Goal: Task Accomplishment & Management: Manage account settings

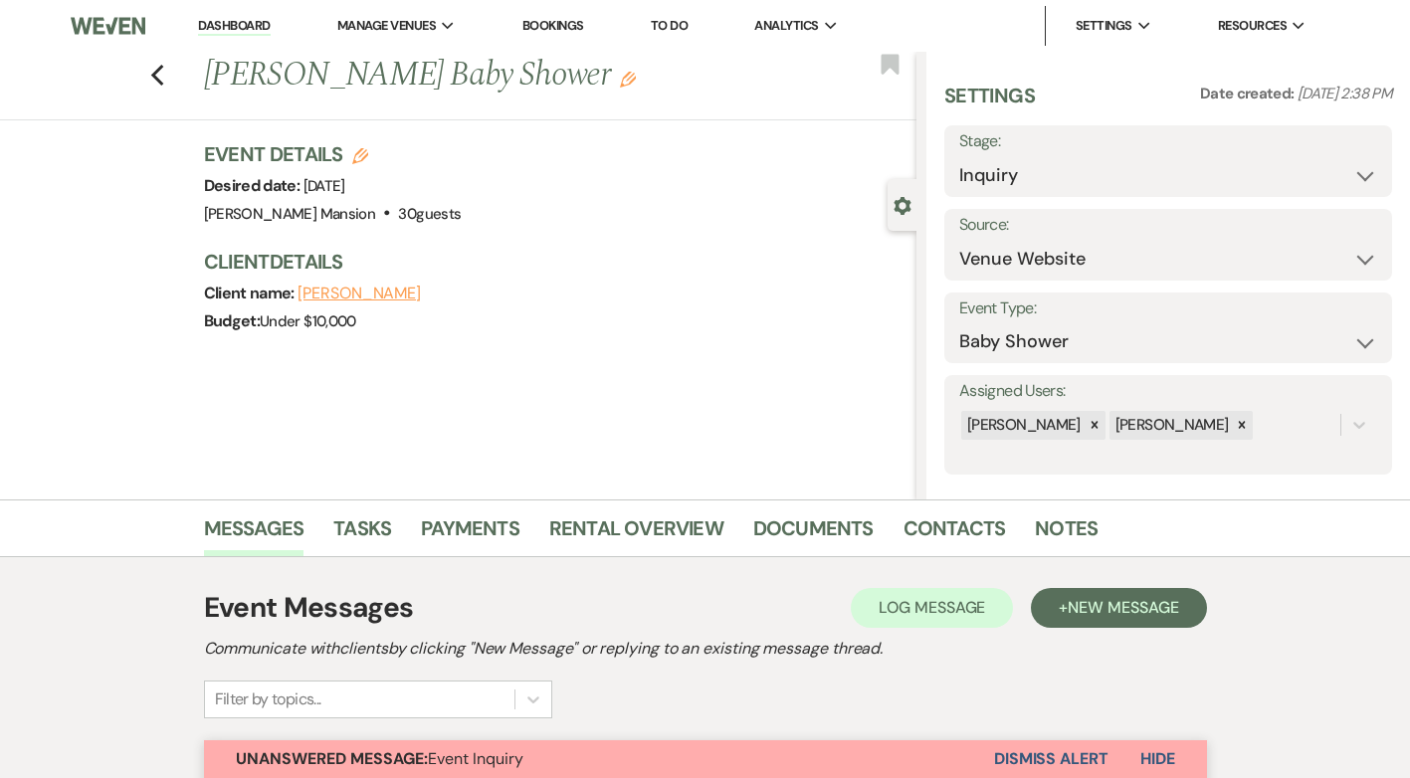
select select "5"
select select "3"
select select "4240"
click at [223, 27] on link "Dashboard" at bounding box center [234, 26] width 72 height 19
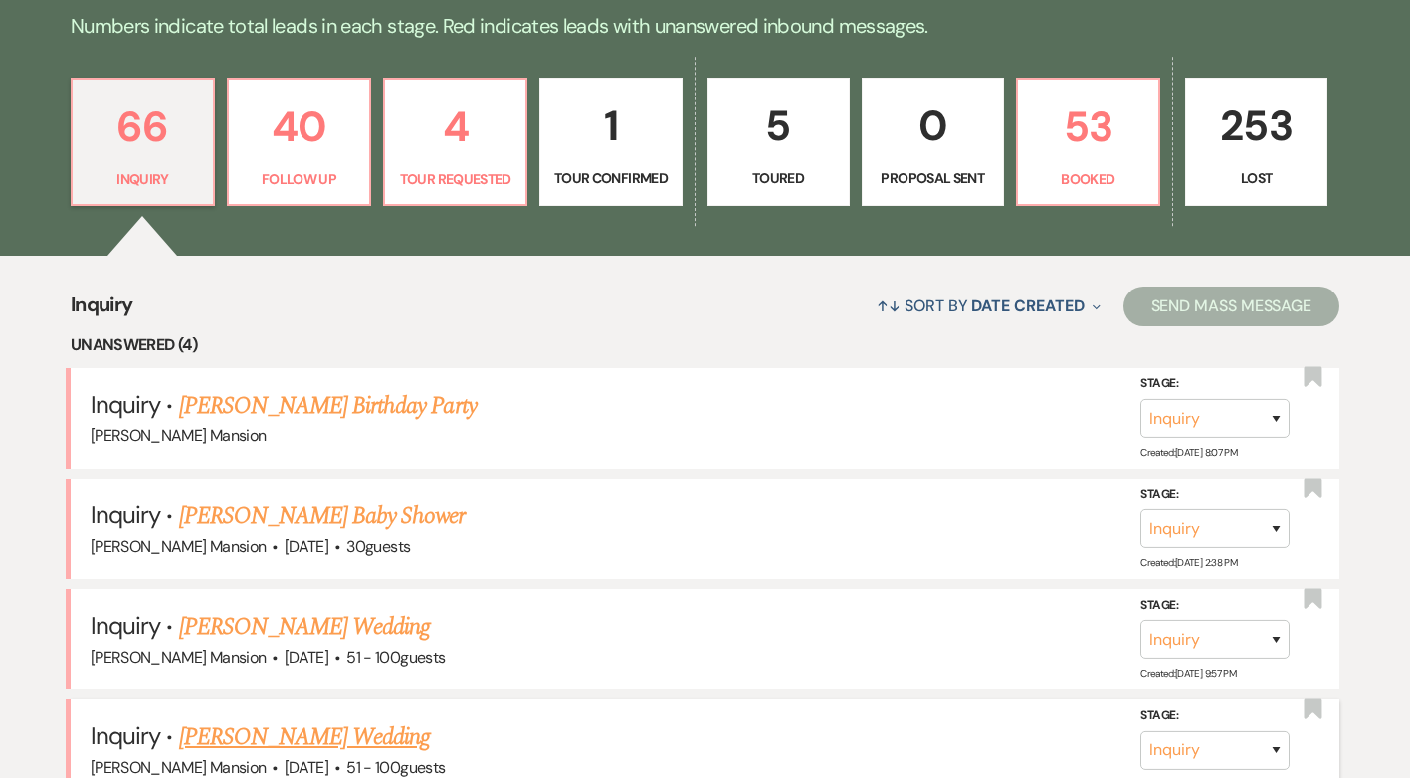
scroll to position [199, 0]
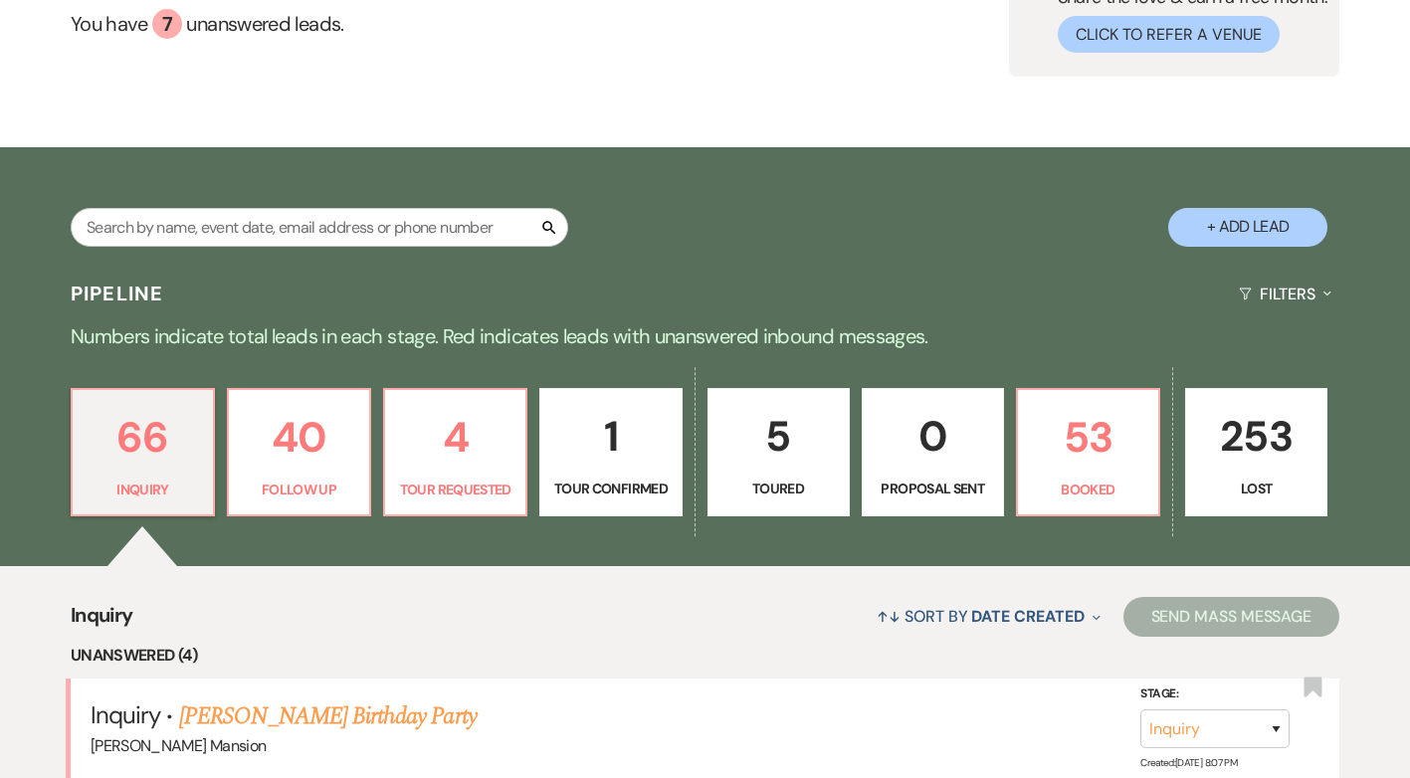
click at [607, 450] on p "1" at bounding box center [610, 436] width 116 height 67
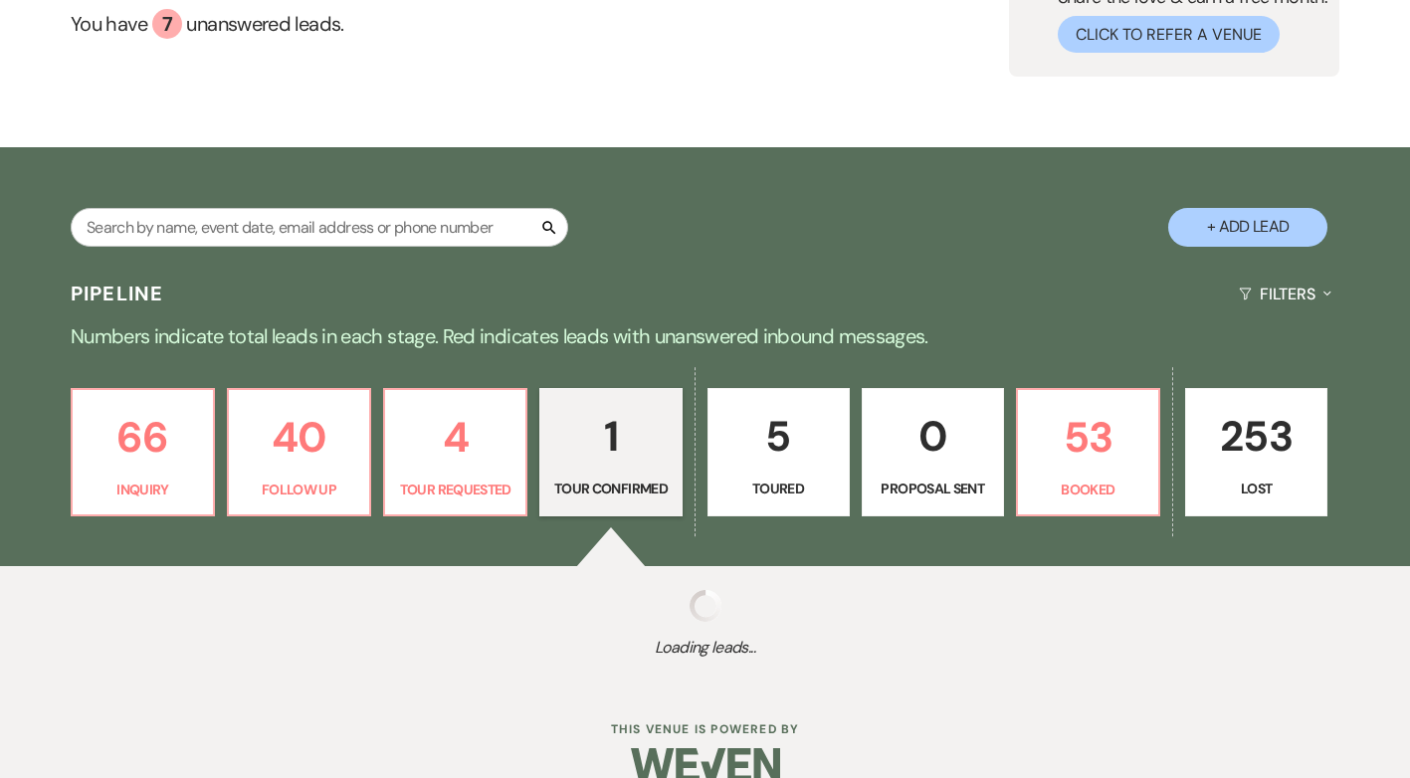
select select "4"
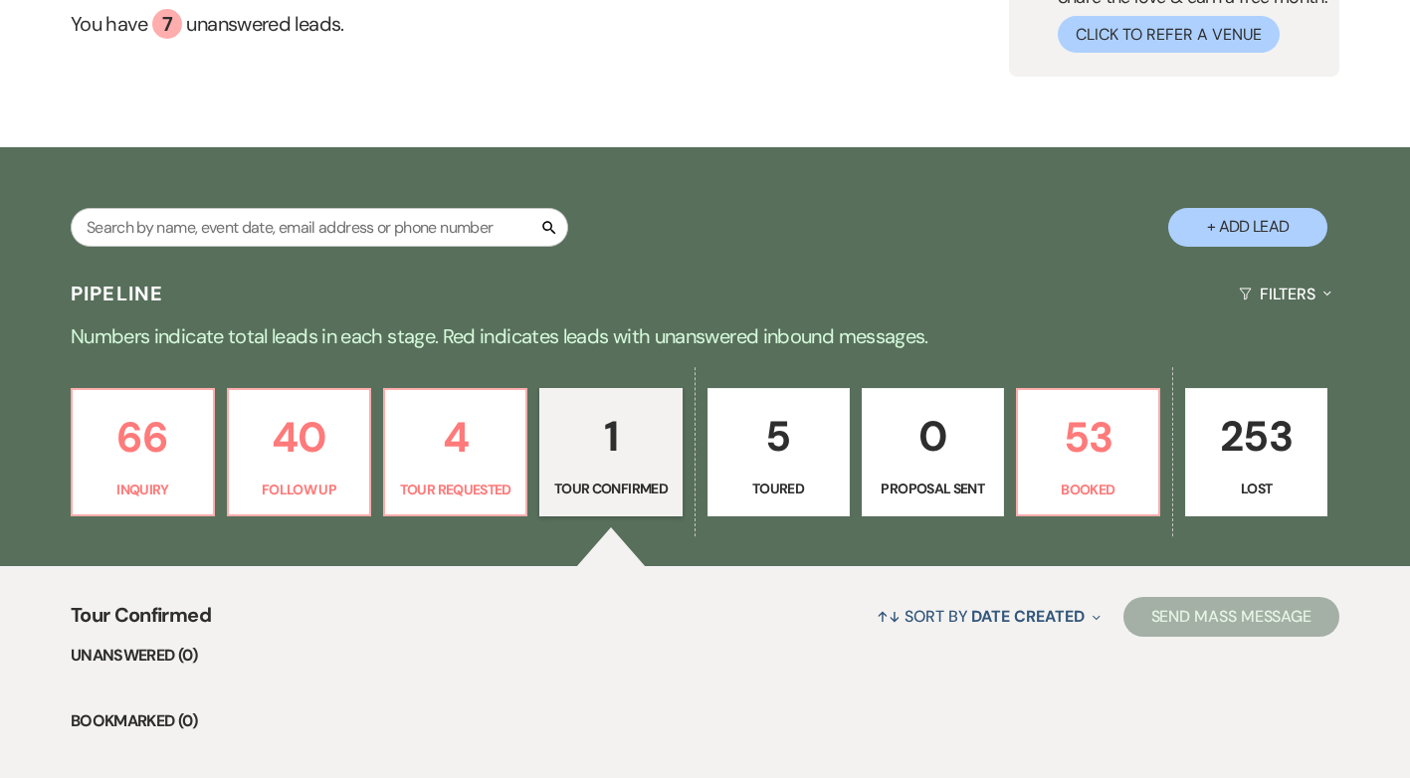
scroll to position [493, 0]
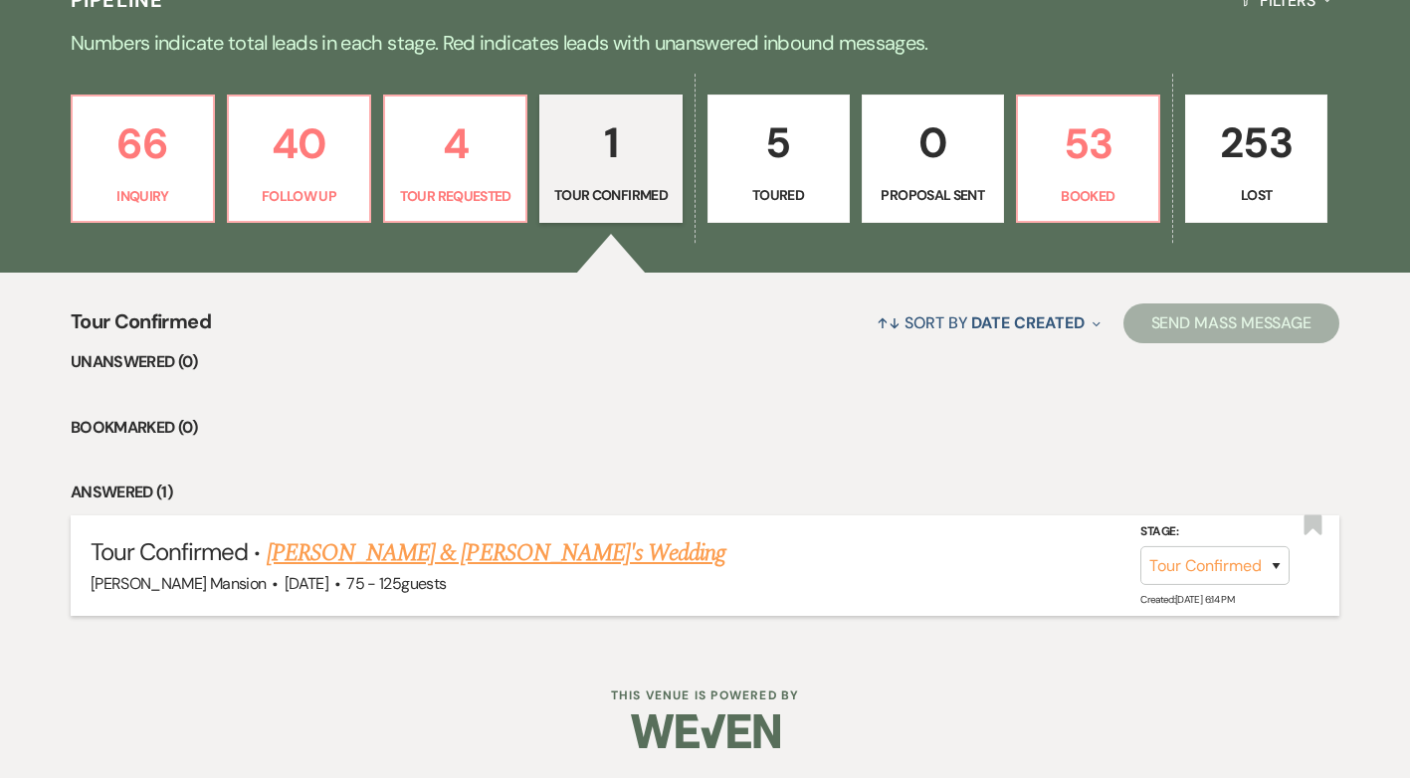
click at [396, 553] on link "[PERSON_NAME] & [PERSON_NAME]'s Wedding" at bounding box center [497, 553] width 460 height 36
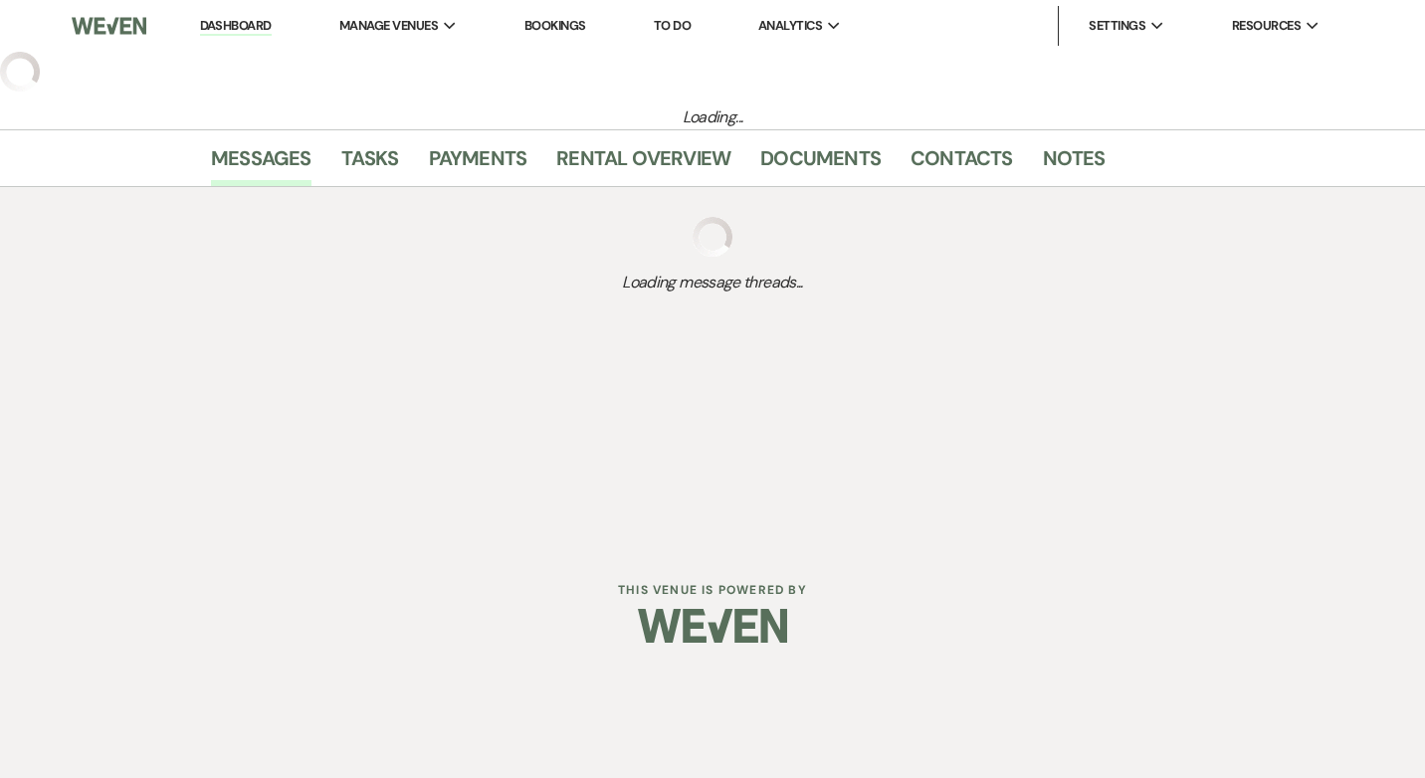
select select "4"
select select "3"
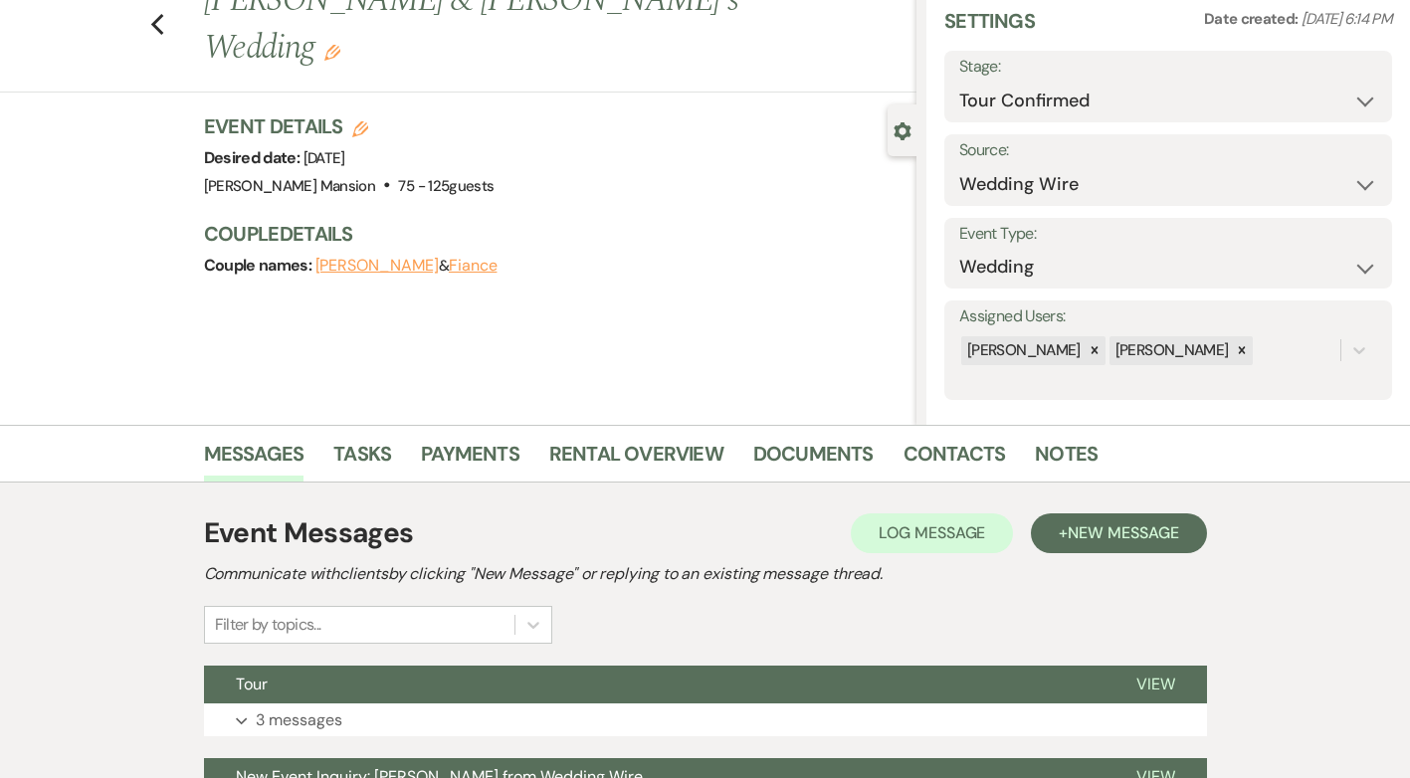
scroll to position [284, 0]
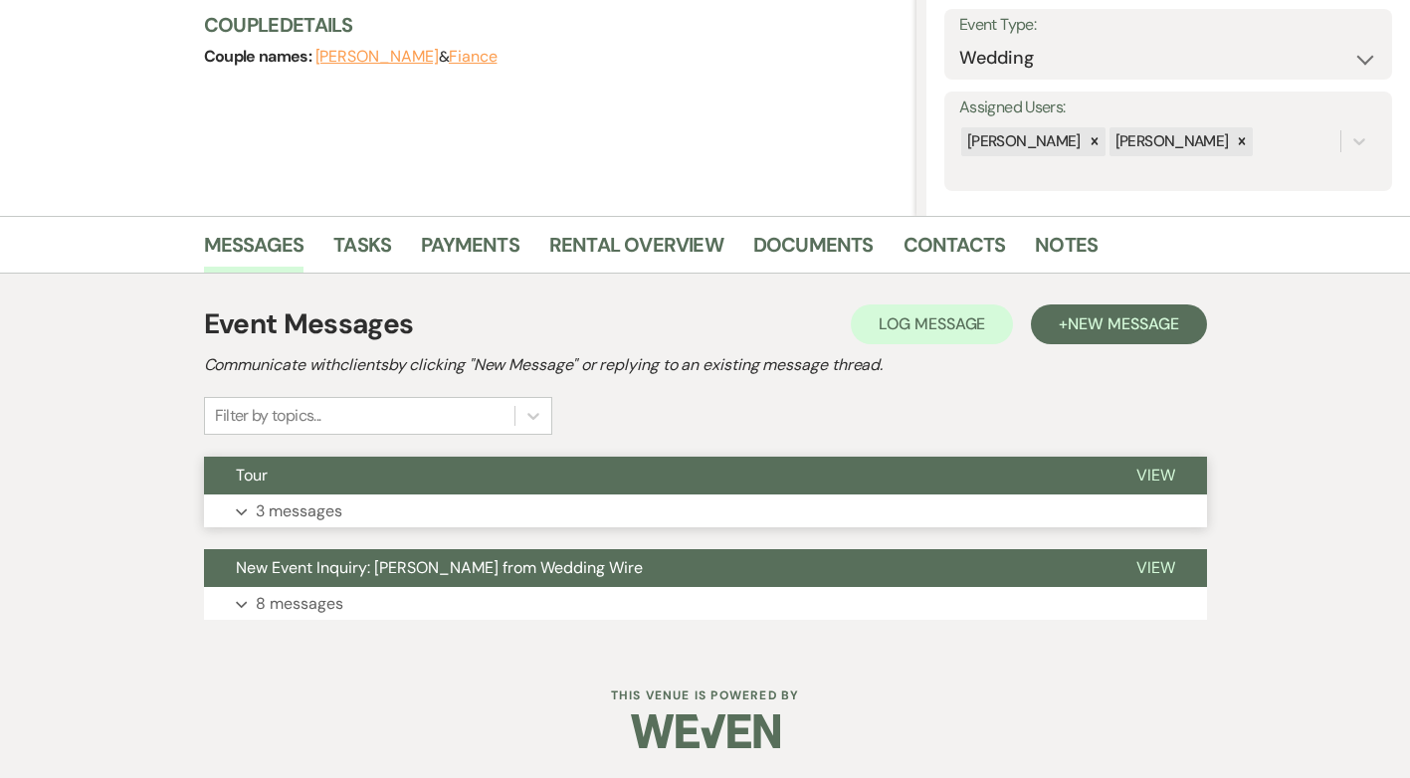
click at [248, 513] on button "Expand 3 messages" at bounding box center [705, 512] width 1003 height 34
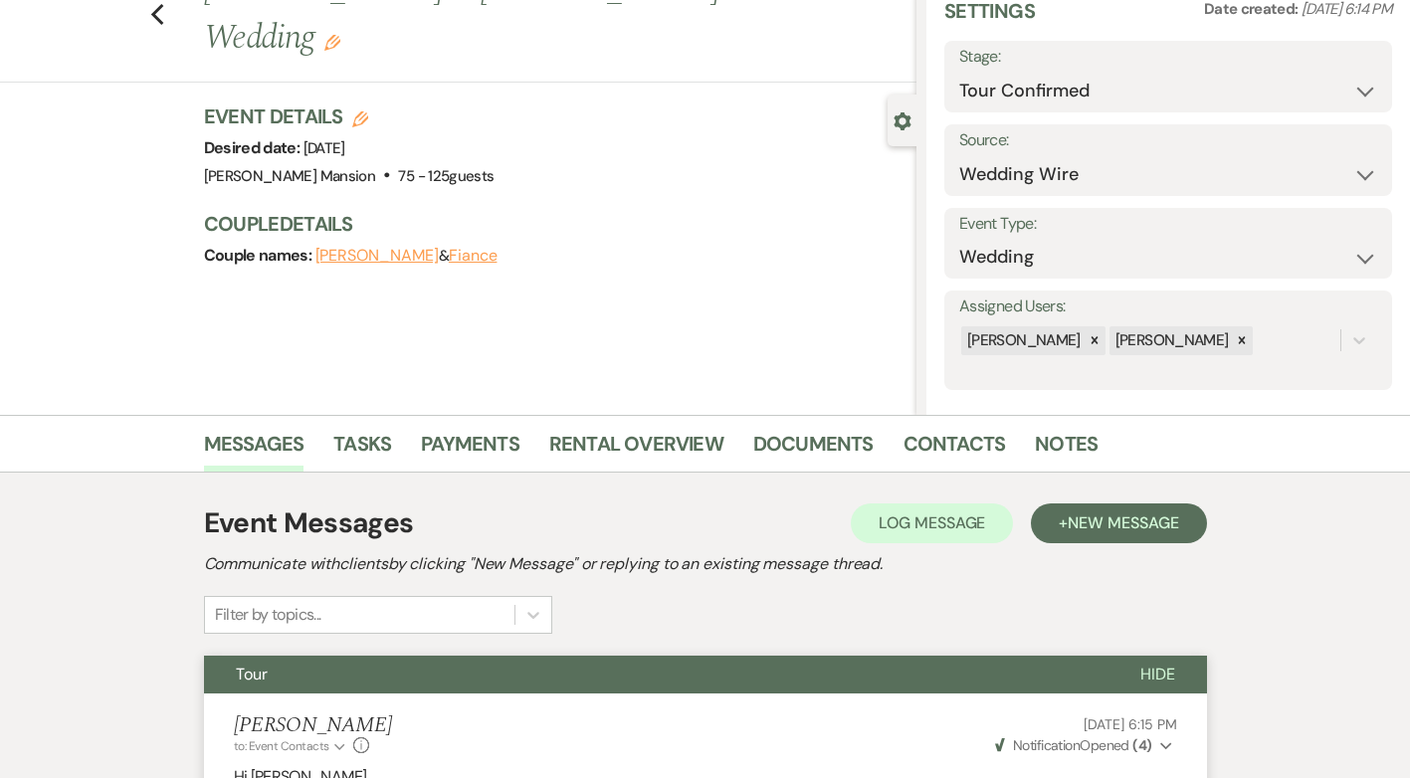
scroll to position [0, 0]
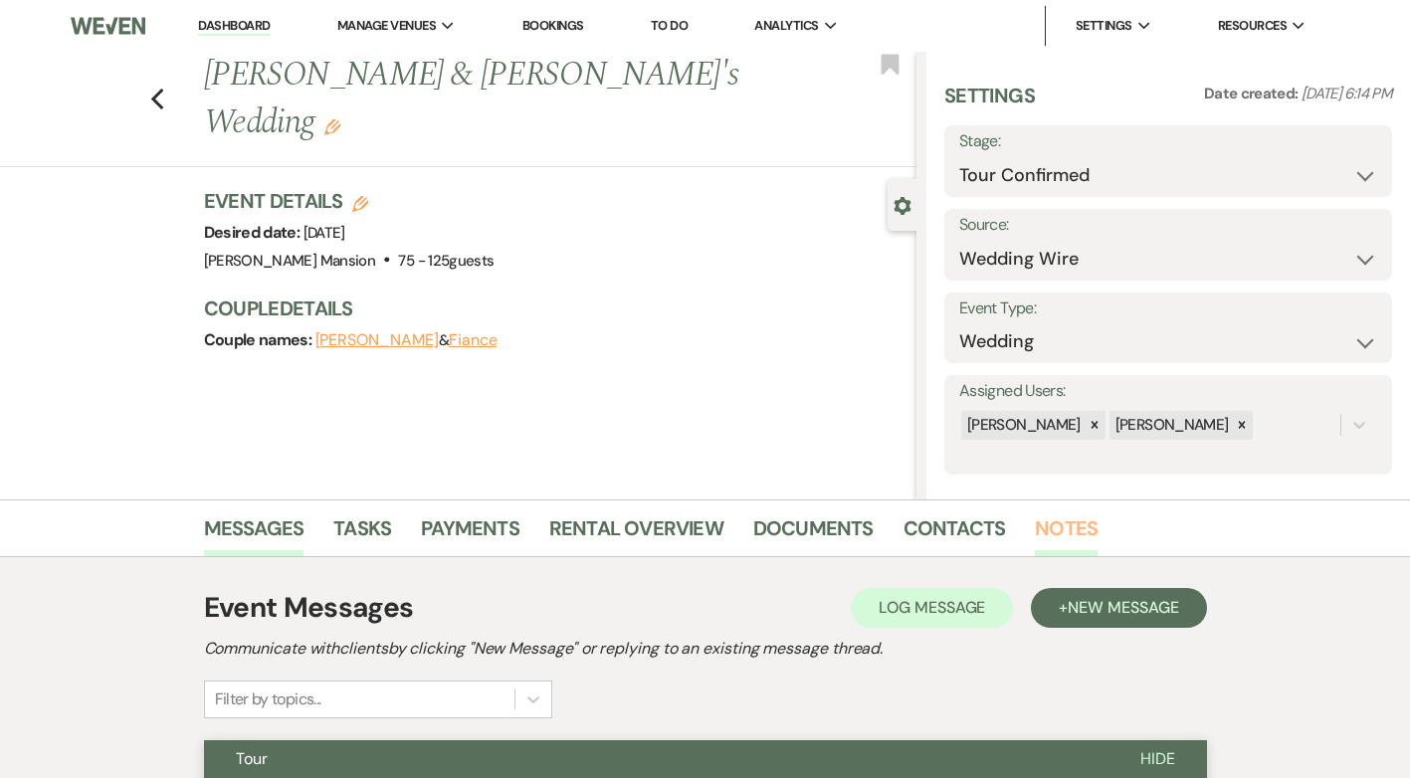
click at [1042, 526] on link "Notes" at bounding box center [1066, 534] width 63 height 44
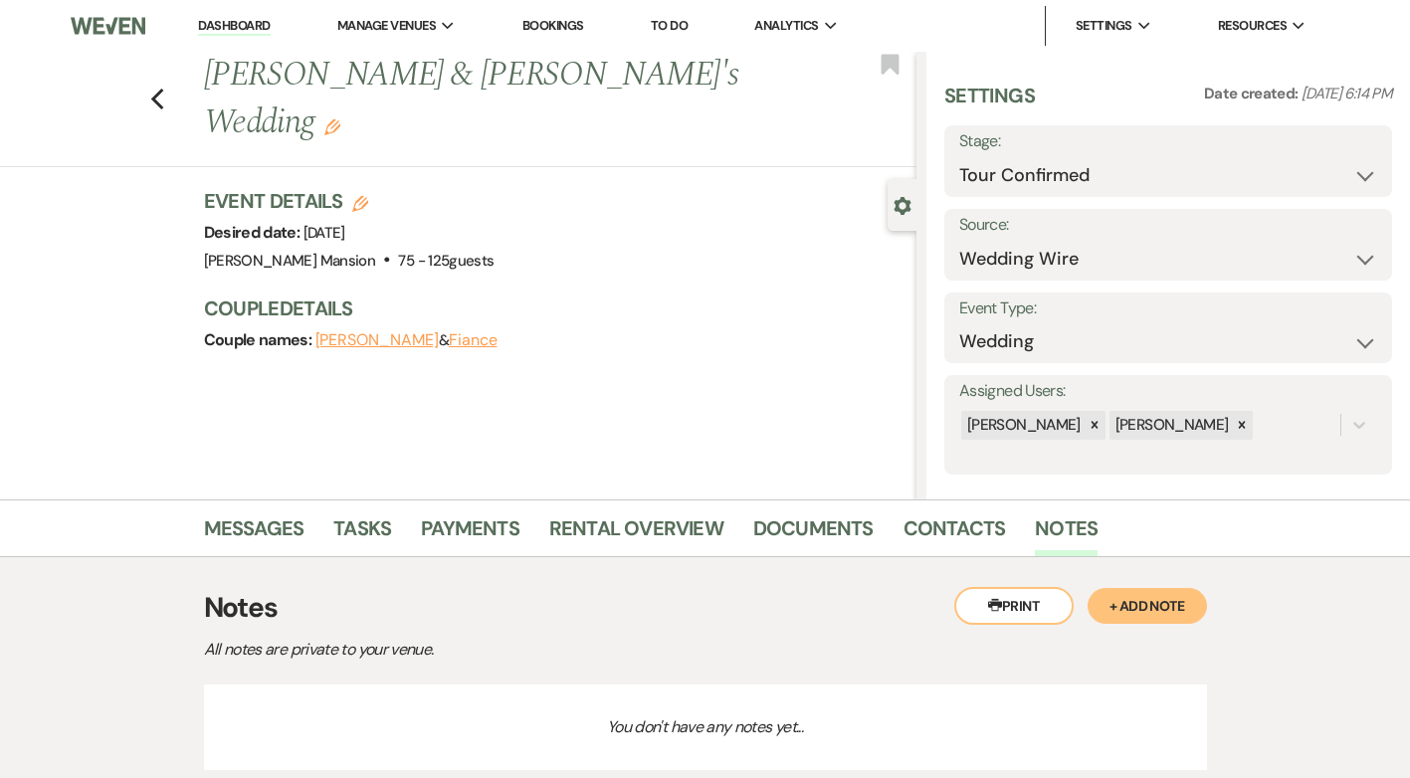
click at [172, 74] on div "Previous [PERSON_NAME] & [PERSON_NAME]'s Wedding Edit Bookmark" at bounding box center [453, 109] width 926 height 115
click at [154, 77] on div "Previous [PERSON_NAME] & [PERSON_NAME]'s Wedding Edit Bookmark" at bounding box center [453, 109] width 926 height 115
click at [165, 88] on icon "Previous" at bounding box center [157, 100] width 15 height 24
select select "4"
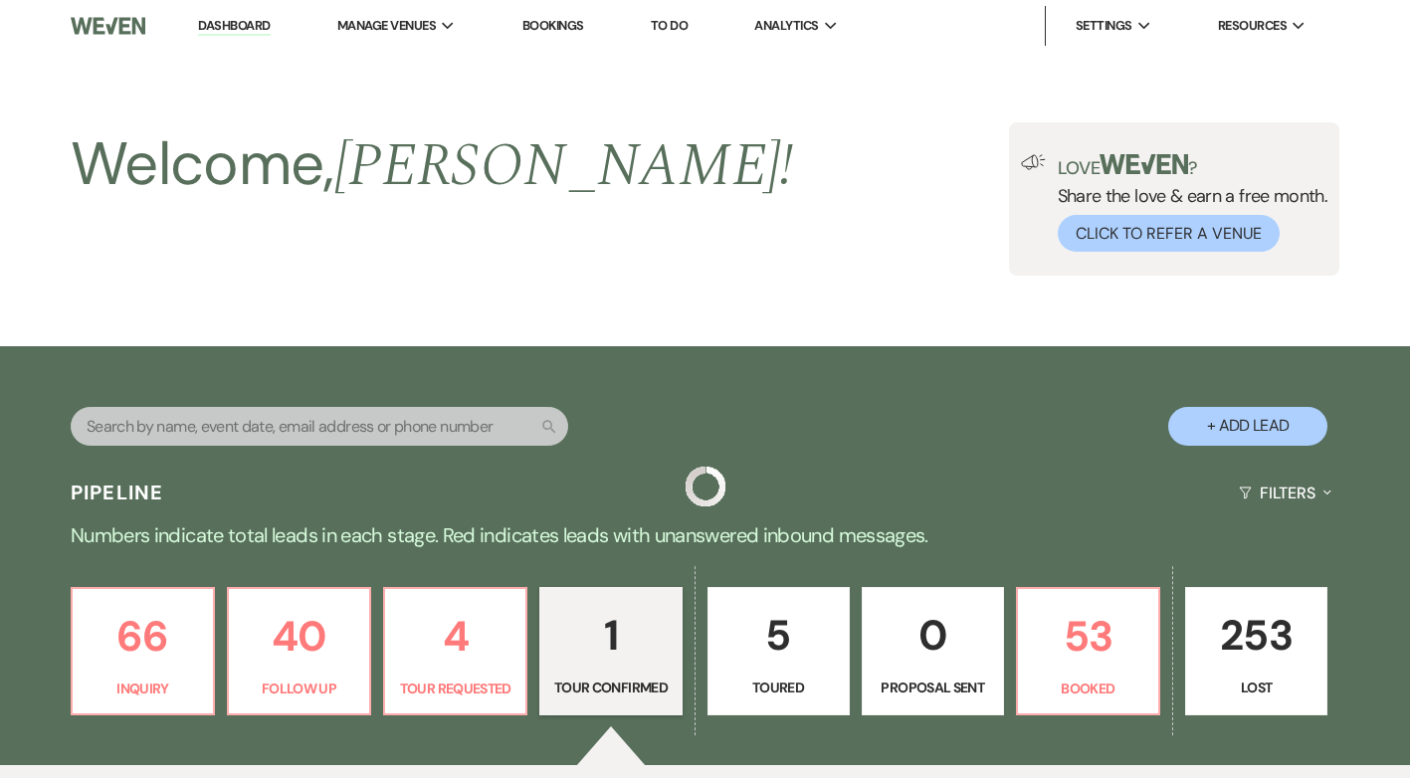
scroll to position [493, 0]
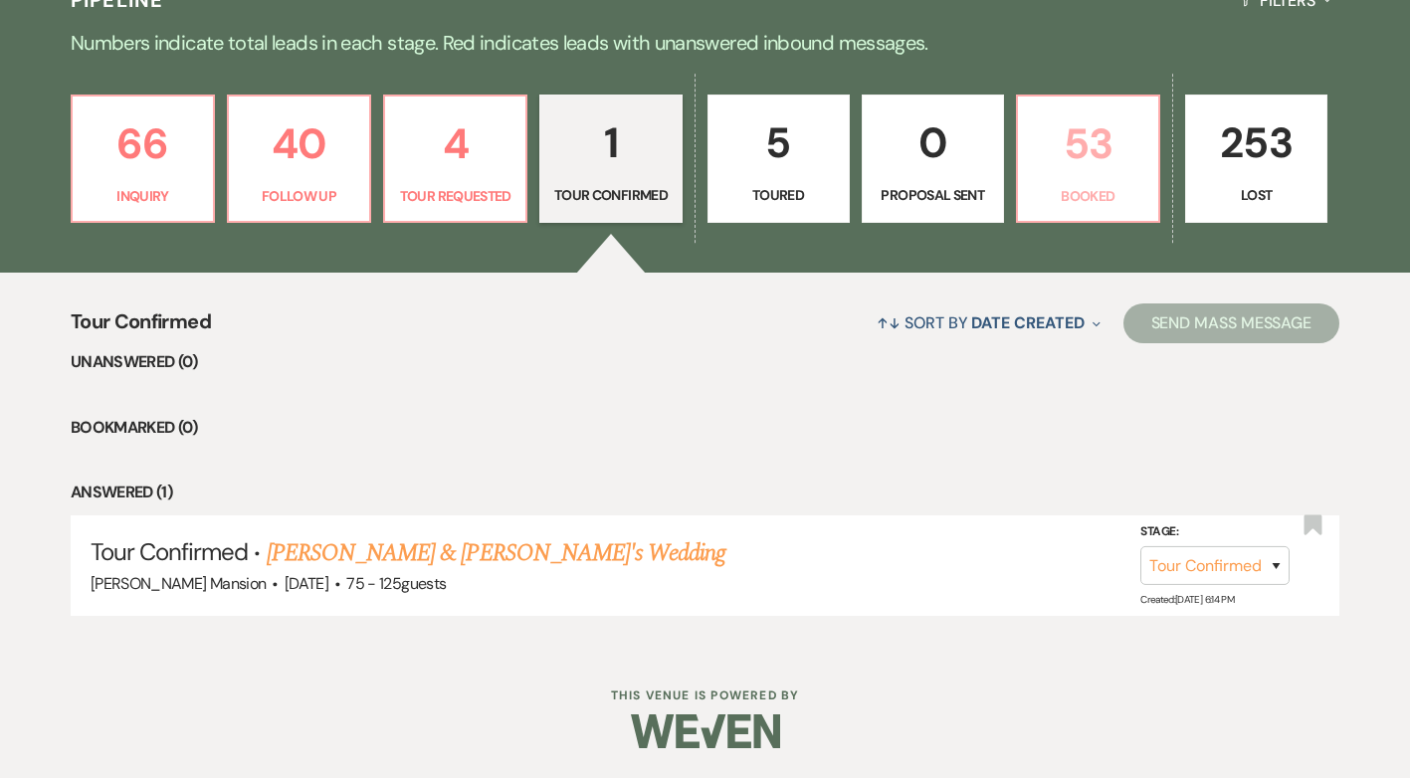
click at [1094, 173] on p "53" at bounding box center [1088, 143] width 116 height 67
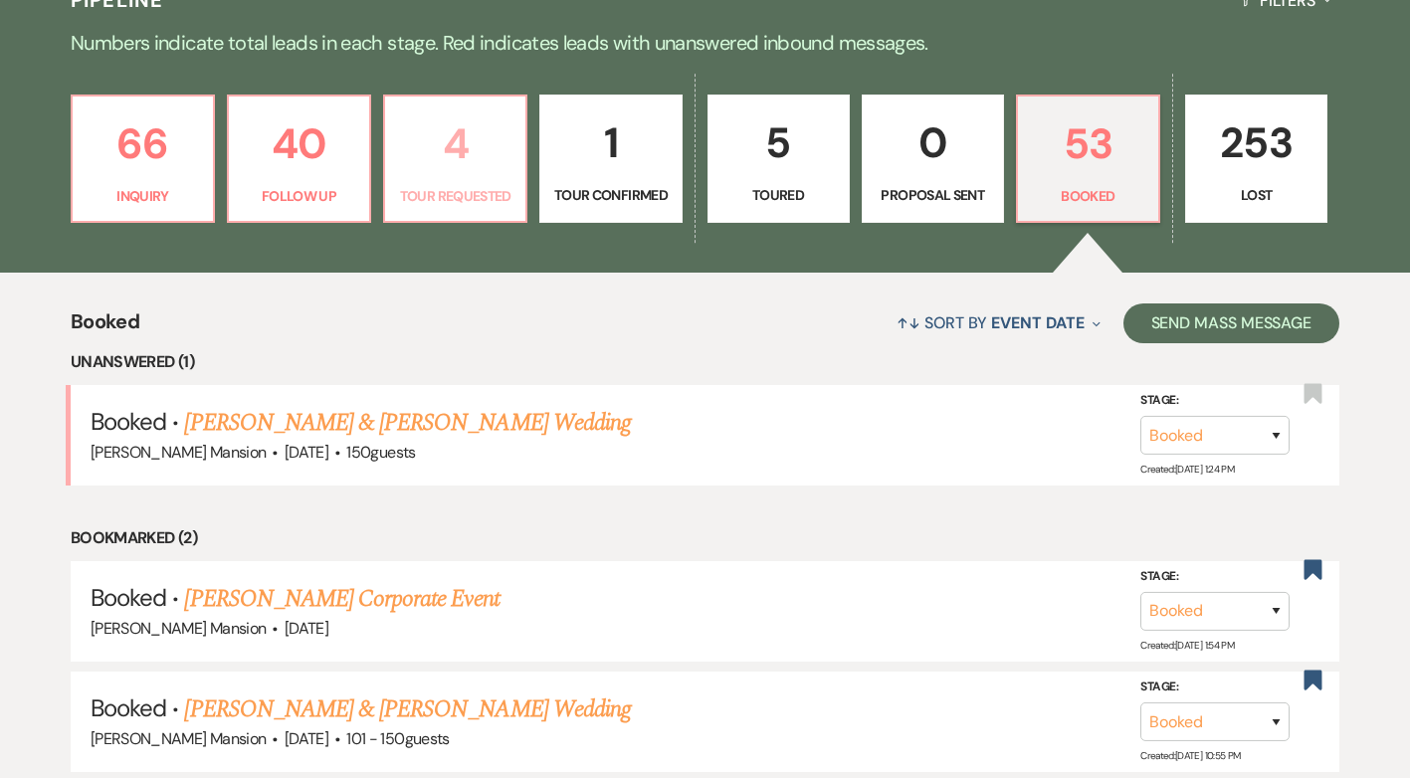
click at [447, 168] on p "4" at bounding box center [455, 143] width 116 height 67
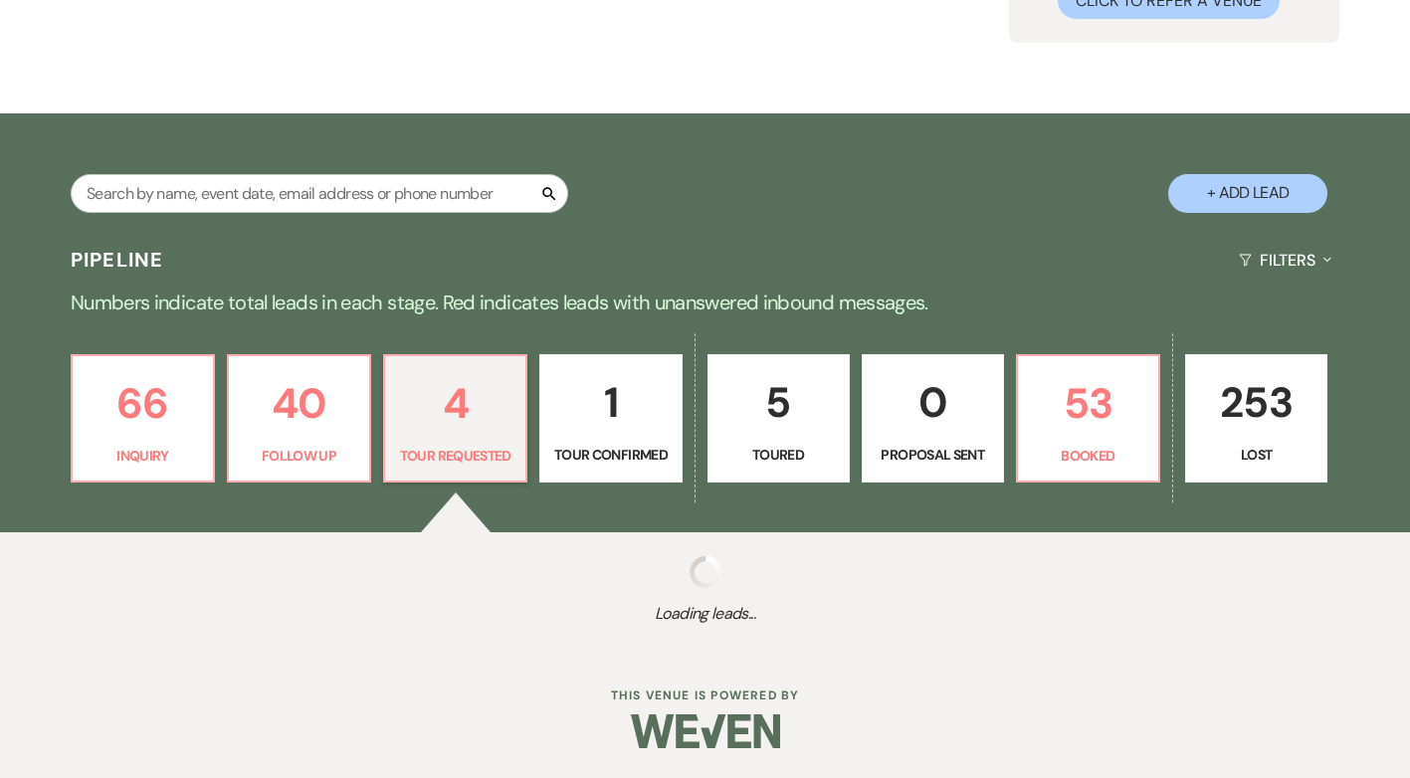
select select "2"
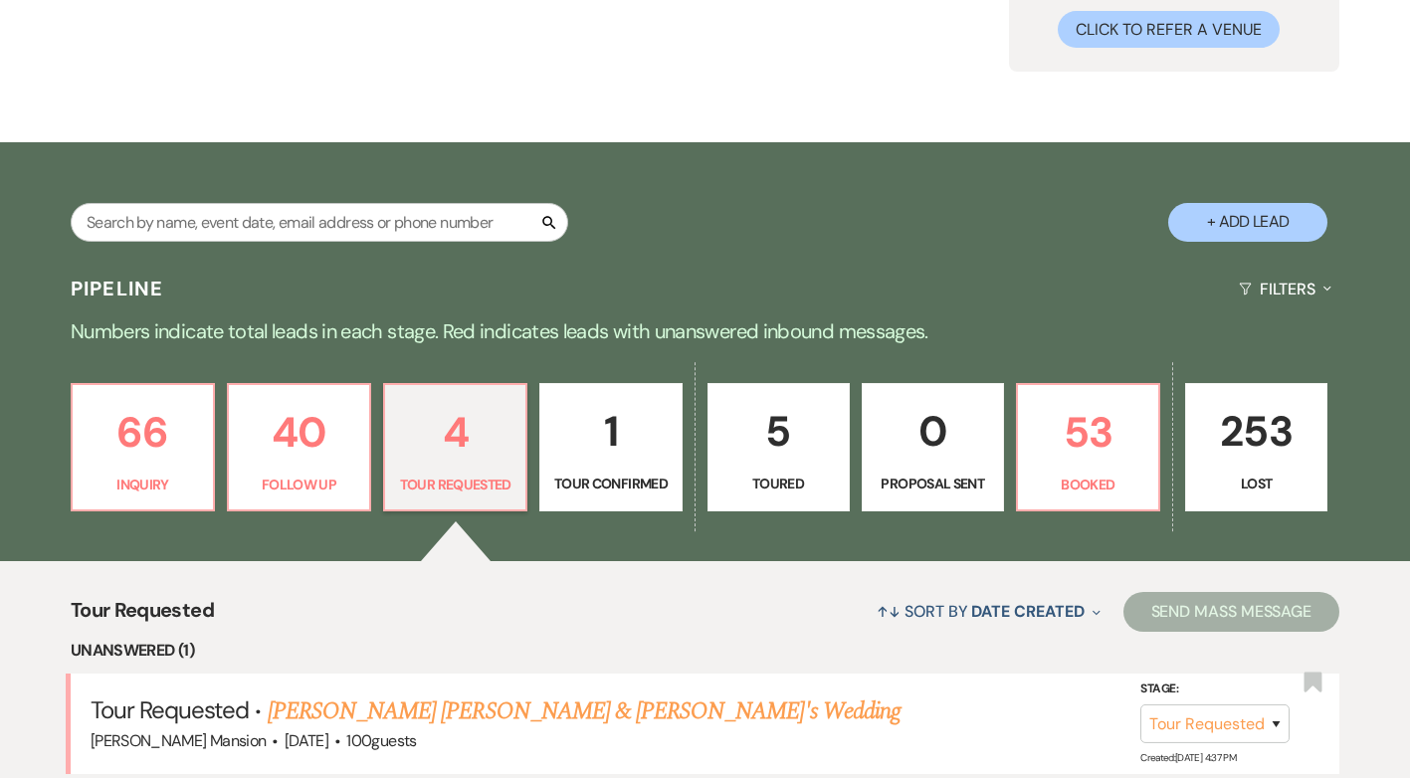
scroll to position [194, 0]
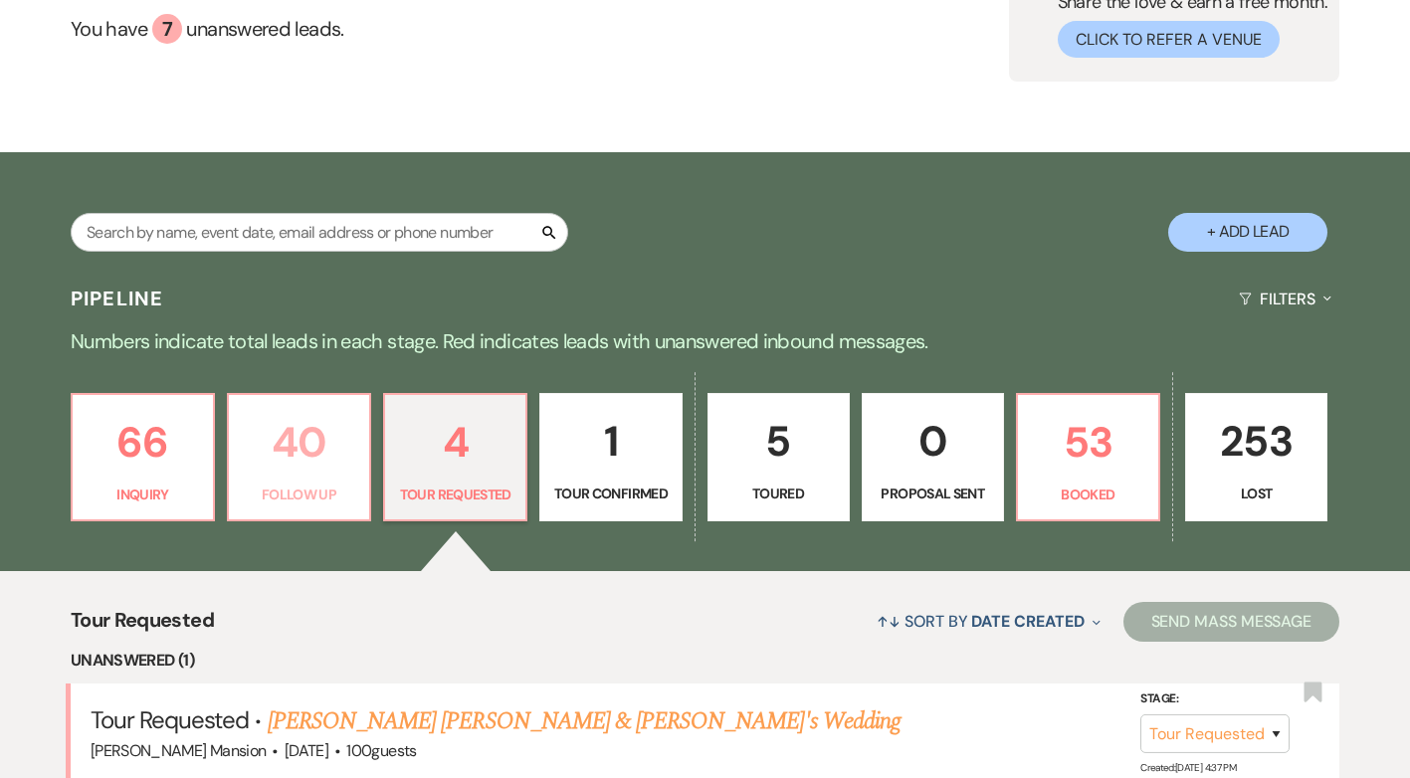
click at [314, 494] on p "Follow Up" at bounding box center [299, 495] width 116 height 22
select select "9"
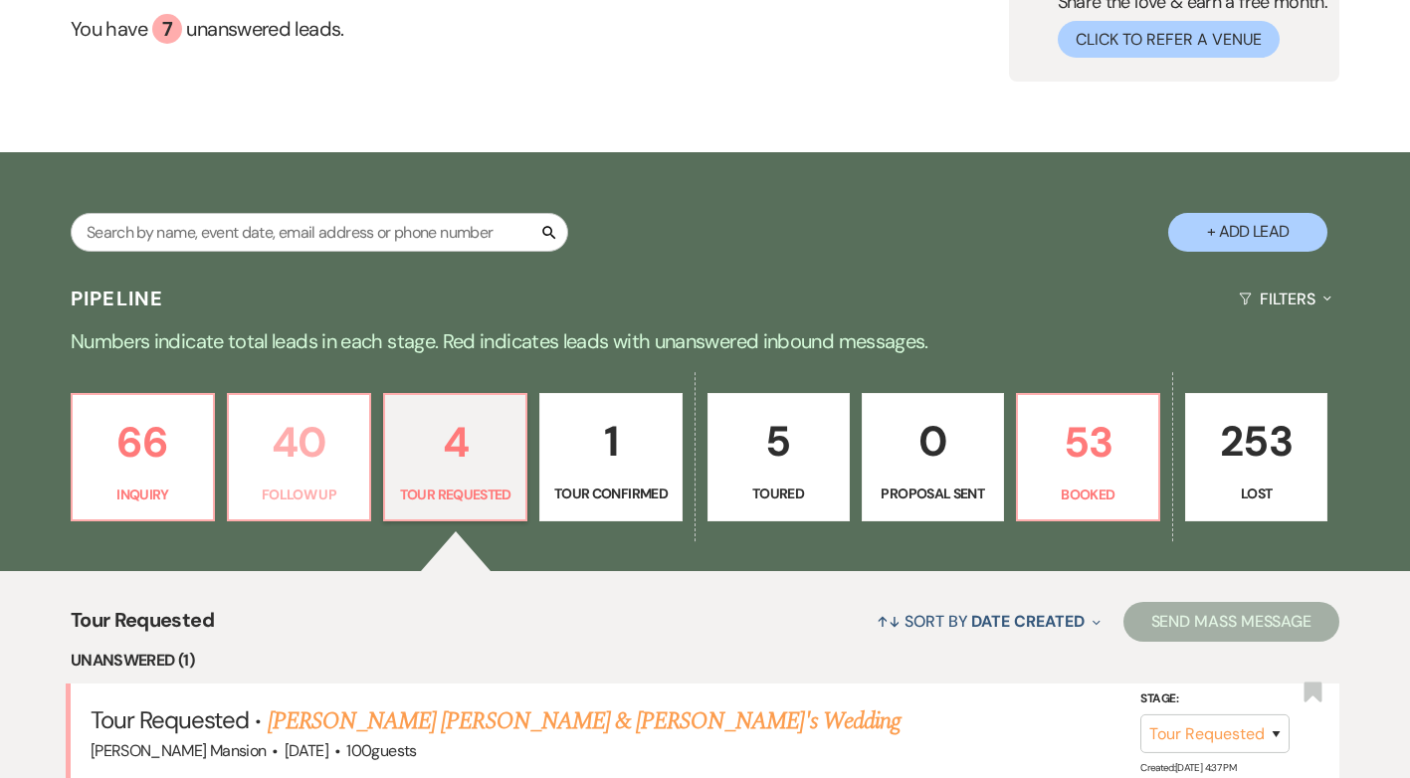
select select "9"
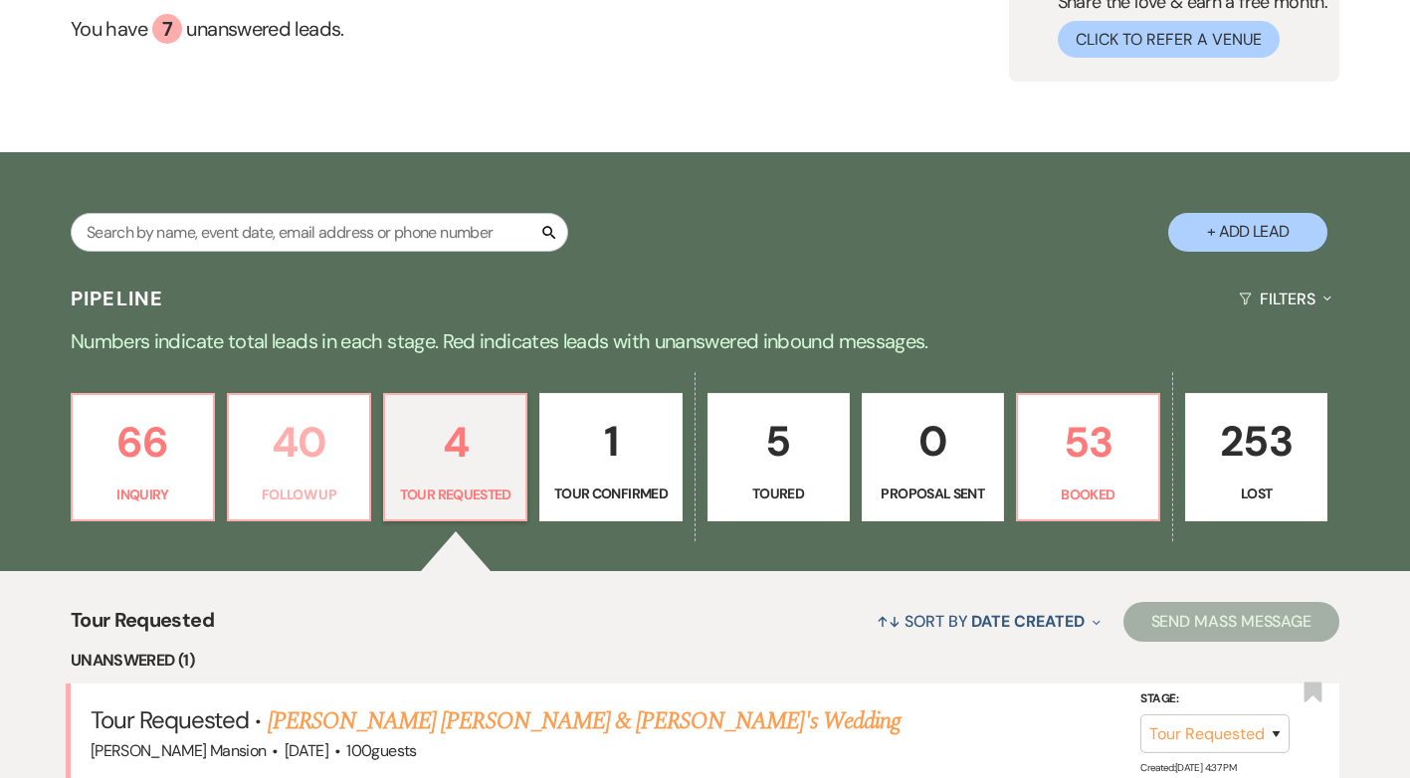
select select "9"
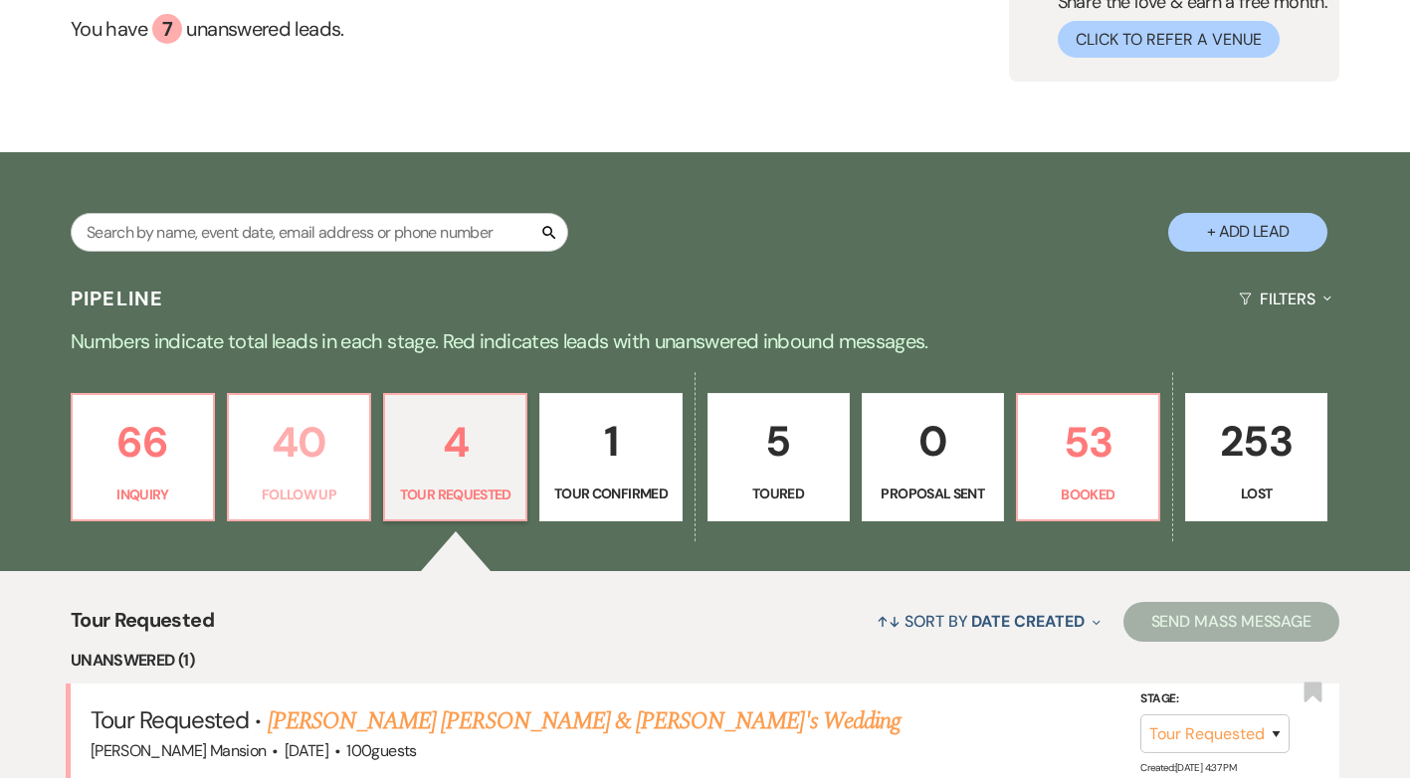
select select "9"
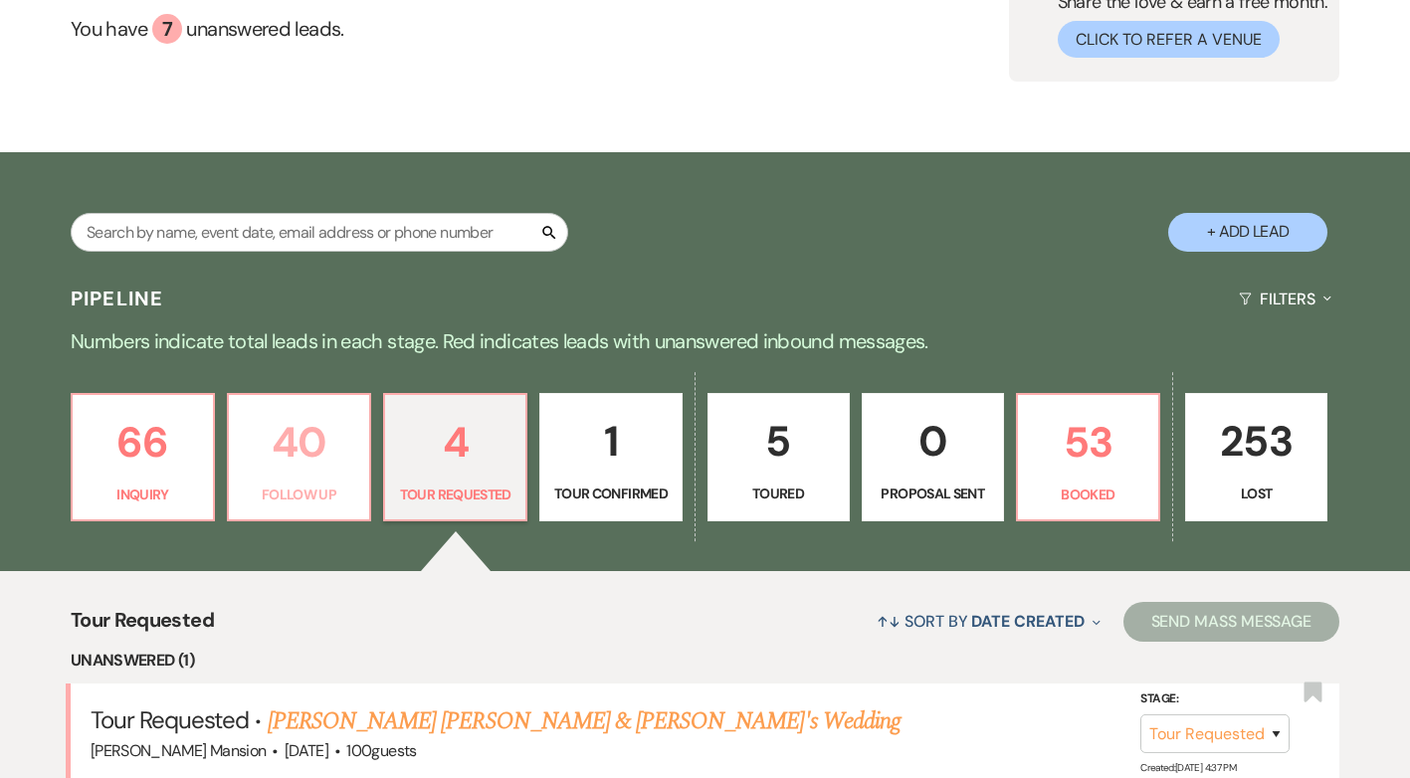
select select "9"
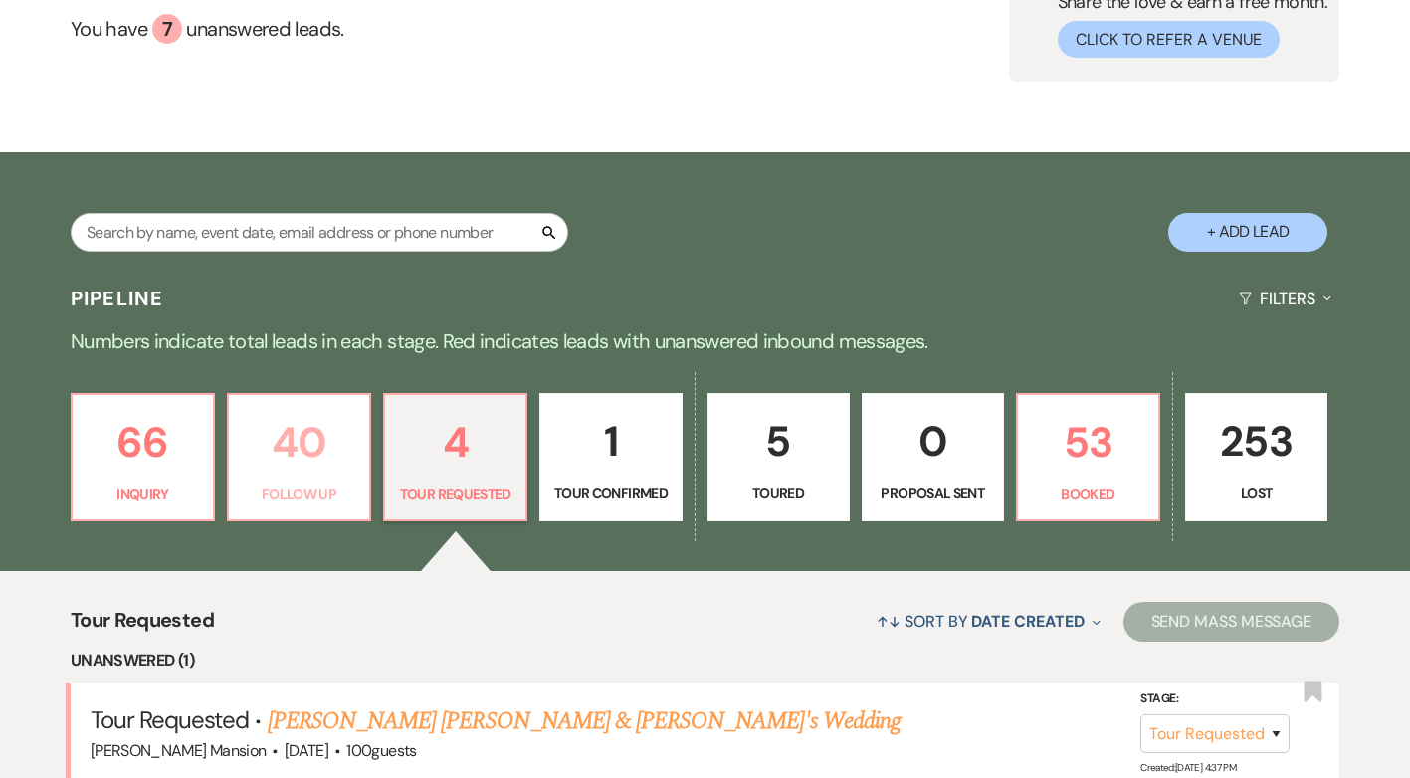
select select "9"
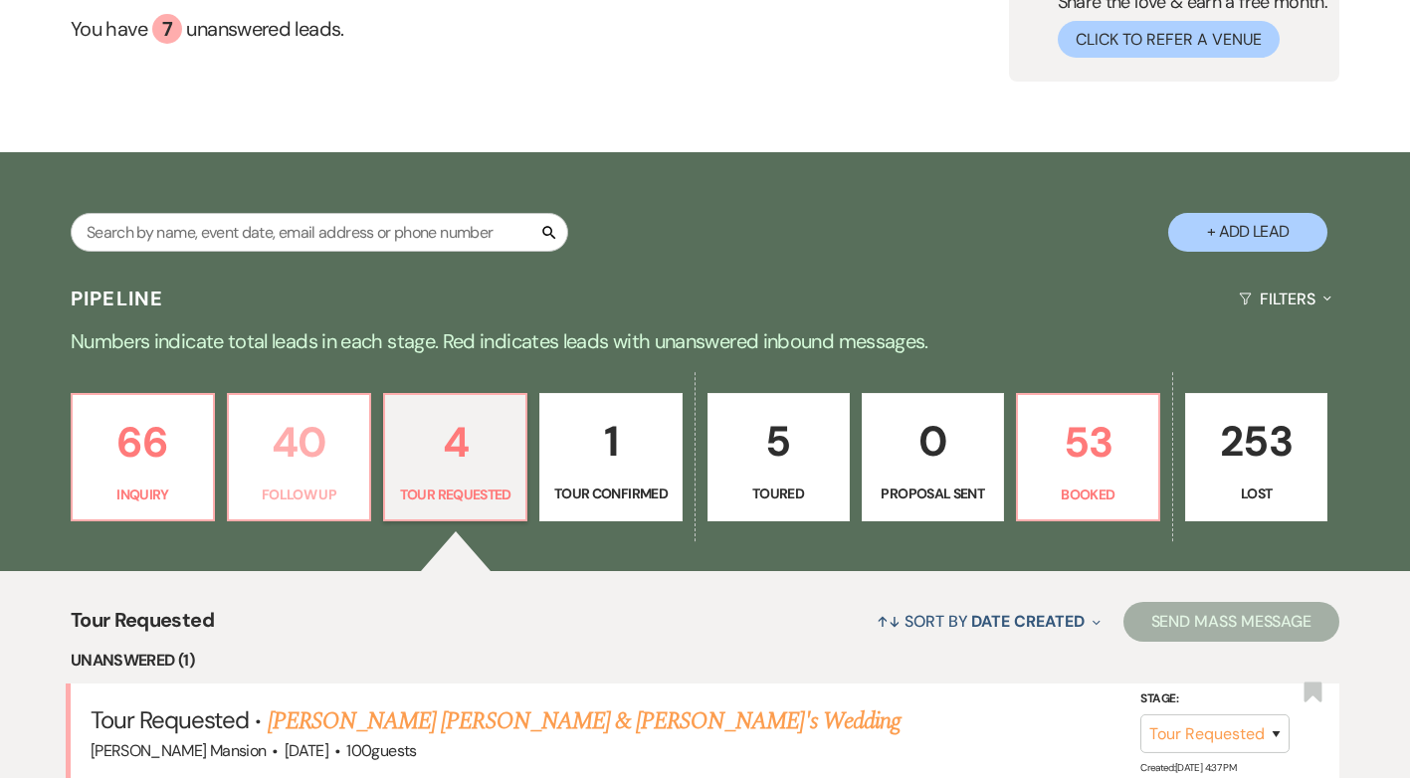
select select "9"
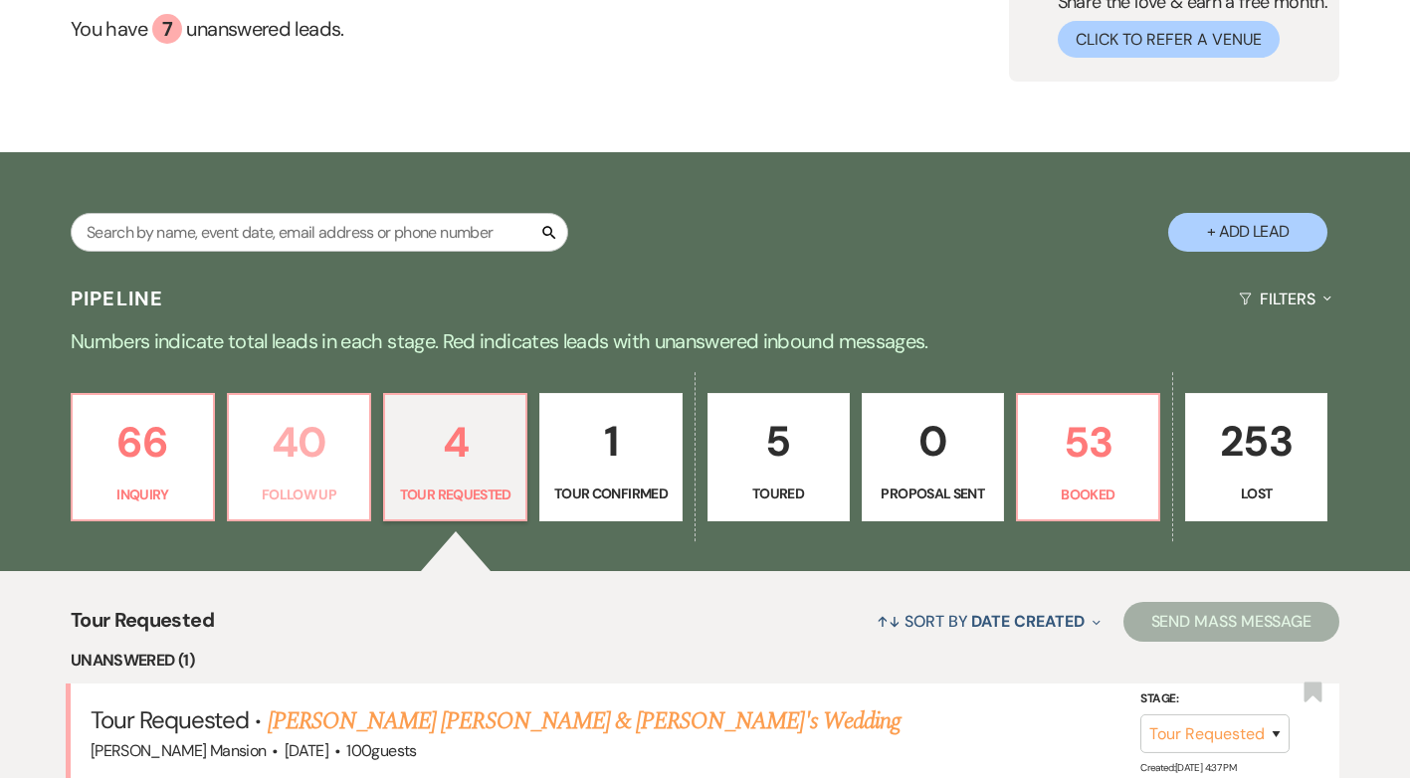
select select "9"
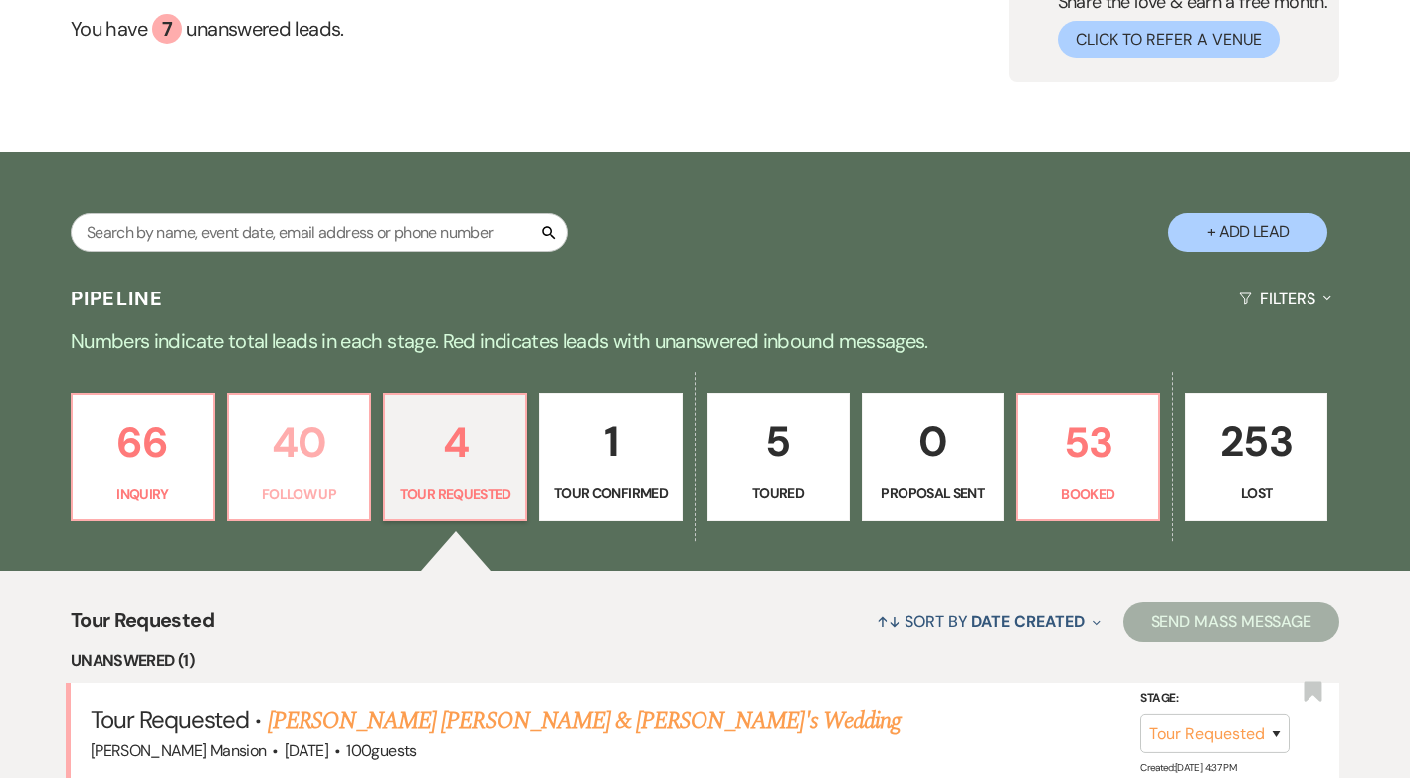
select select "9"
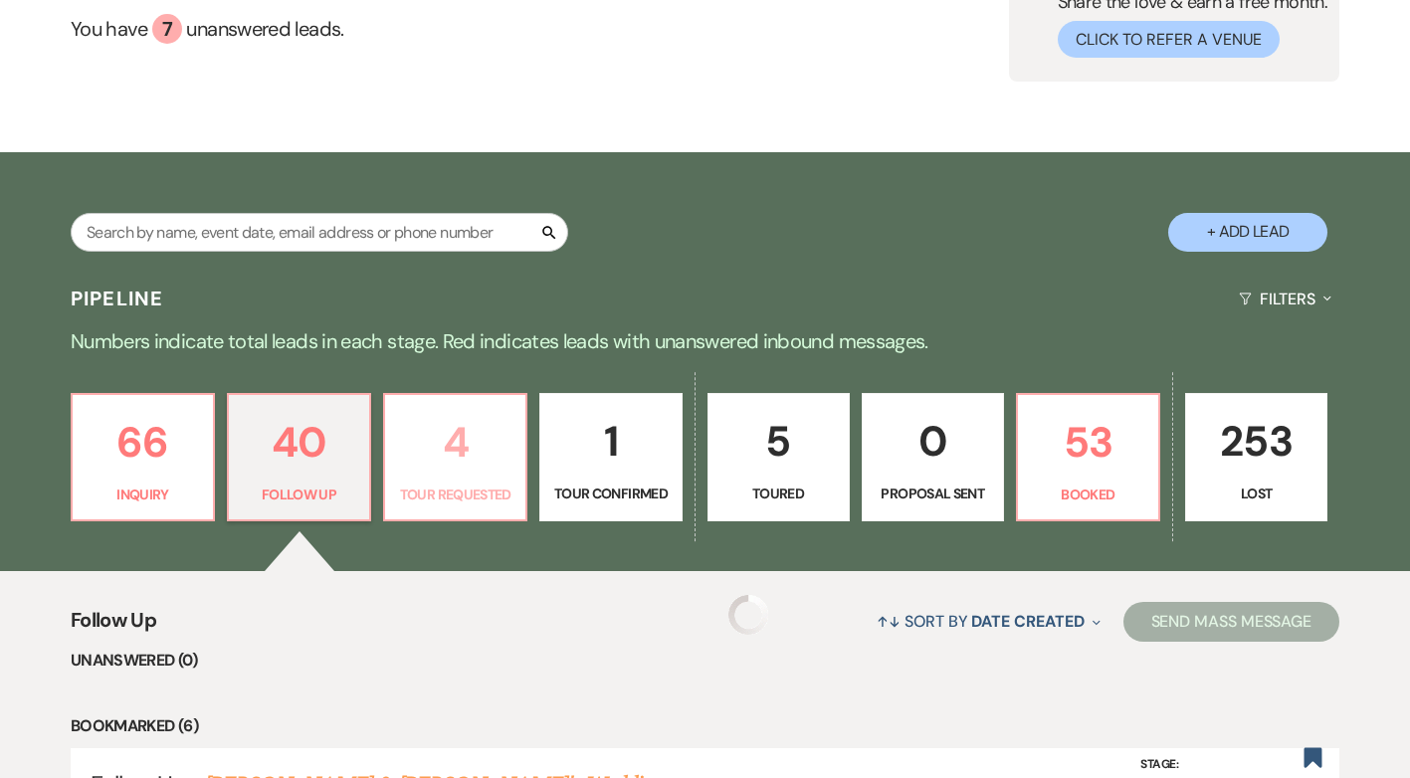
select select "9"
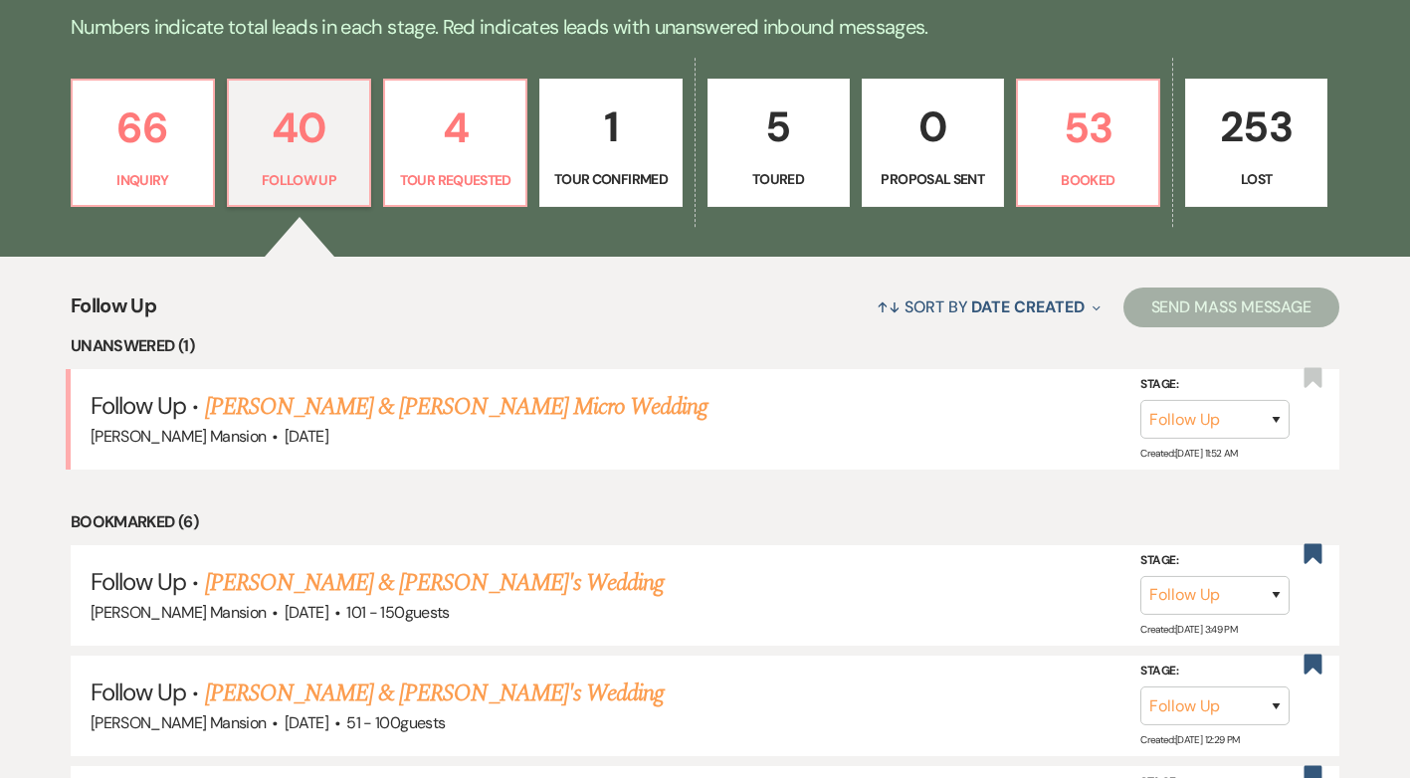
scroll to position [592, 0]
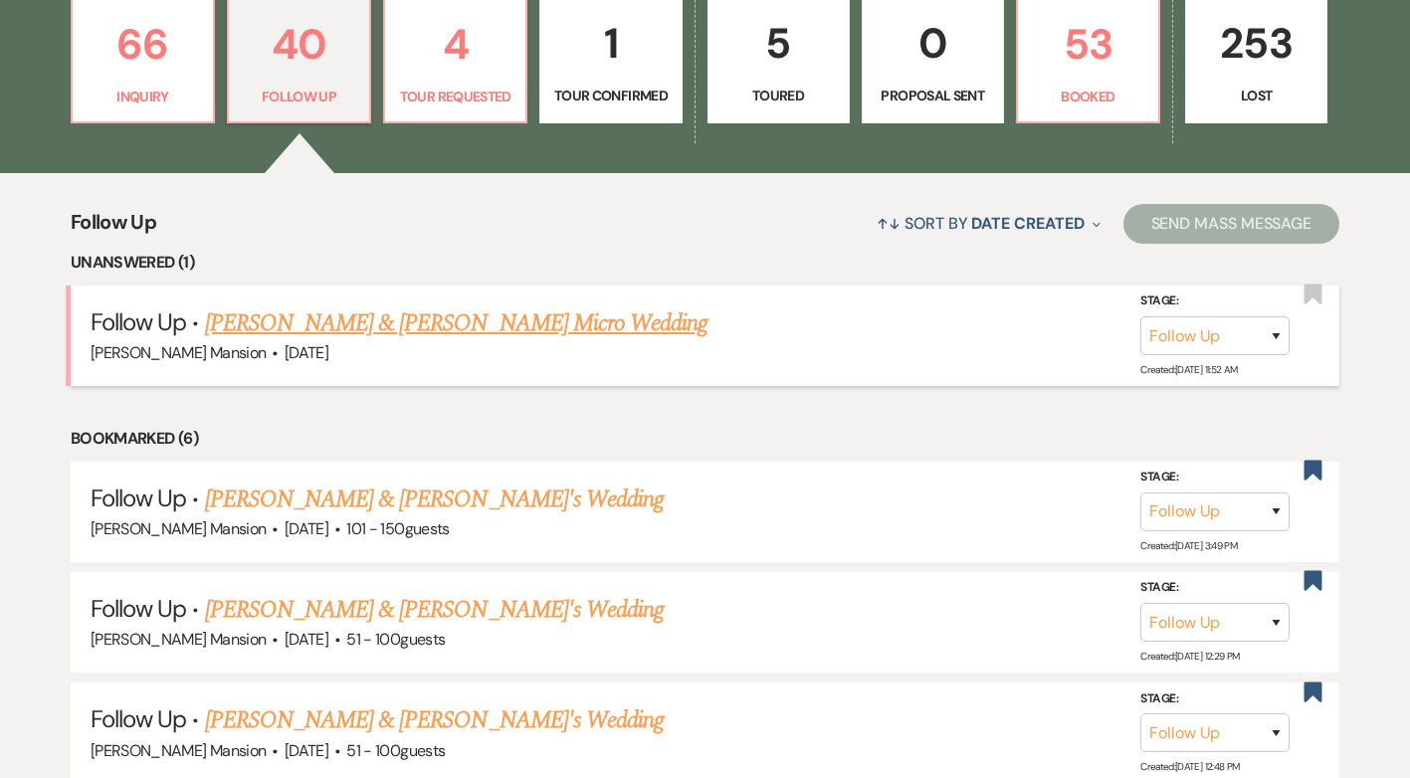
click at [414, 322] on link "[PERSON_NAME] & [PERSON_NAME] Micro Wedding" at bounding box center [457, 324] width 504 height 36
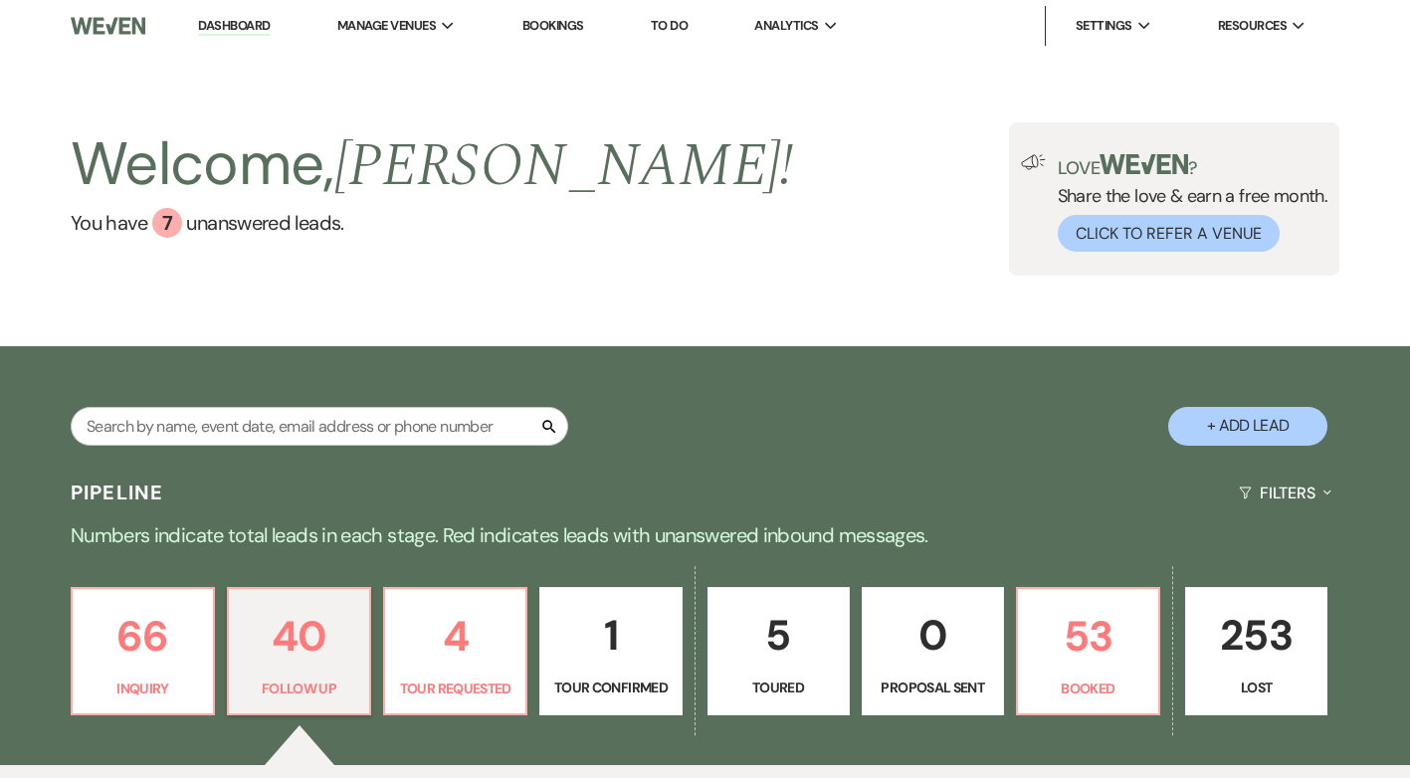
select select "9"
select select "5"
select select "16"
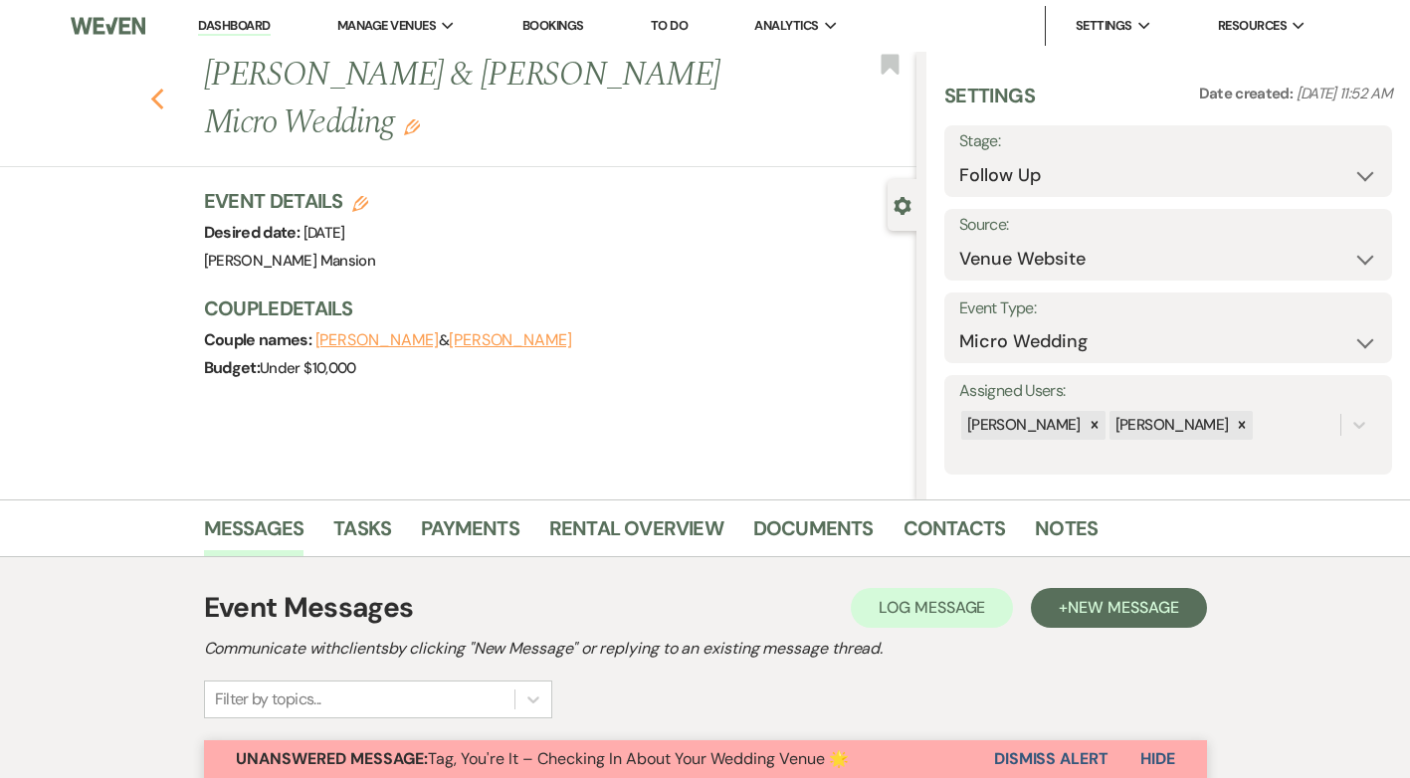
click at [165, 100] on icon "Previous" at bounding box center [157, 100] width 15 height 24
select select "9"
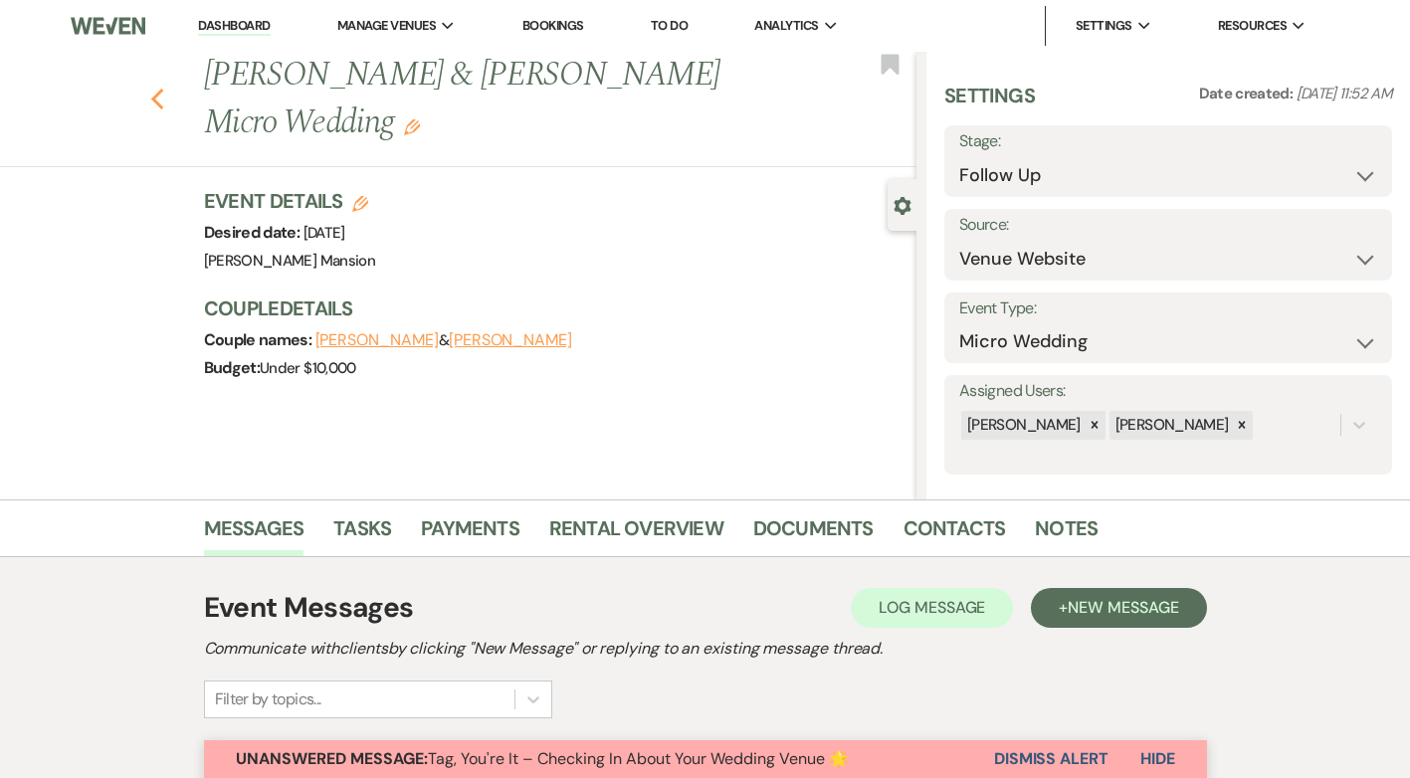
select select "9"
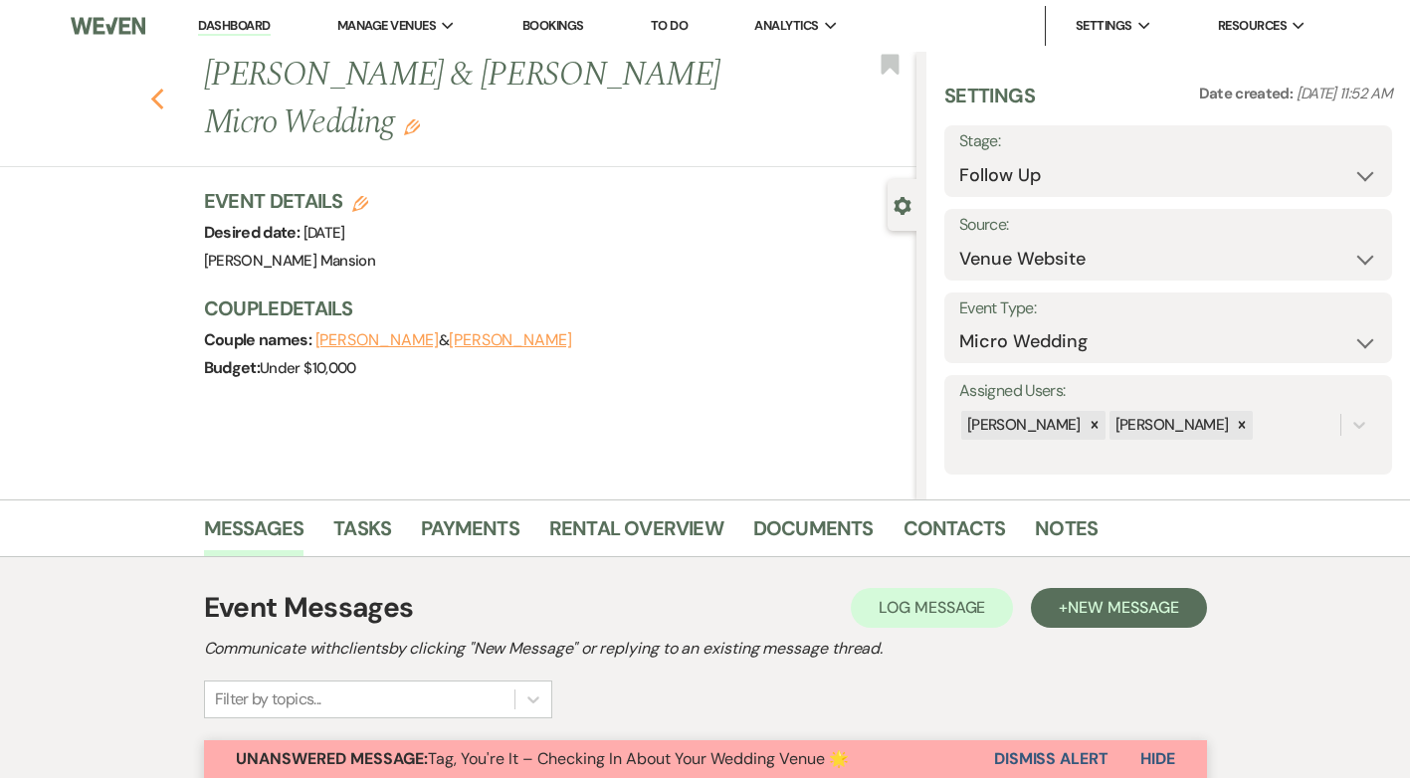
select select "9"
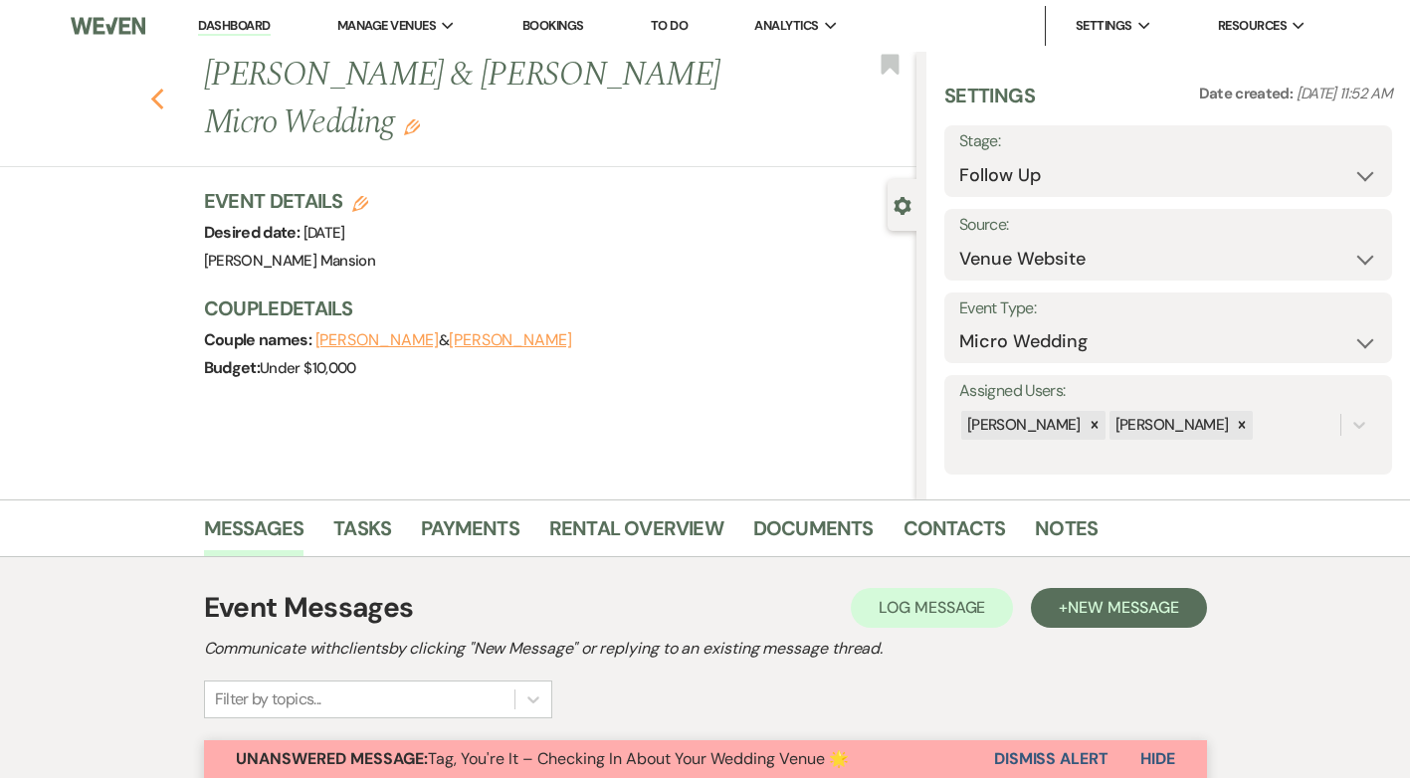
select select "9"
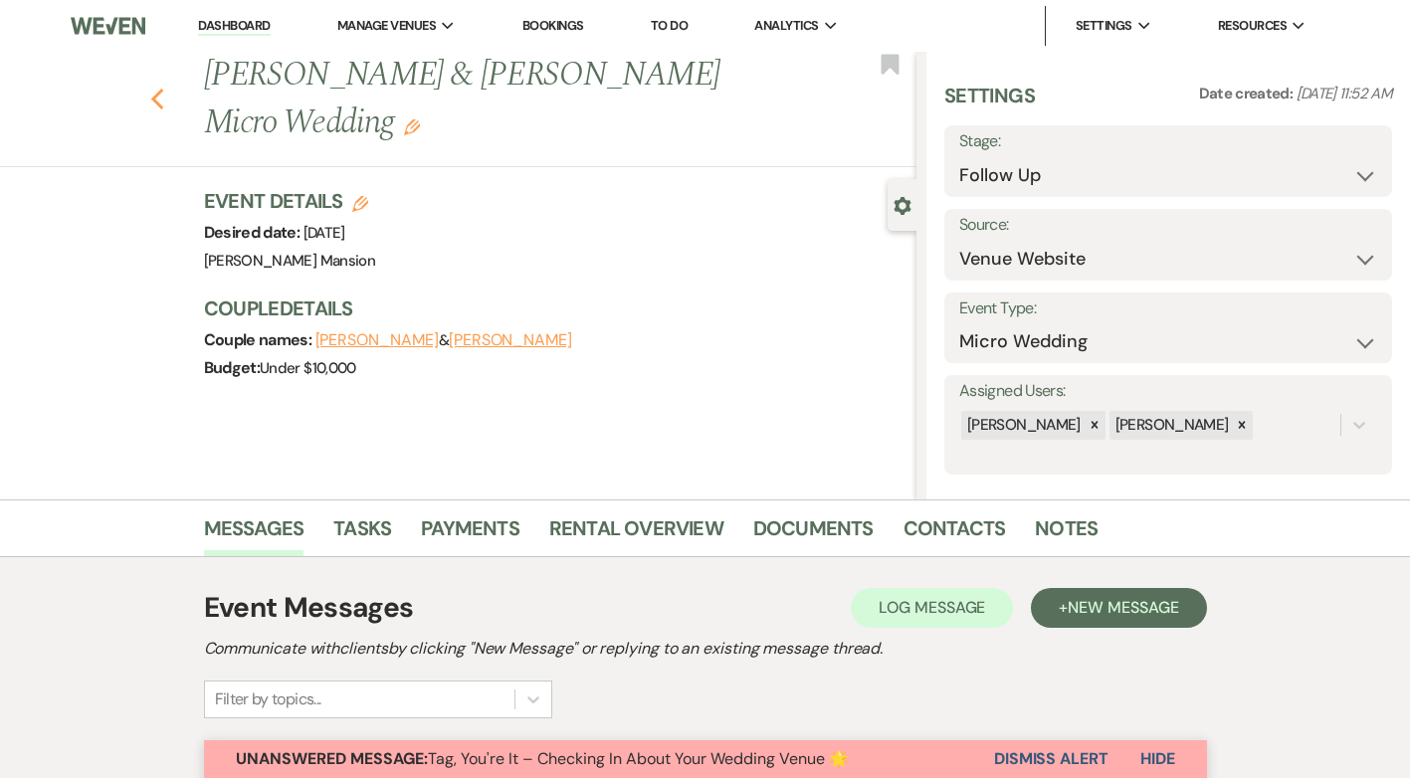
select select "9"
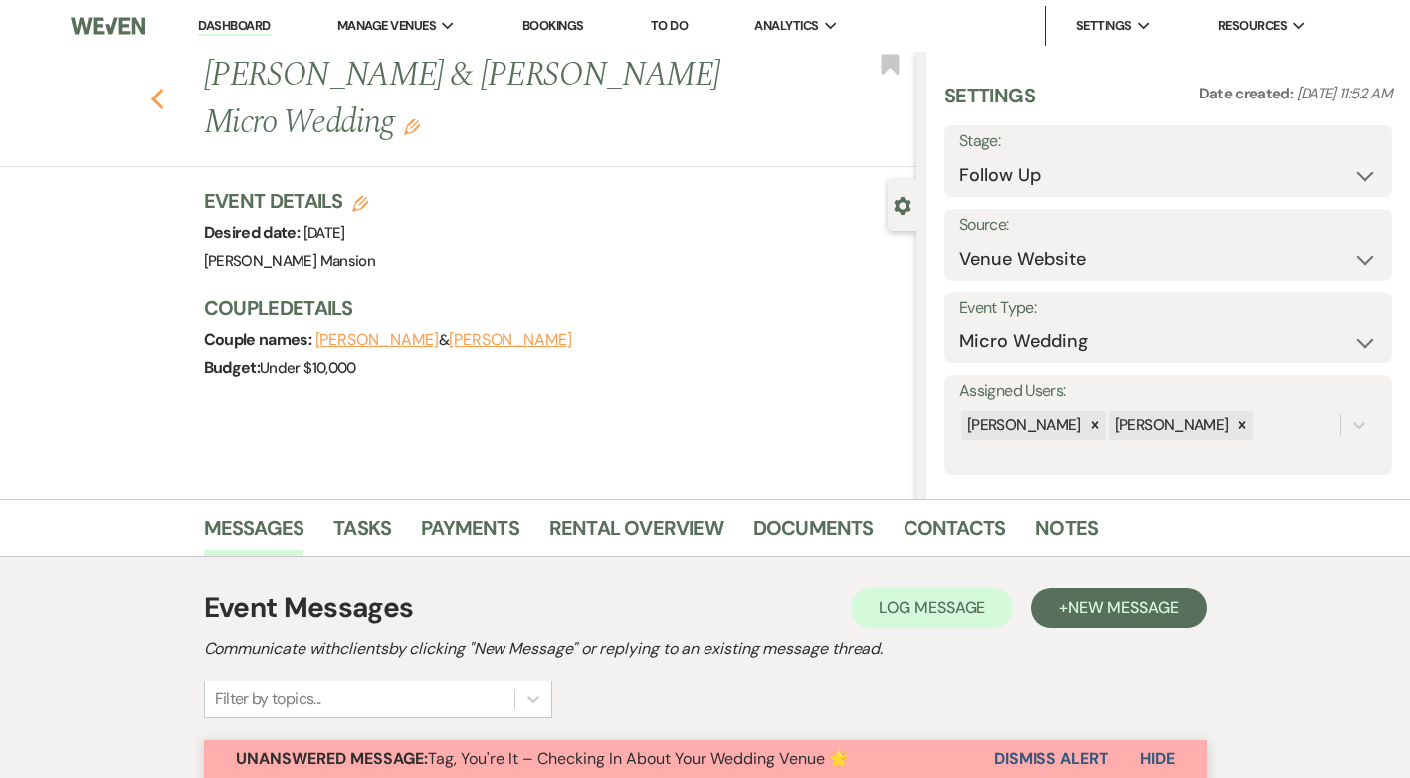
select select "9"
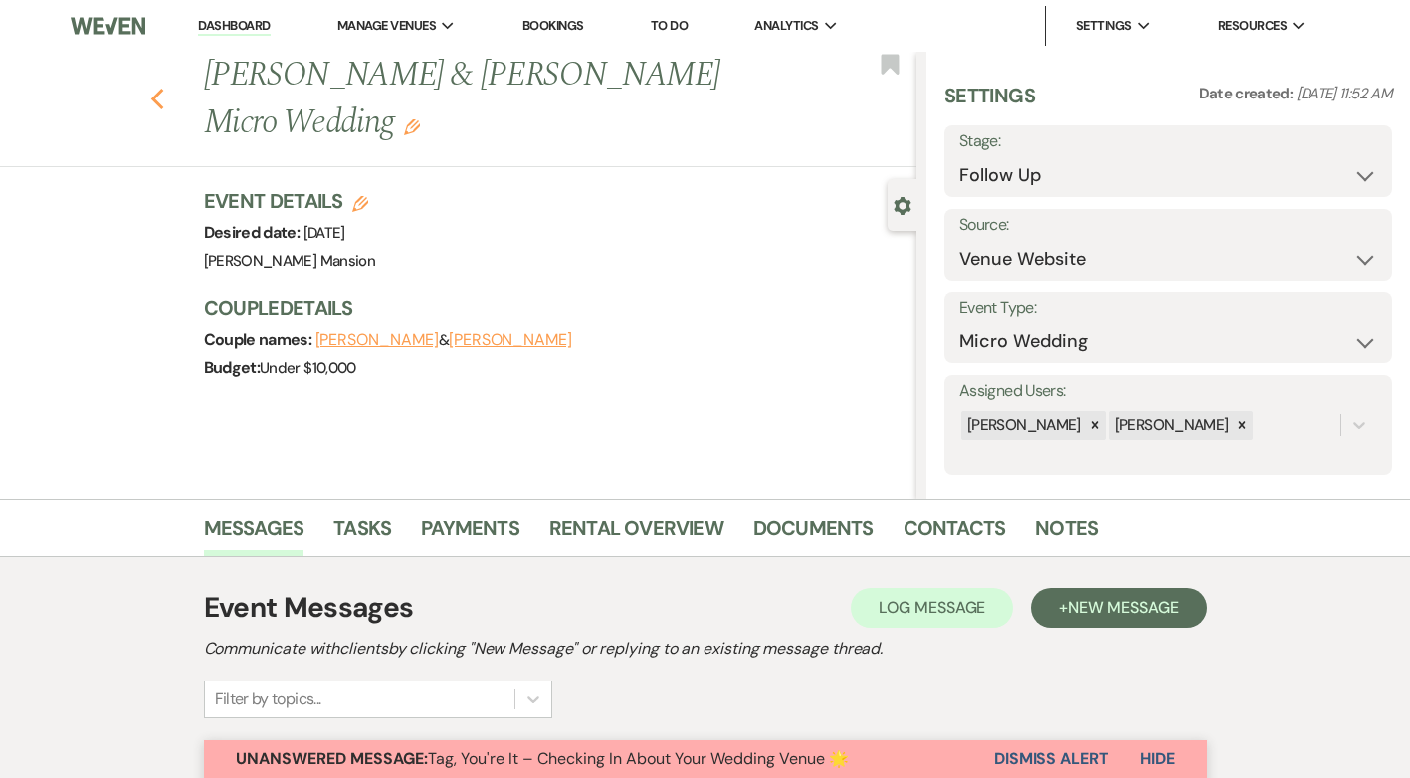
select select "9"
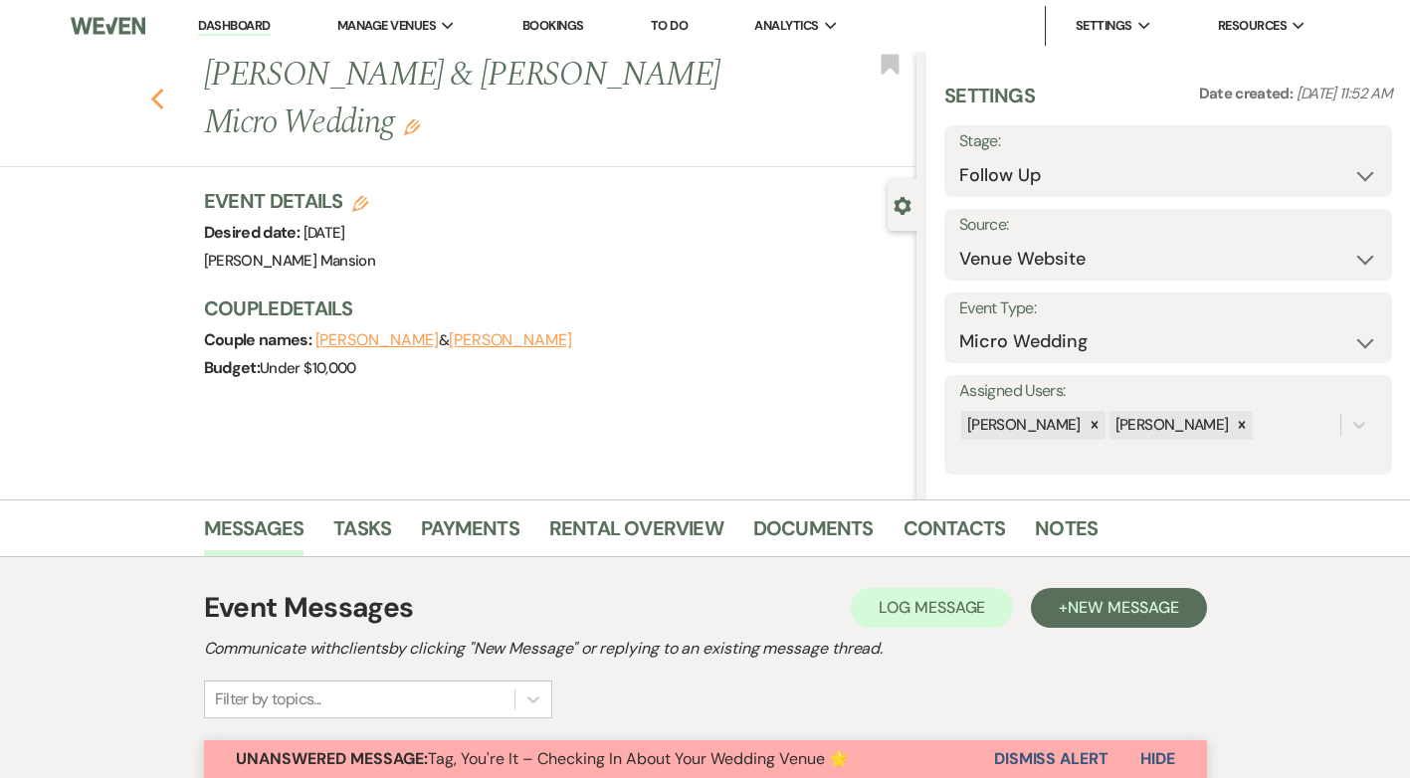
select select "9"
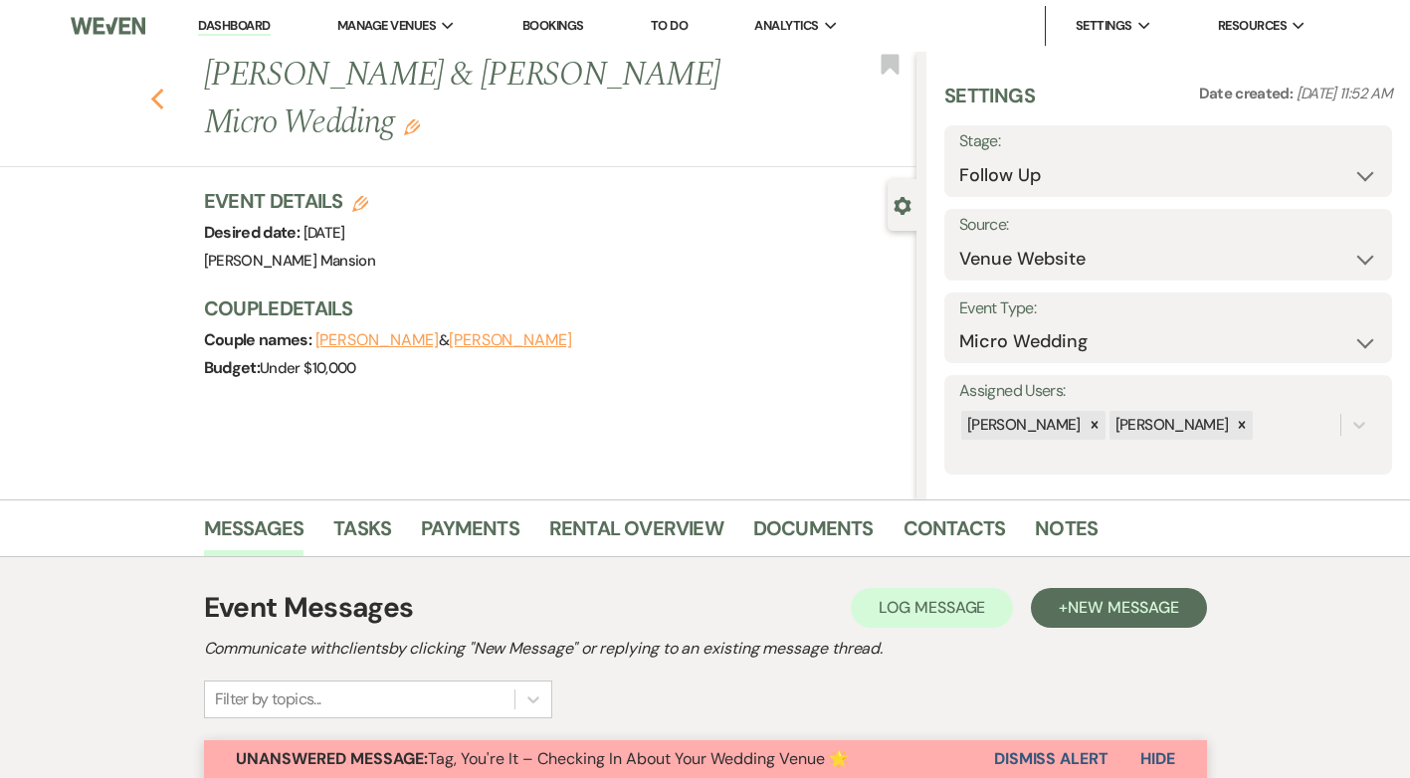
select select "9"
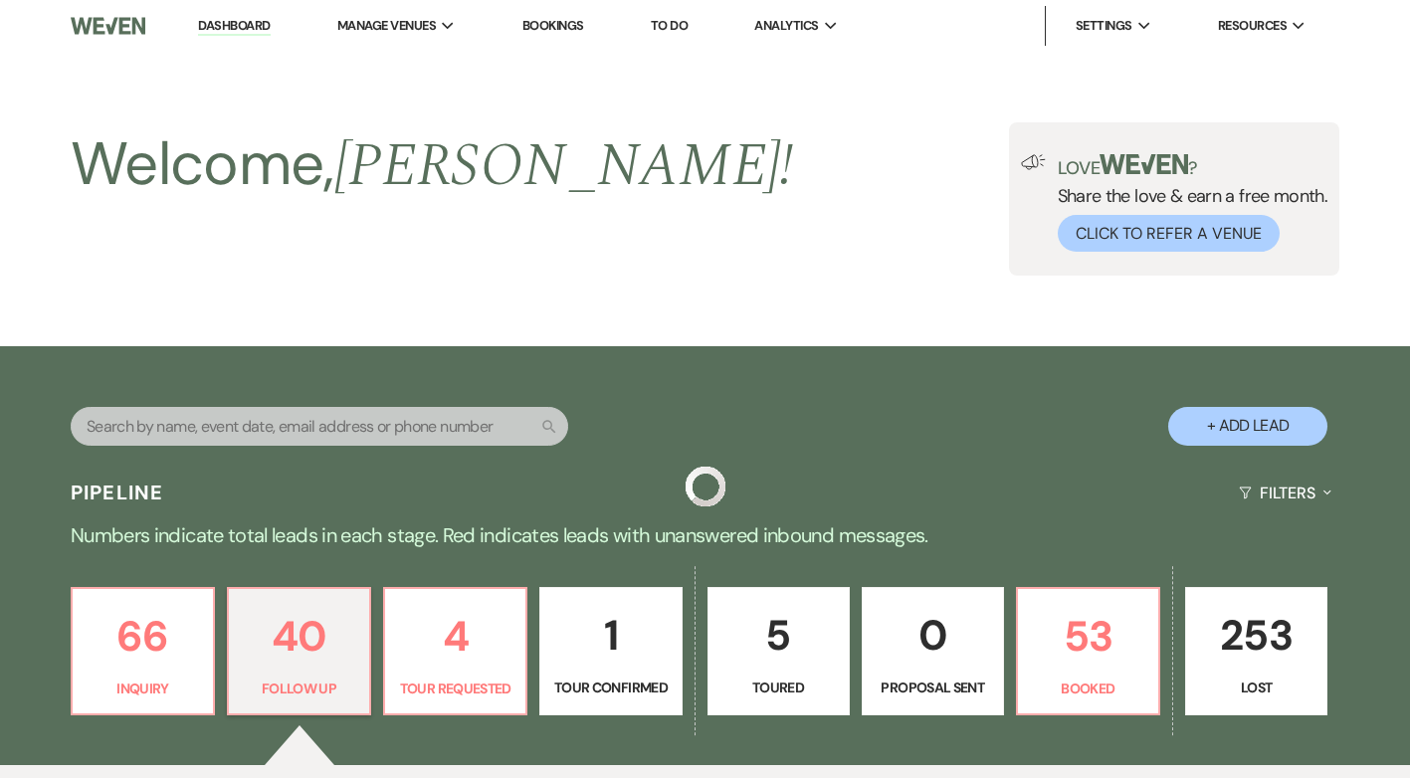
scroll to position [592, 0]
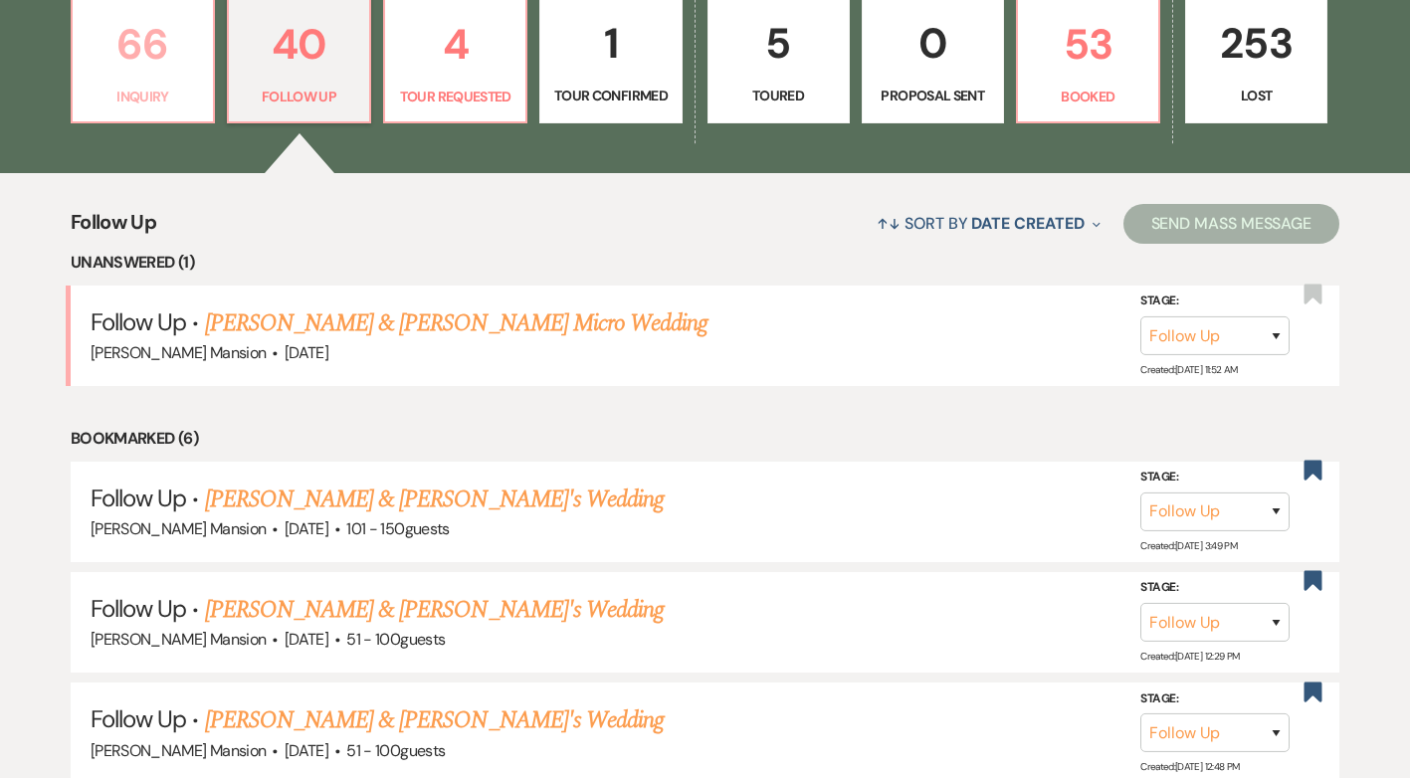
click at [155, 57] on p "66" at bounding box center [143, 44] width 116 height 67
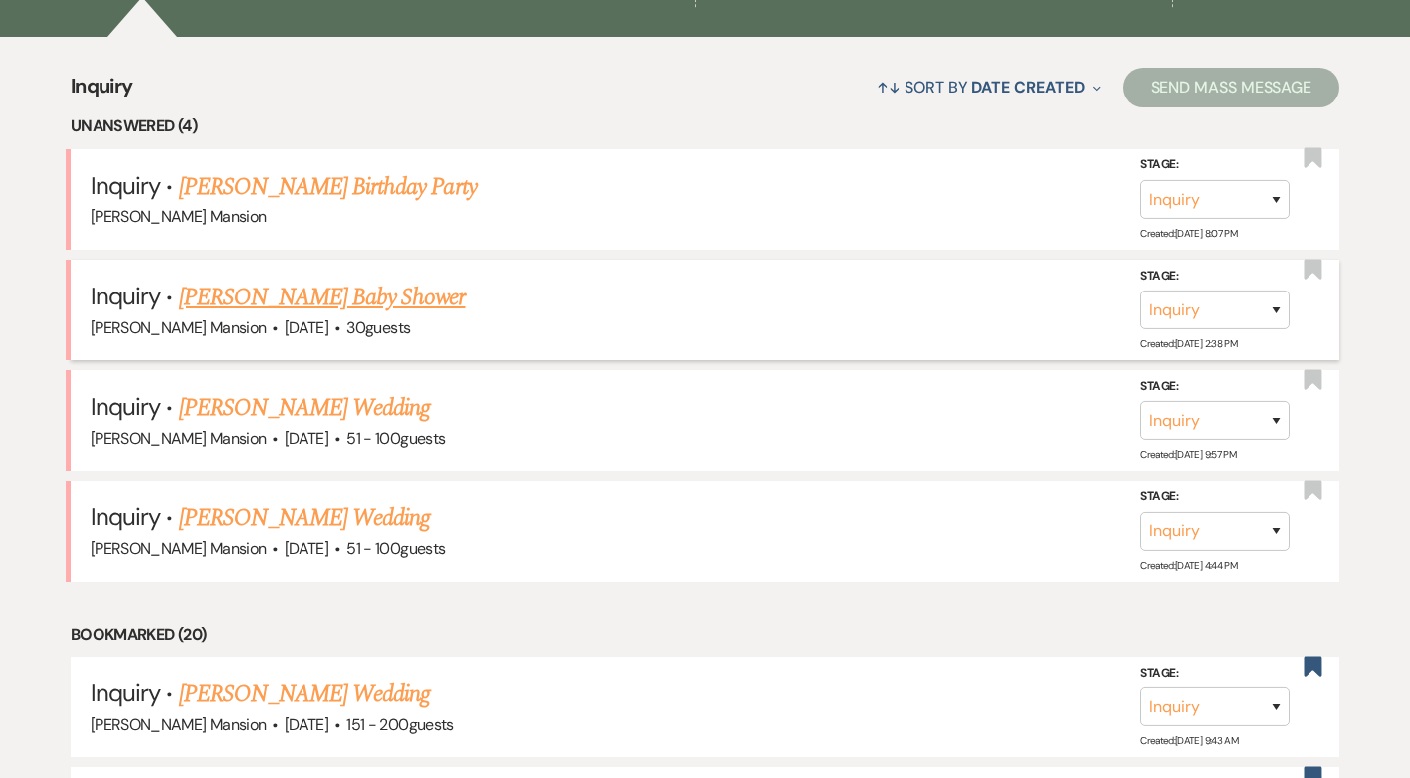
scroll to position [791, 0]
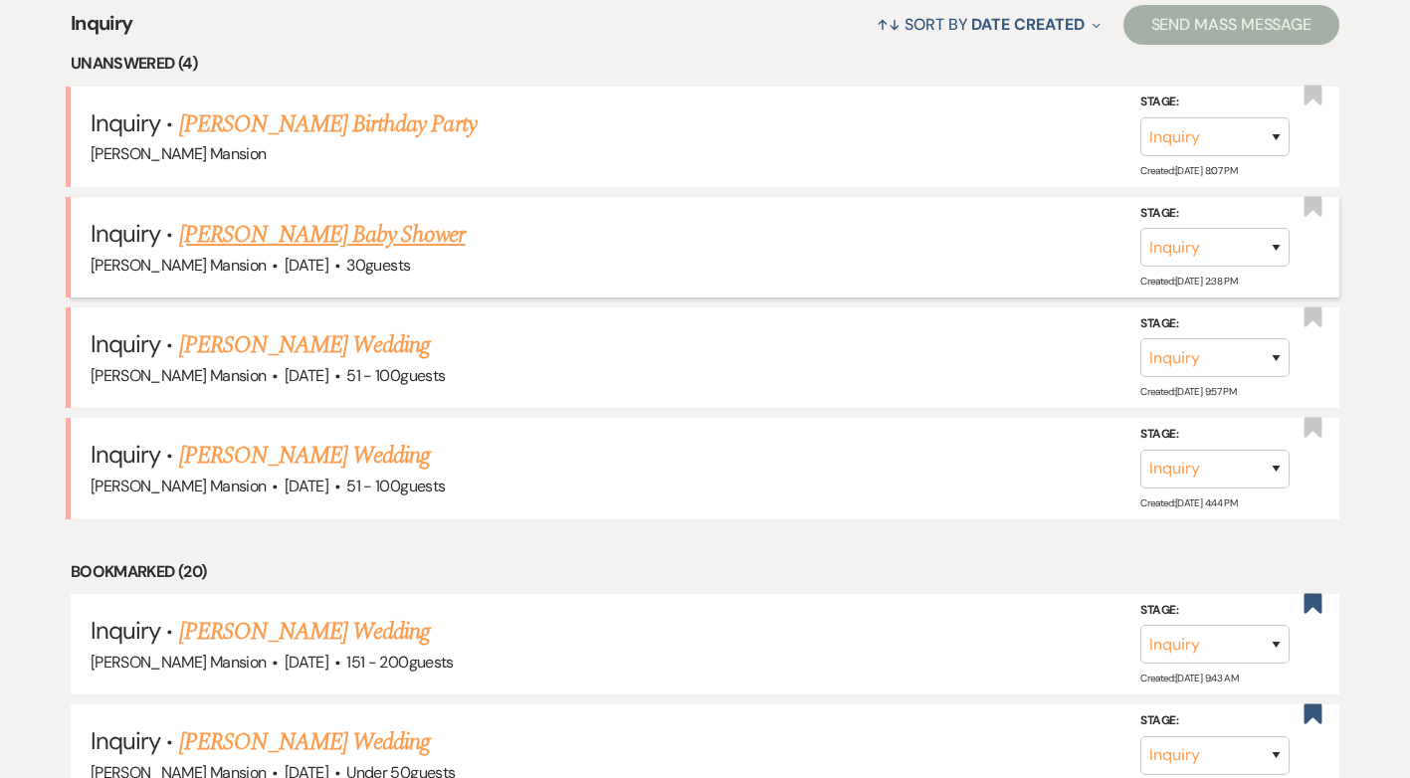
click at [293, 228] on link "[PERSON_NAME] Baby Shower" at bounding box center [322, 235] width 287 height 36
select select "5"
select select "3"
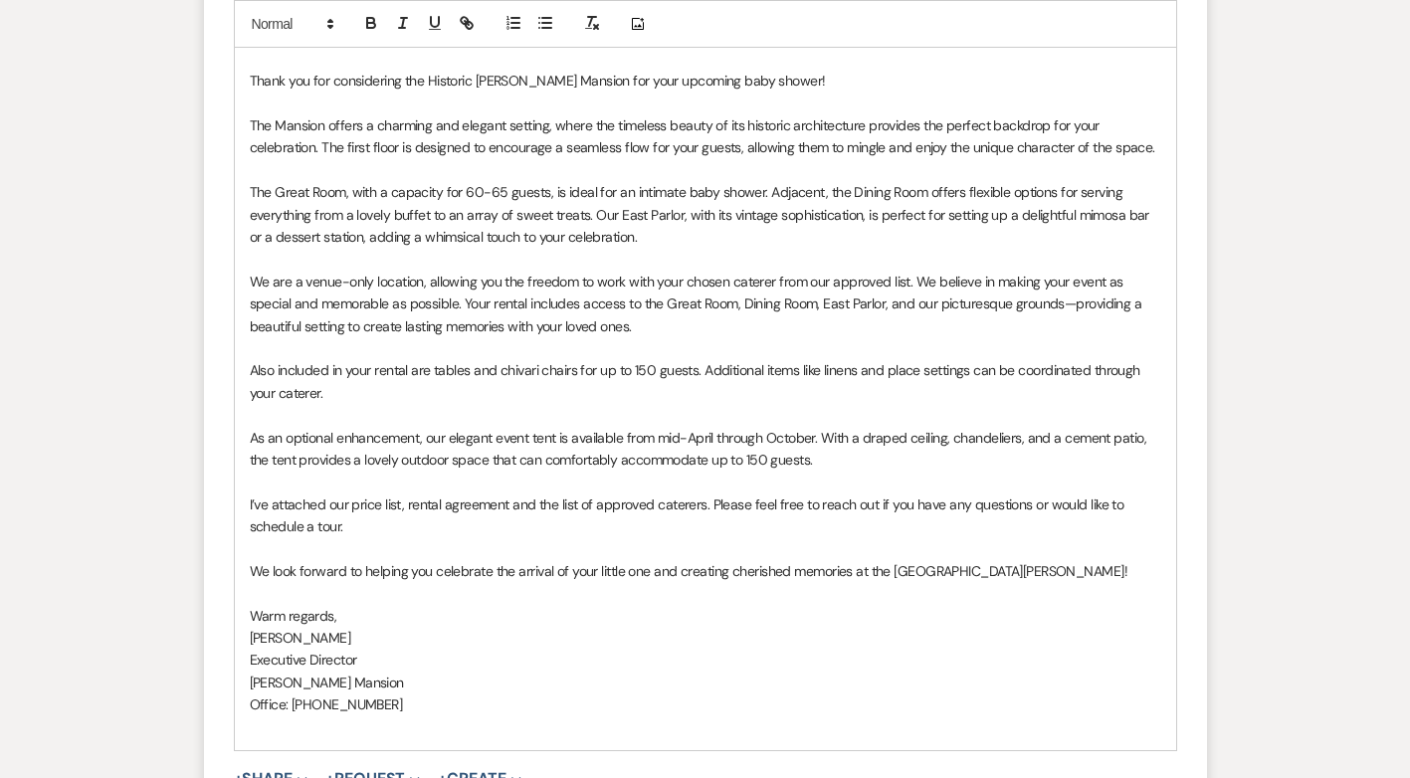
scroll to position [1563, 0]
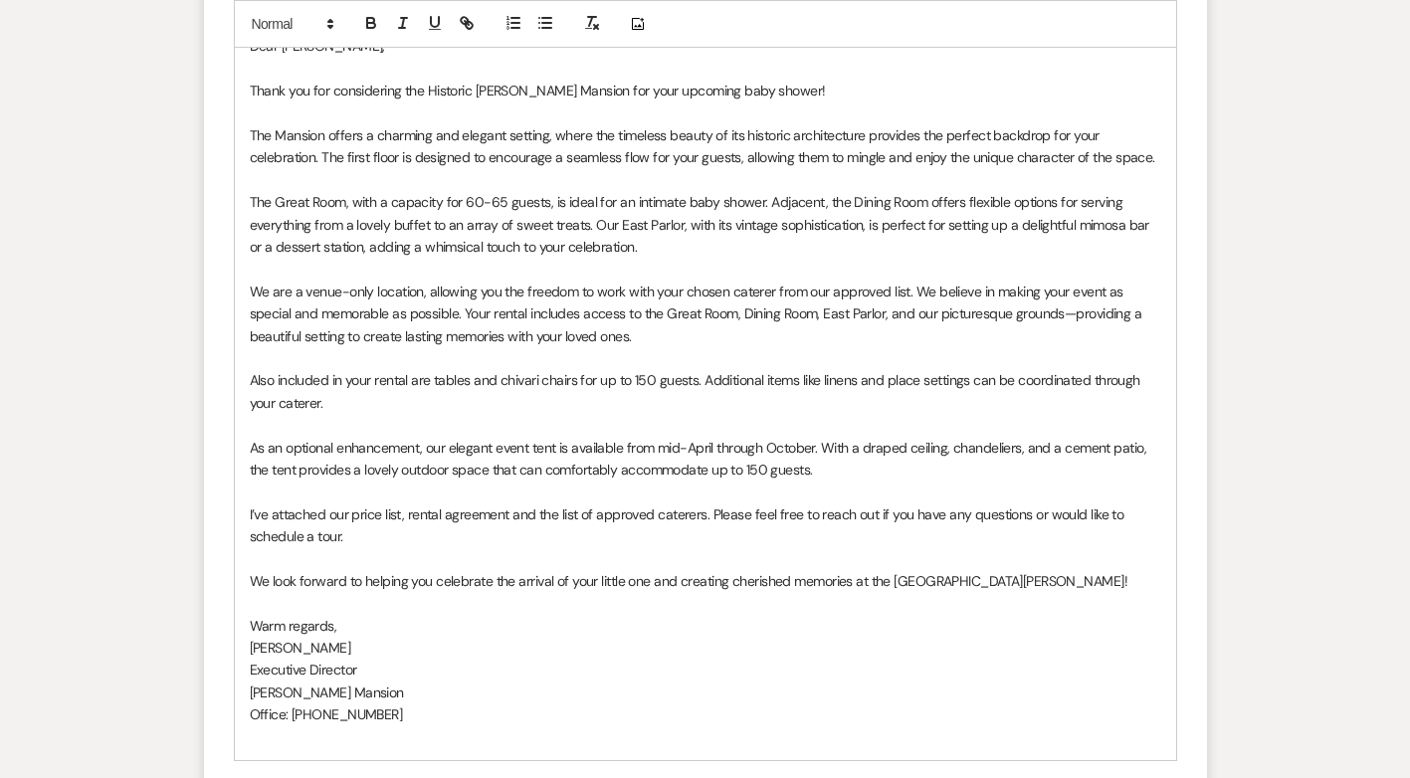
click at [703, 516] on p "I’ve attached our price list, rental agreement and the list of approved caterer…" at bounding box center [706, 526] width 912 height 45
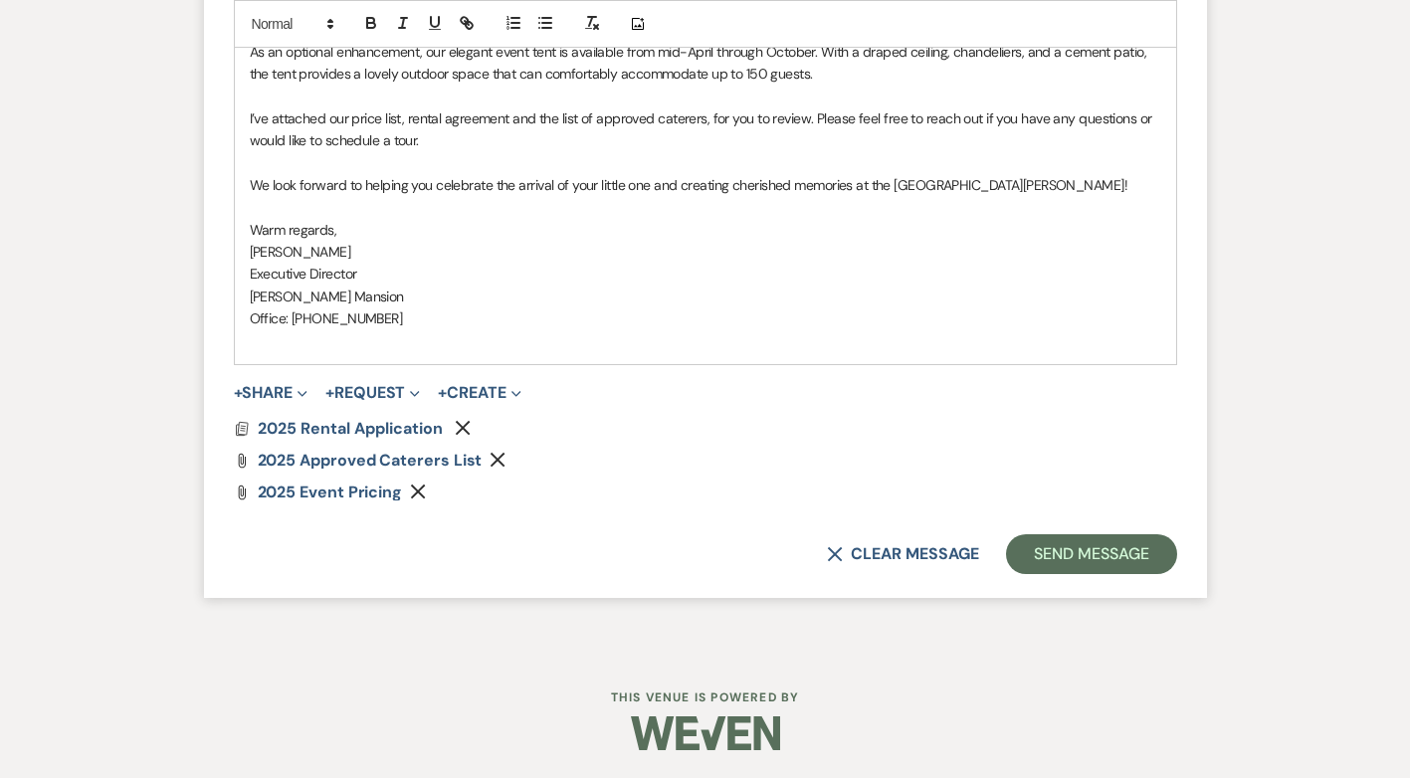
scroll to position [1961, 0]
click at [1072, 553] on button "Send Message" at bounding box center [1091, 552] width 170 height 40
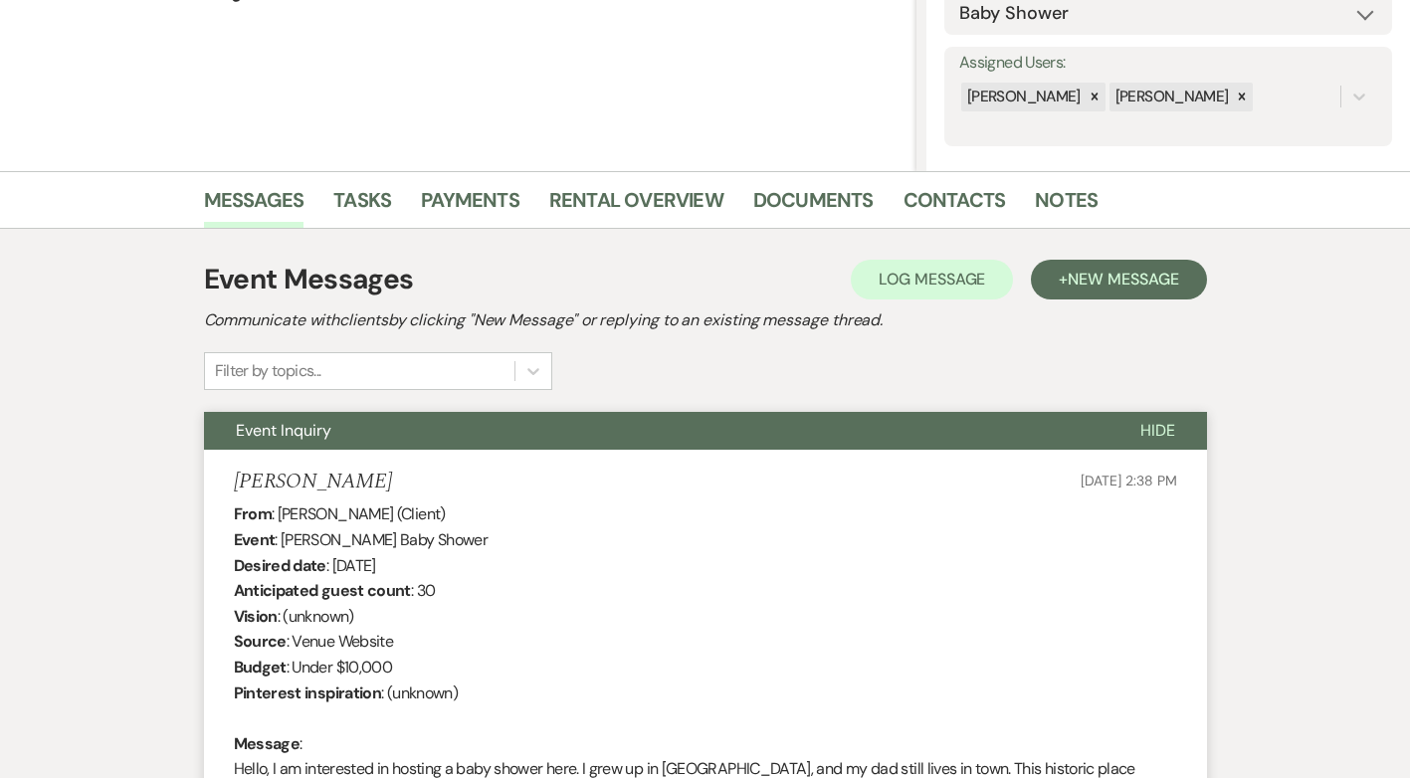
scroll to position [0, 0]
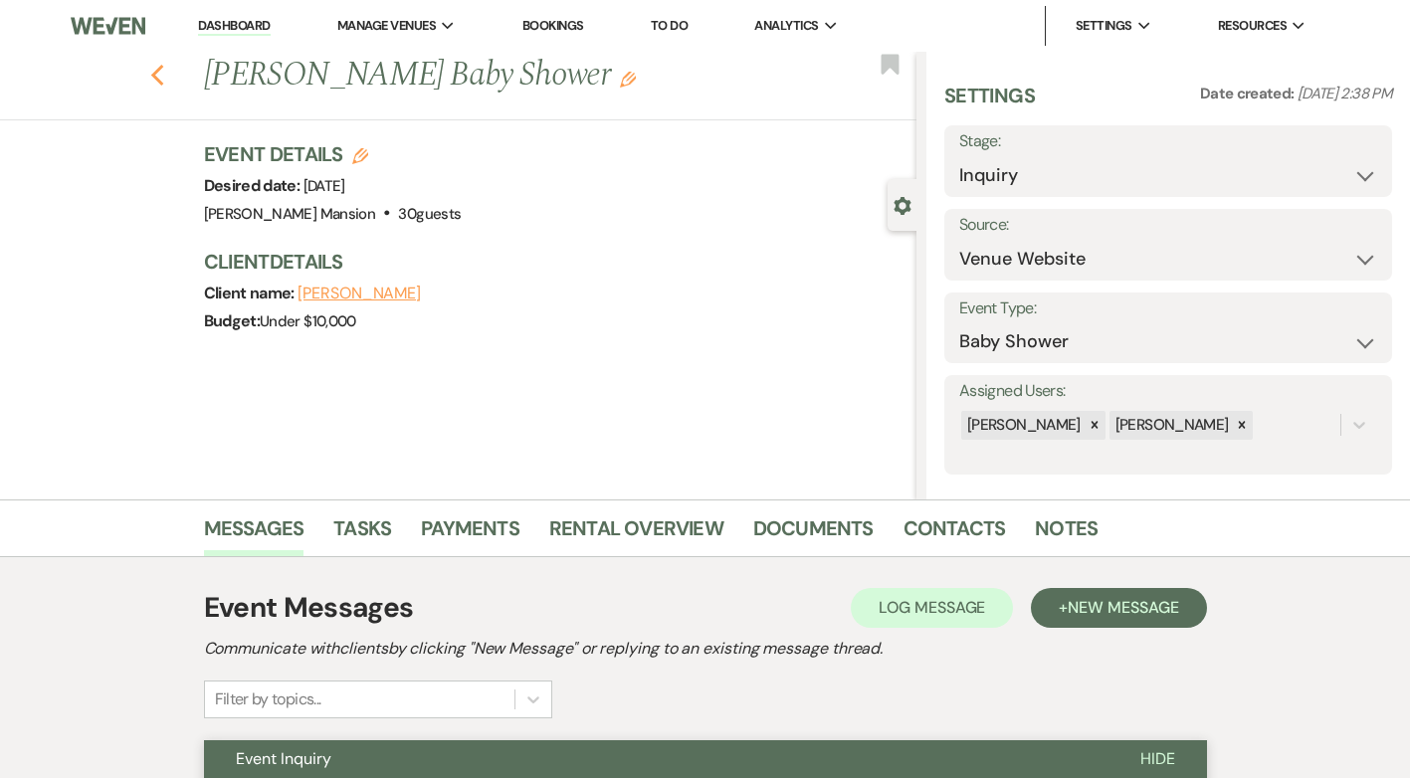
click at [165, 74] on icon "Previous" at bounding box center [157, 76] width 15 height 24
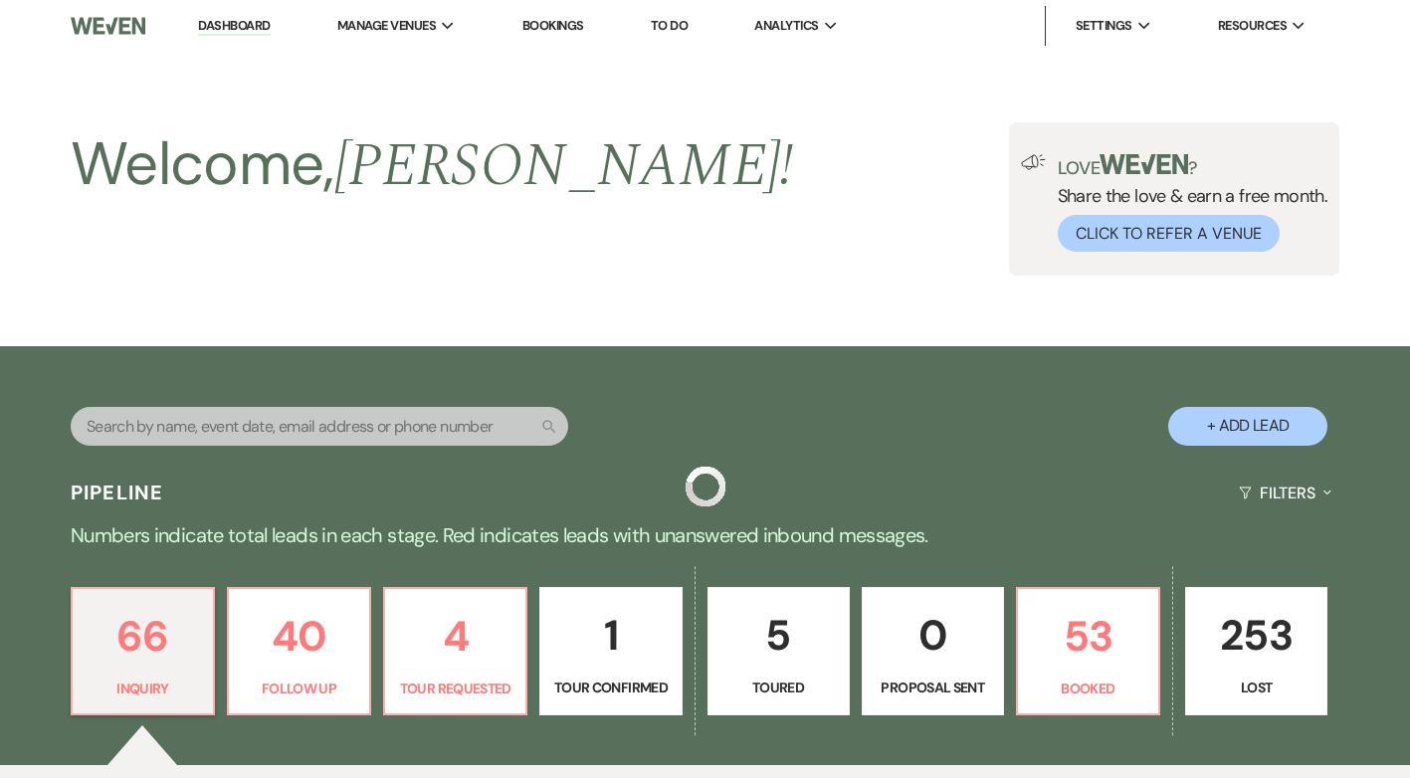
scroll to position [791, 0]
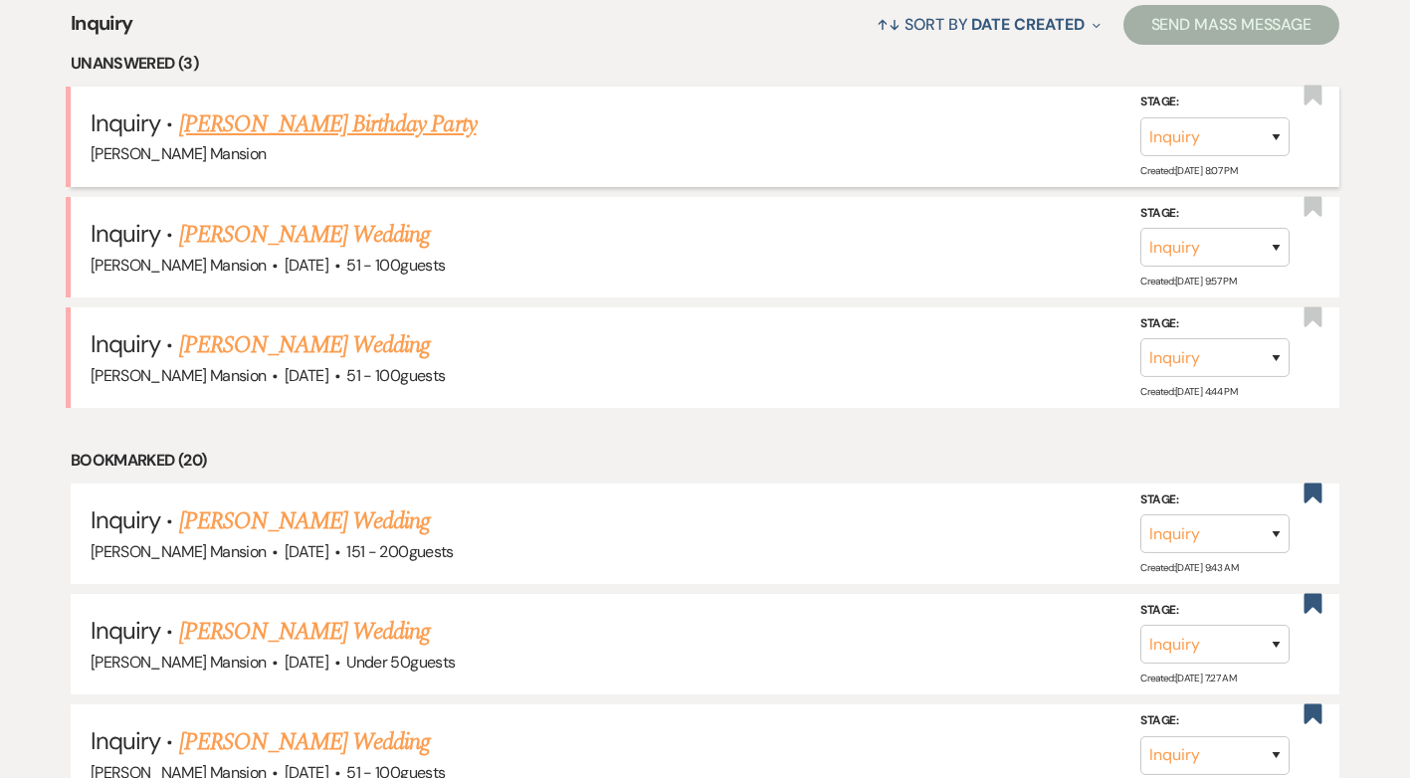
click at [321, 125] on link "[PERSON_NAME] Birthday Party" at bounding box center [328, 124] width 298 height 36
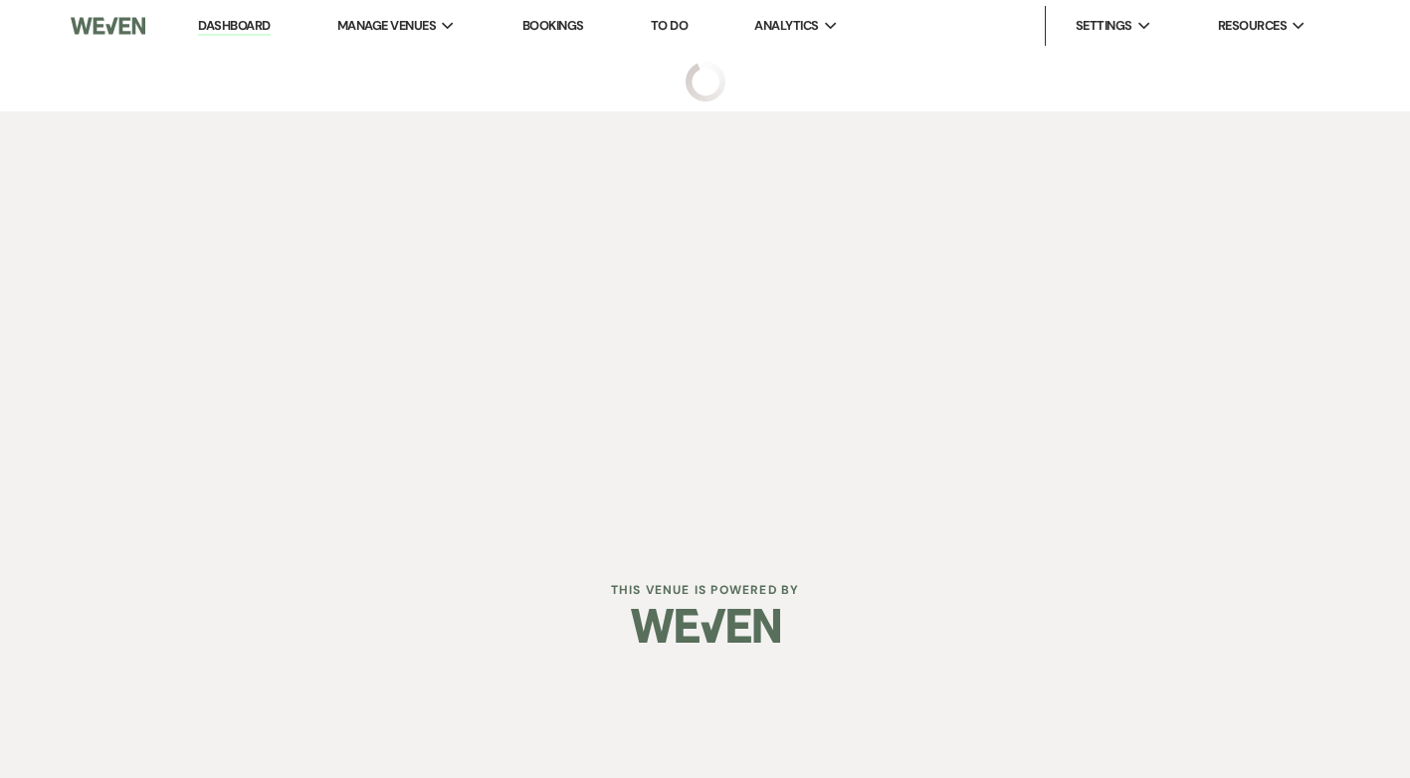
select select "5"
select select "4"
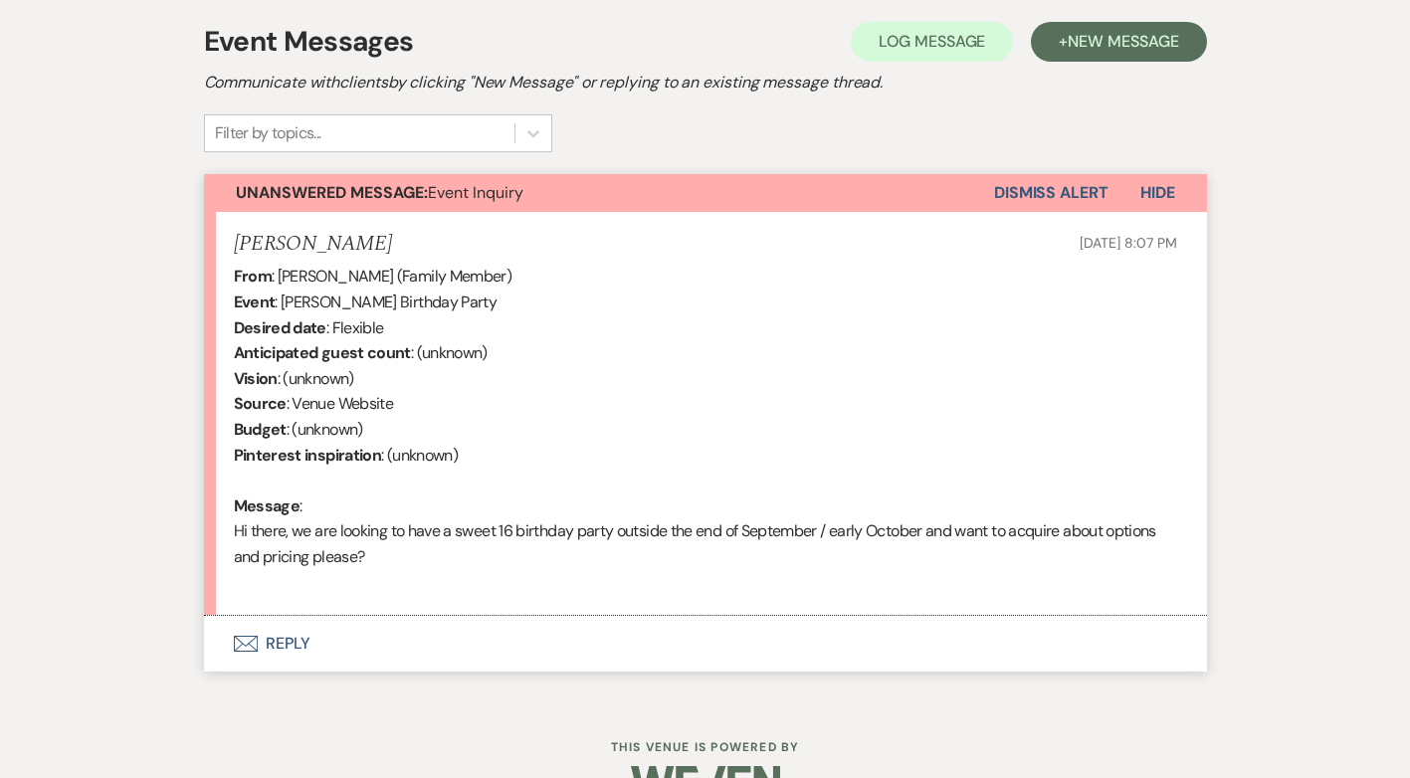
scroll to position [618, 0]
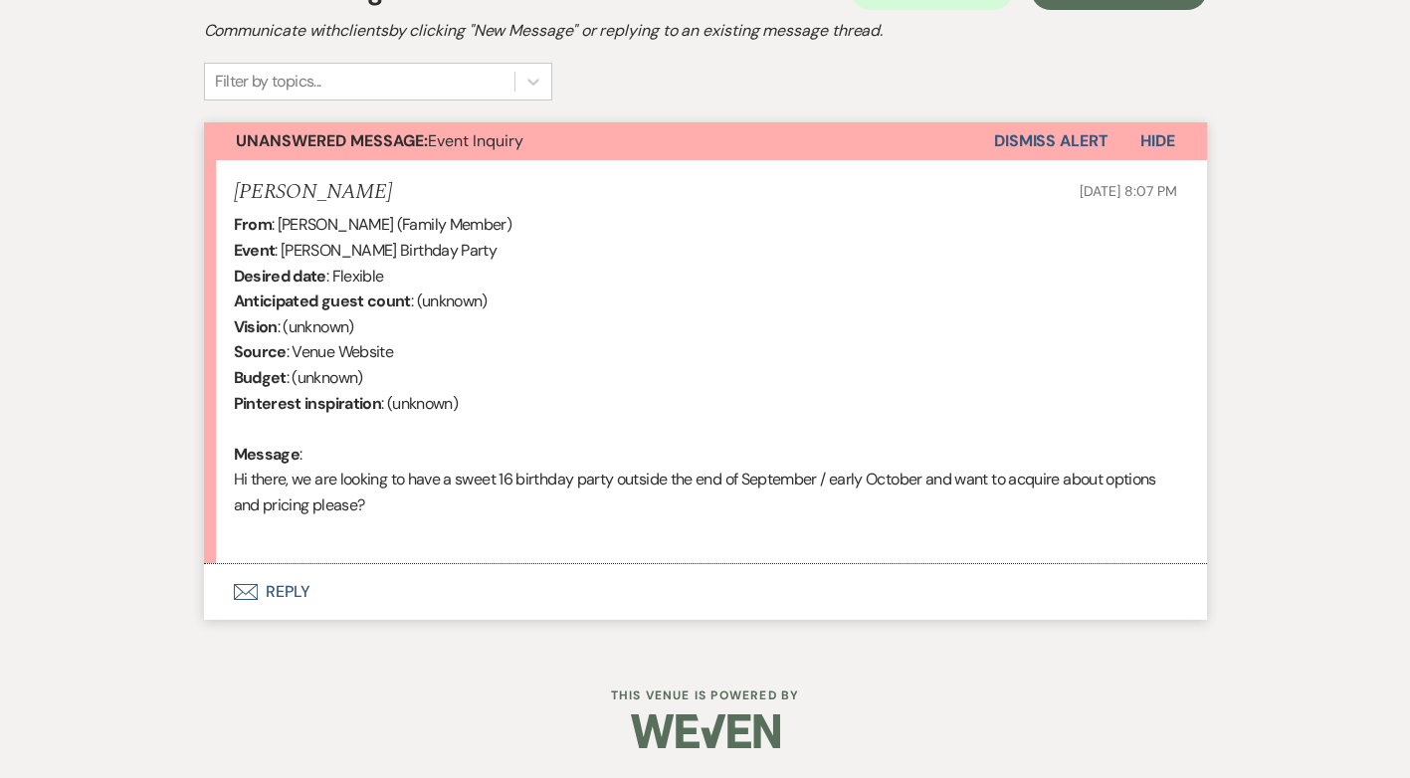
click at [297, 592] on button "Envelope Reply" at bounding box center [705, 592] width 1003 height 56
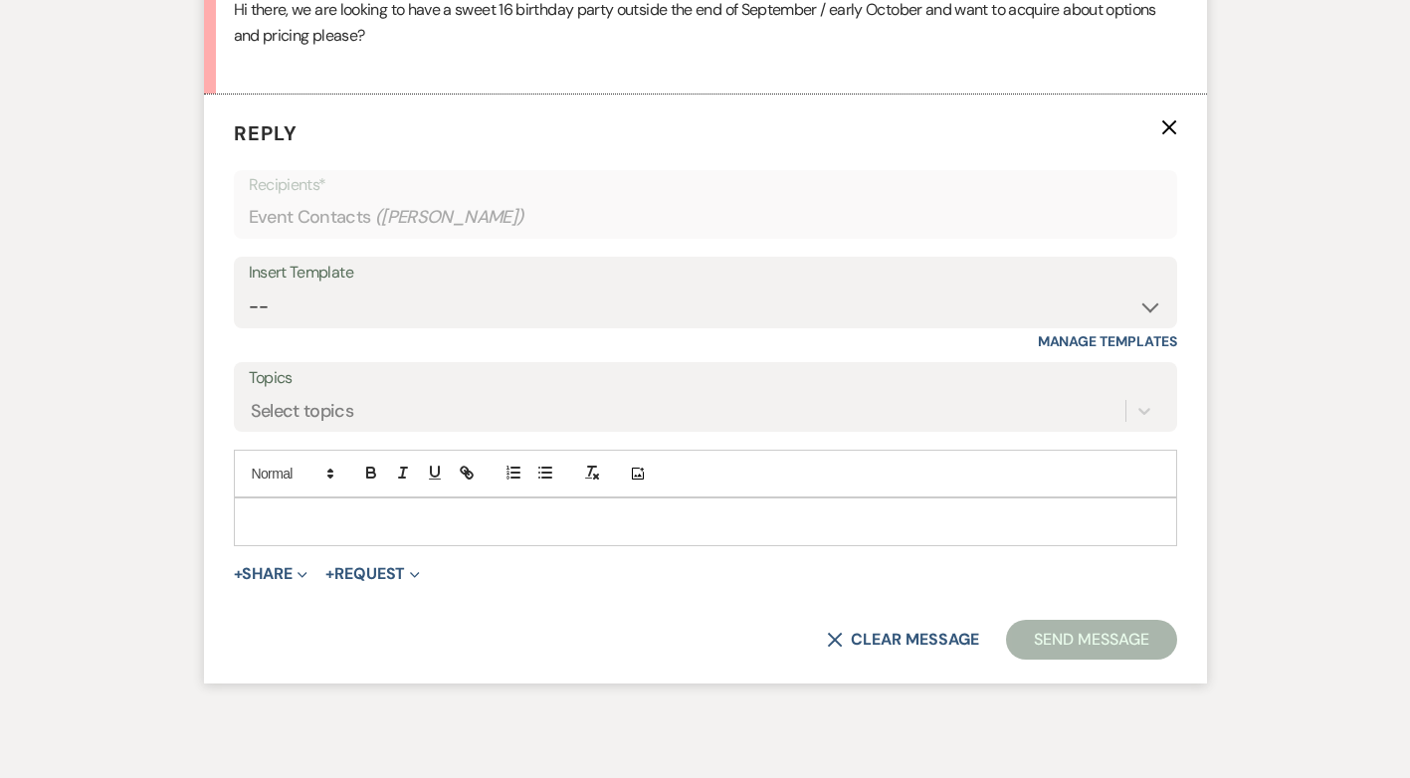
scroll to position [1089, 0]
click at [1148, 316] on select "-- Initial Inquiry Response Tour Request Response Follow Up Contract (Pre-Booke…" at bounding box center [706, 306] width 914 height 39
select select "4826"
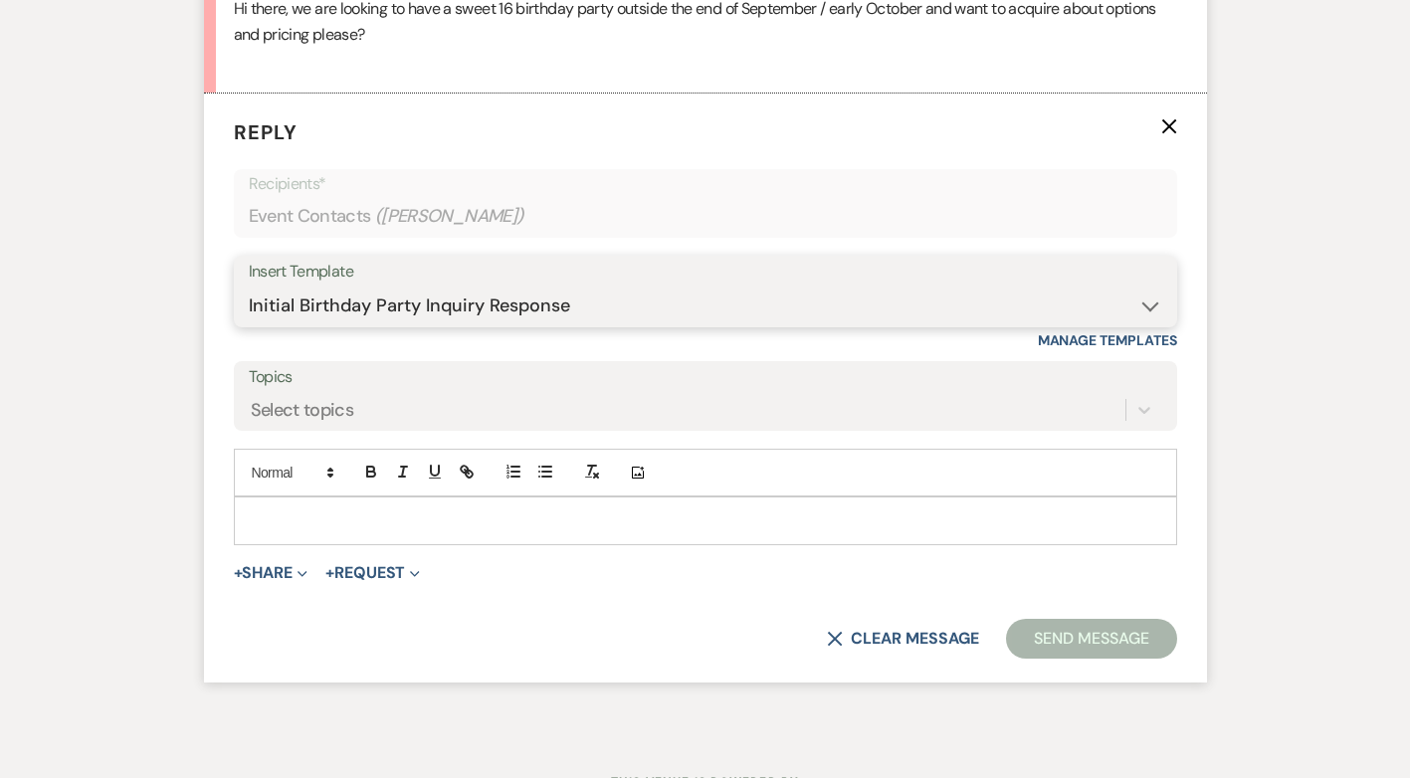
click at [249, 287] on select "-- Initial Inquiry Response Tour Request Response Follow Up Contract (Pre-Booke…" at bounding box center [706, 306] width 914 height 39
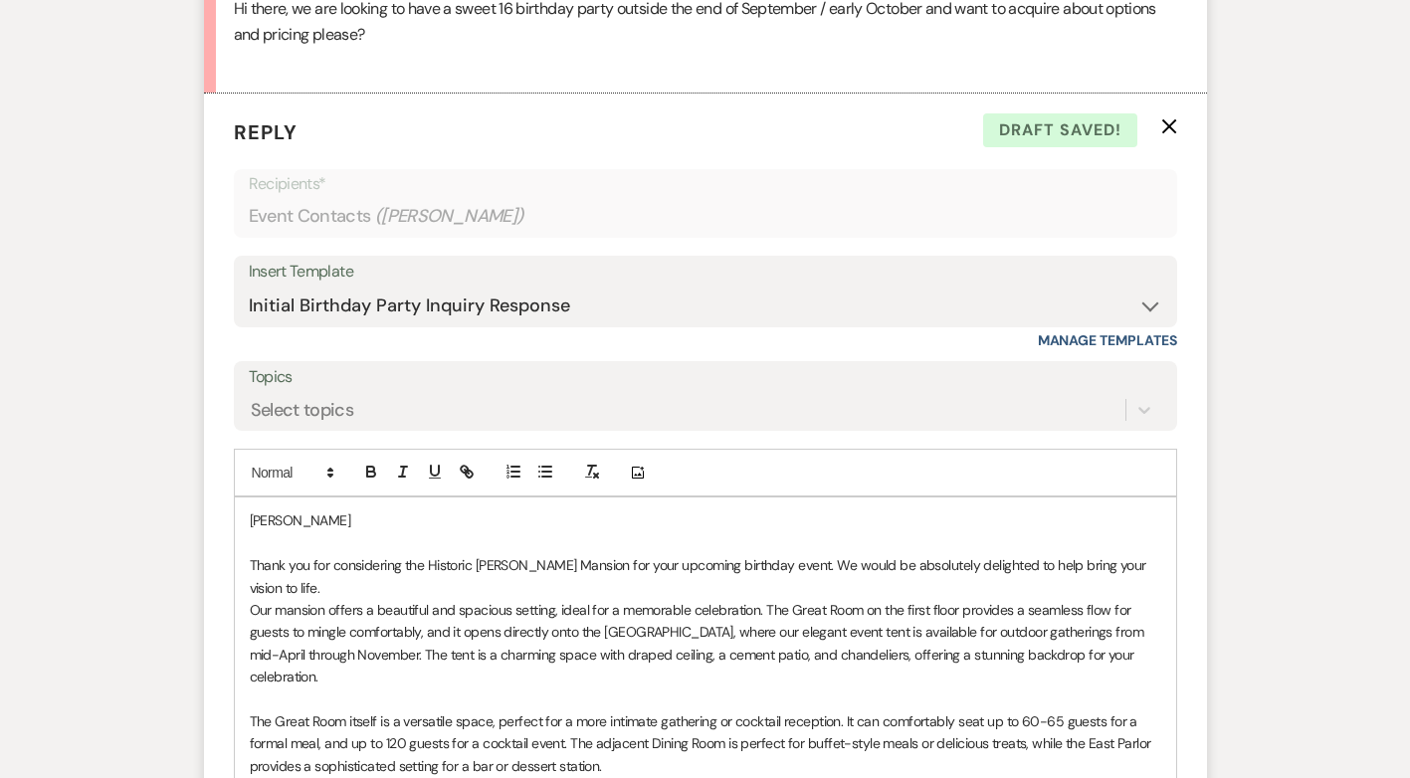
click at [243, 519] on div "[PERSON_NAME] Thank you for considering the Historic [PERSON_NAME] Mansion for …" at bounding box center [705, 766] width 941 height 536
click at [377, 519] on p "Good morning [PERSON_NAME]" at bounding box center [706, 521] width 912 height 22
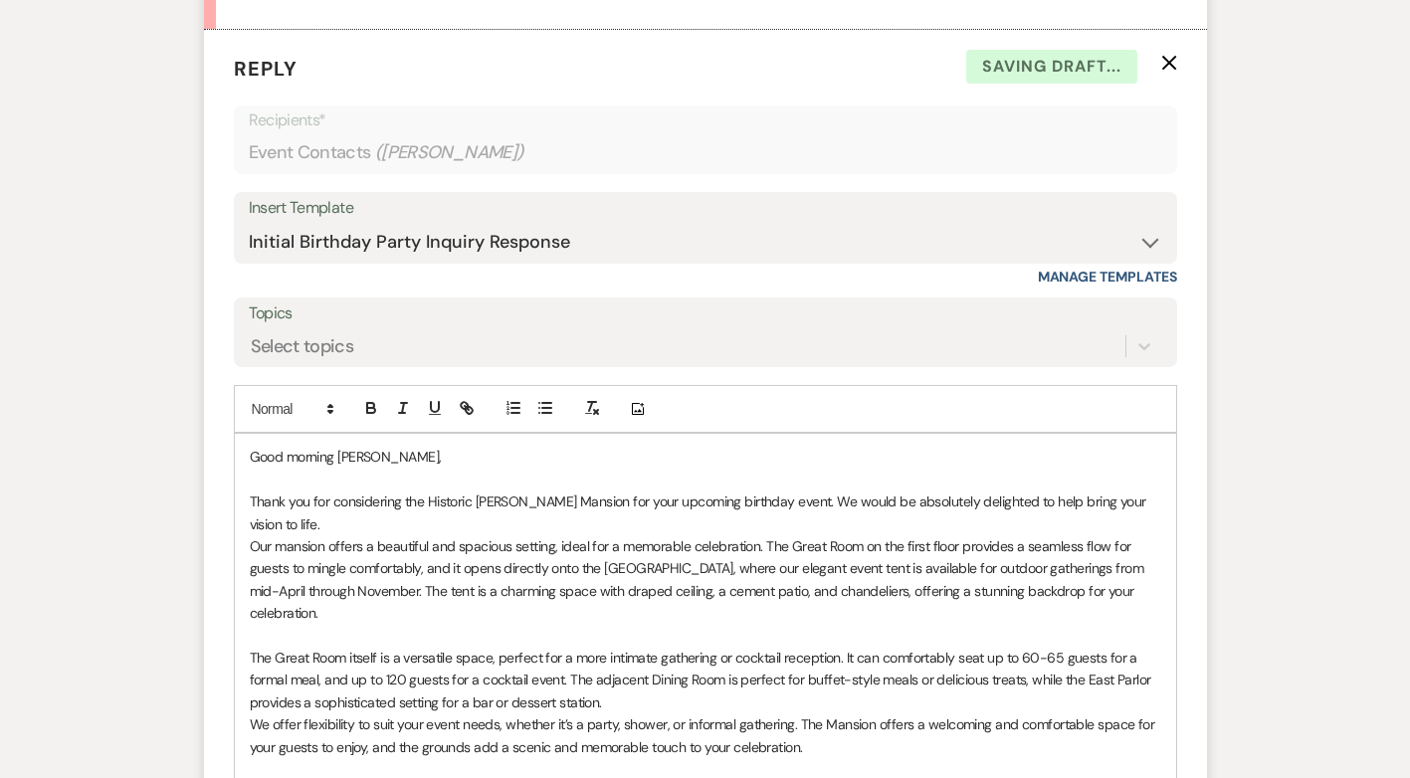
scroll to position [1188, 0]
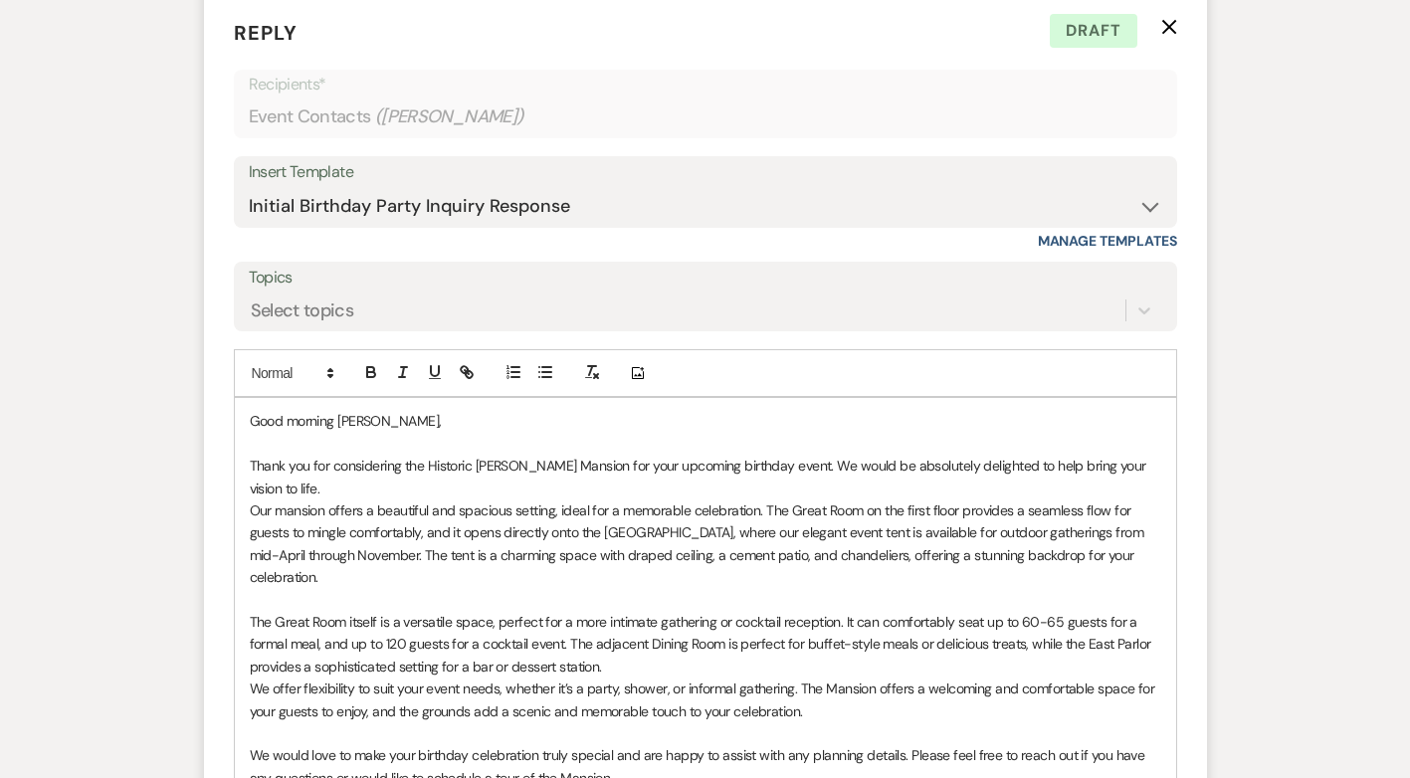
click at [717, 440] on p at bounding box center [706, 444] width 912 height 22
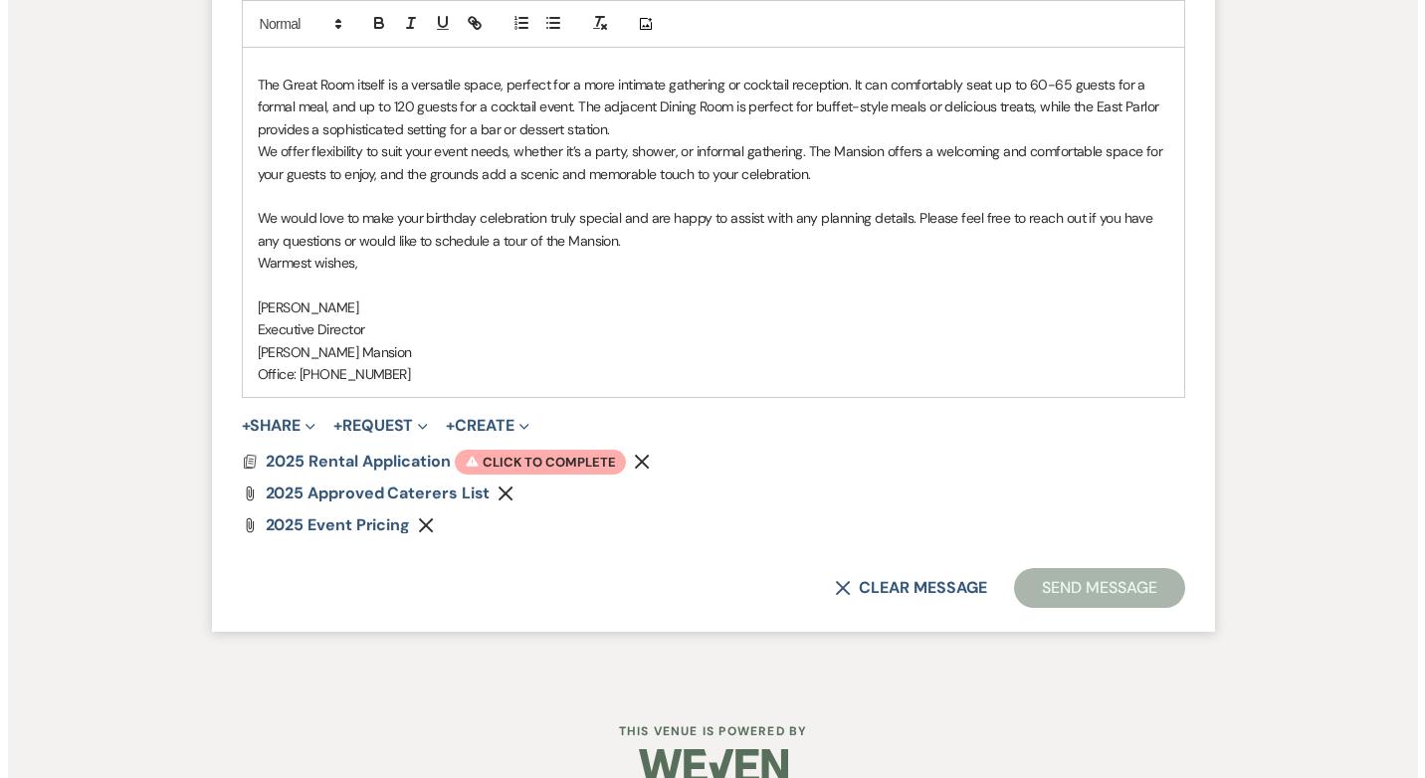
scroll to position [1738, 0]
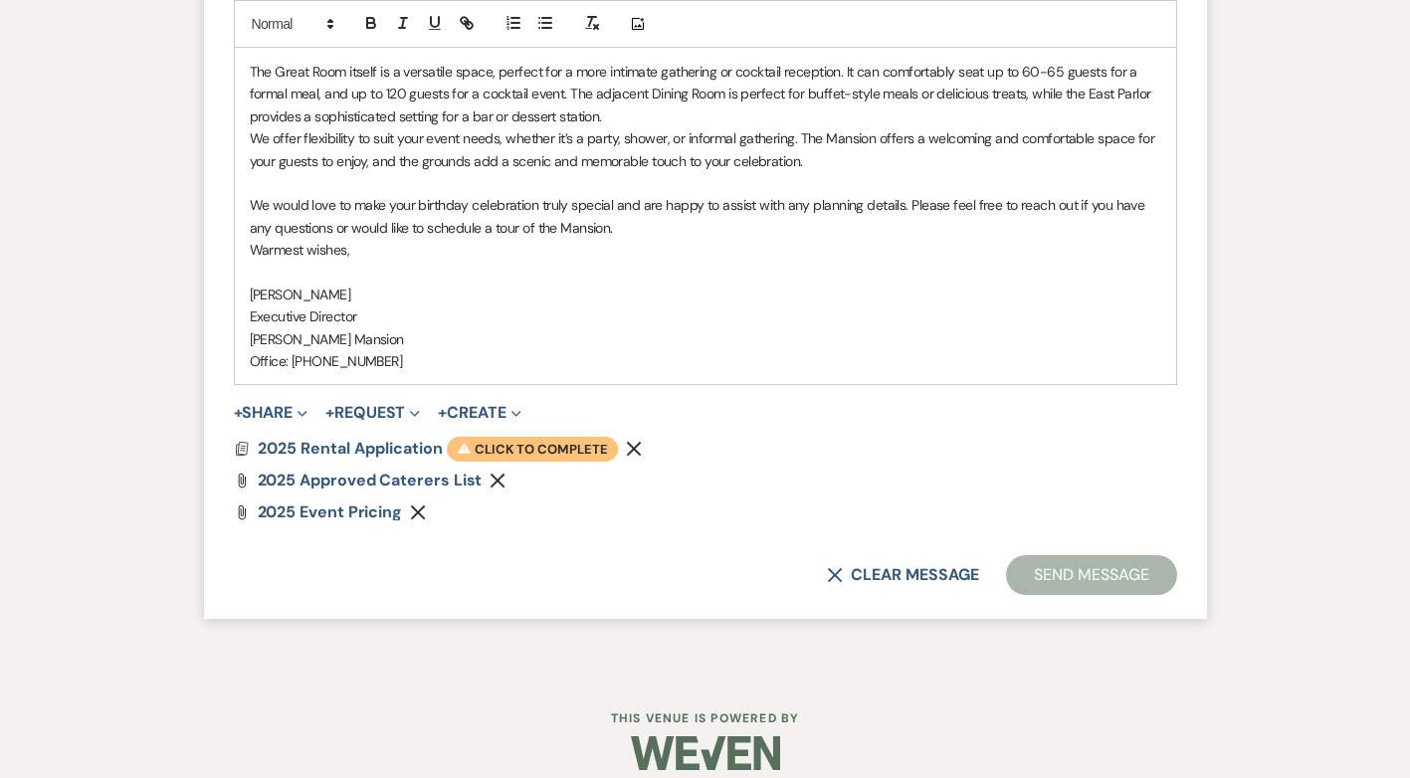
click at [541, 437] on span "Warning Click to complete" at bounding box center [532, 450] width 171 height 26
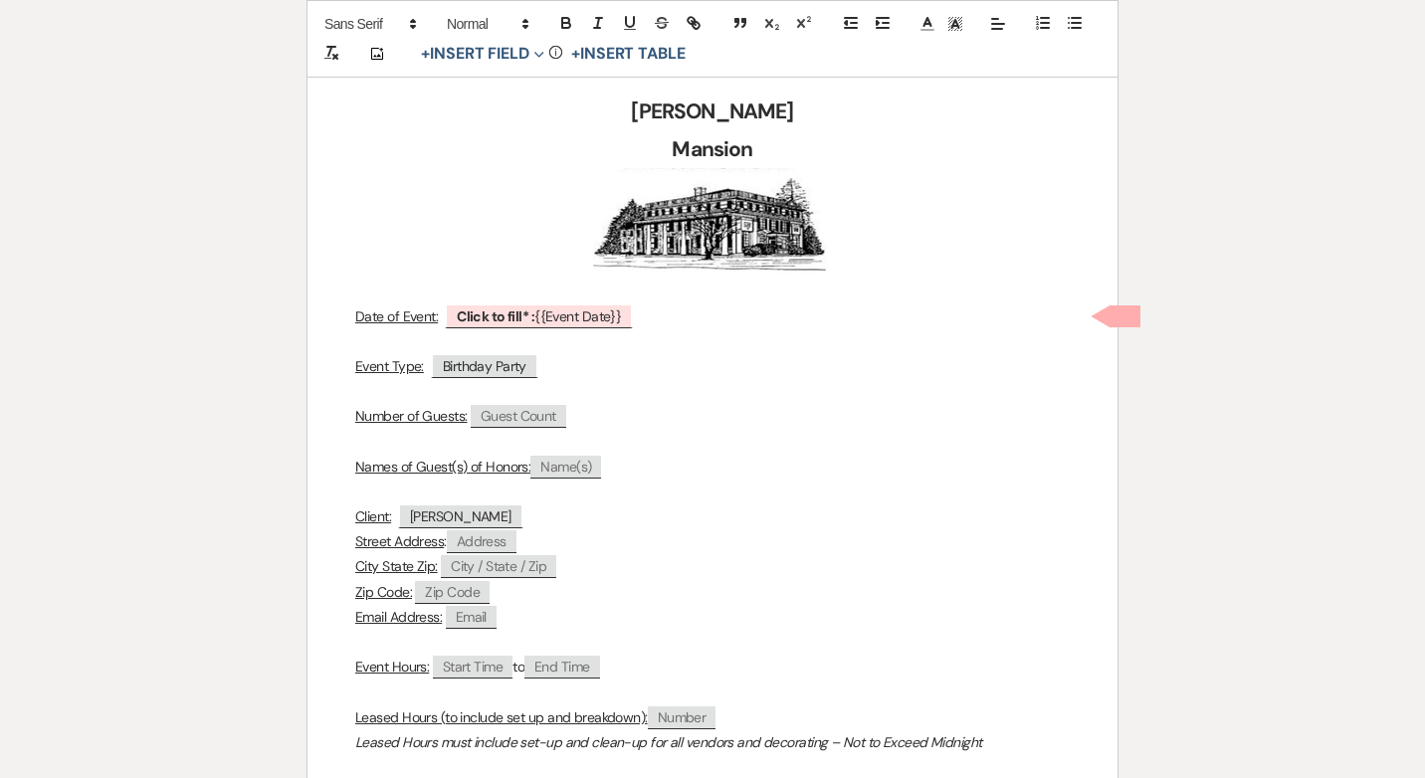
scroll to position [398, 0]
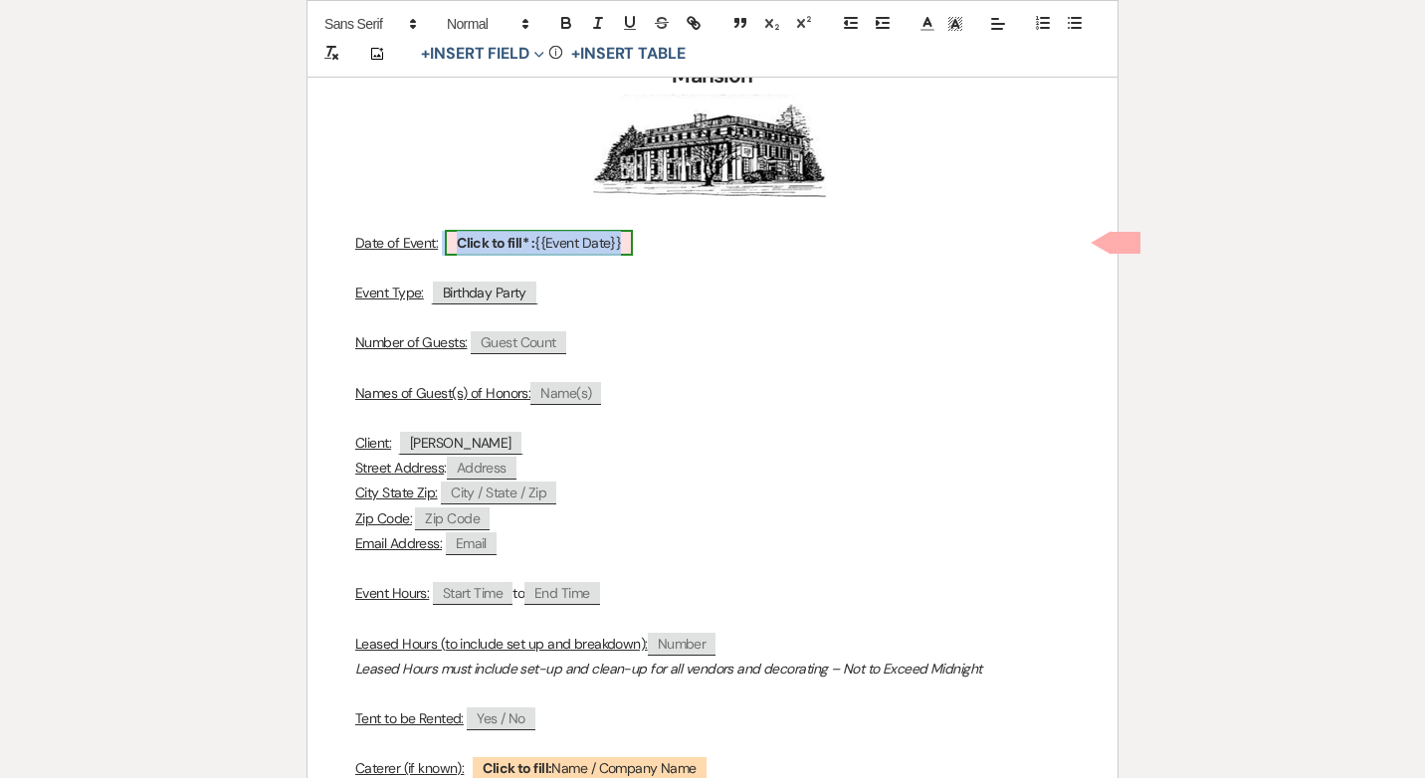
click at [570, 234] on span "Click to fill* : {{Event Date}}" at bounding box center [539, 243] width 188 height 26
select select "smartCustomField"
select select "owner"
select select "{{eventDate}}"
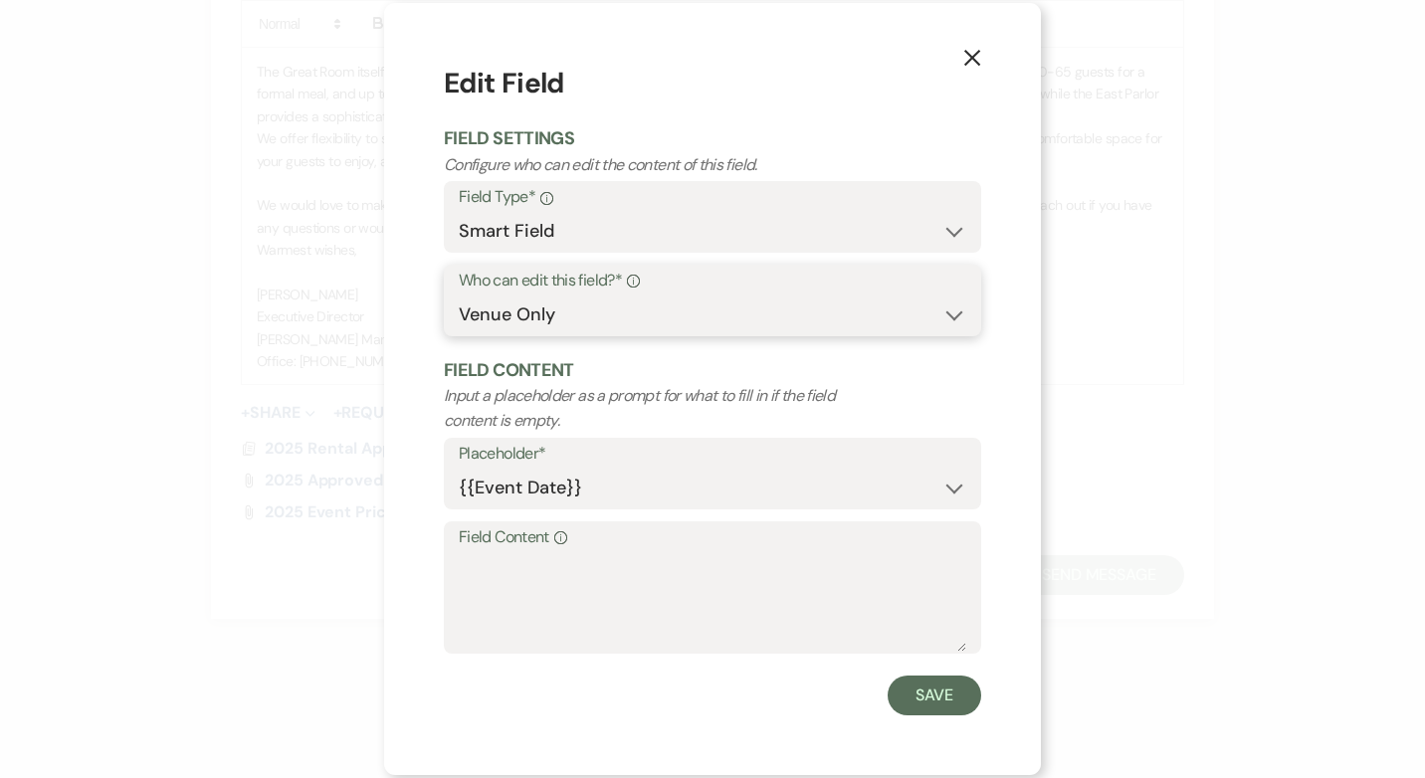
click at [943, 314] on select "Both Venue & Client Client Only Venue Only" at bounding box center [713, 315] width 508 height 39
select select "clientAndOwner"
click at [459, 296] on select "Both Venue & Client Client Only Venue Only" at bounding box center [713, 315] width 508 height 39
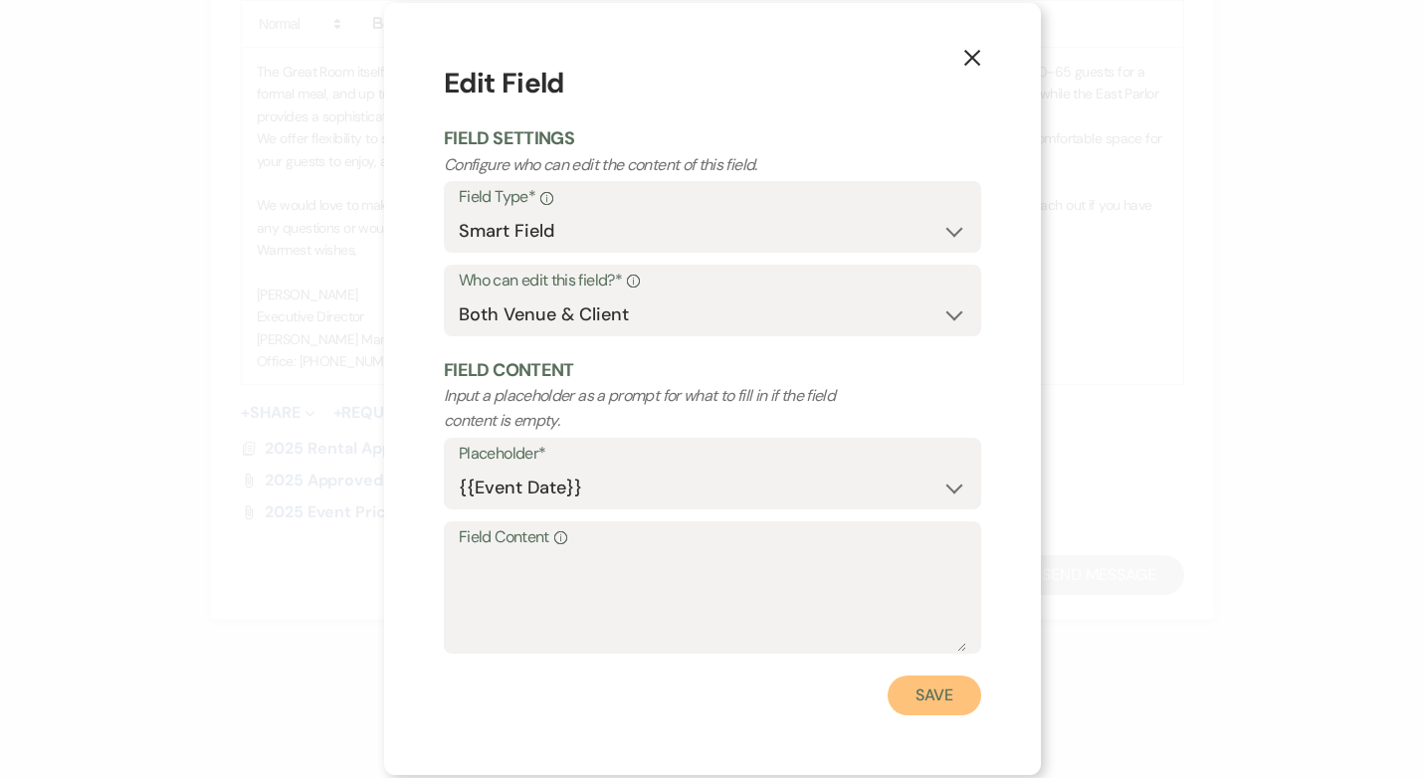
click at [935, 695] on button "Save" at bounding box center [935, 696] width 94 height 40
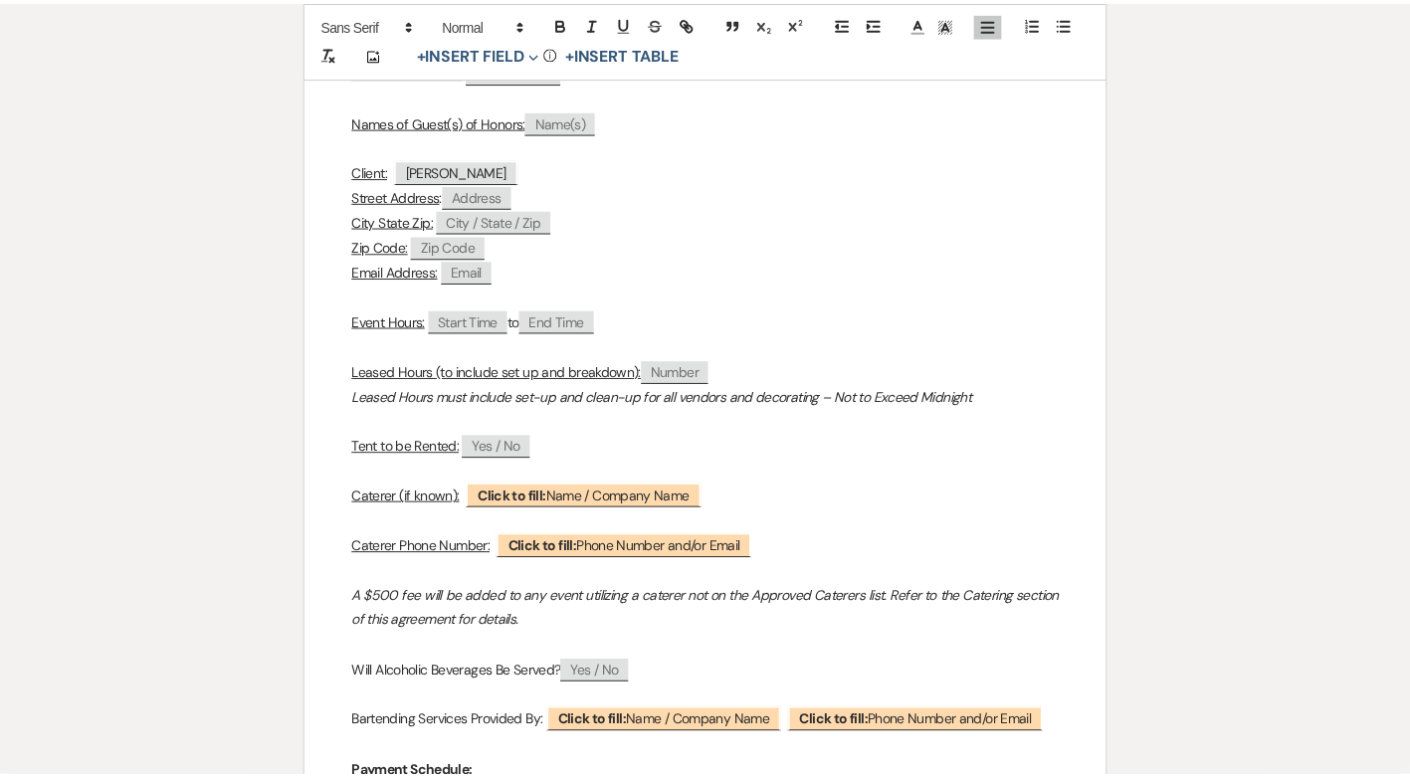
scroll to position [0, 0]
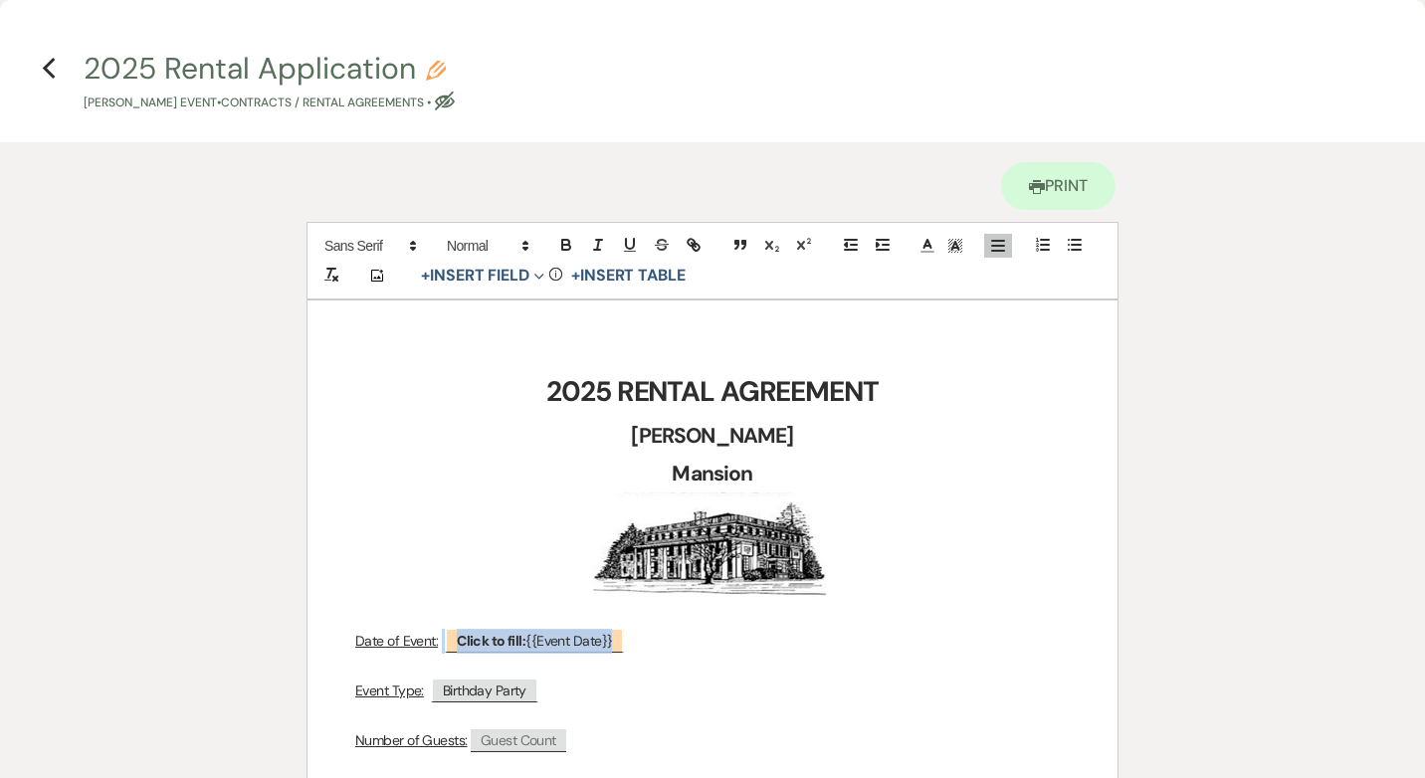
click at [49, 74] on use "button" at bounding box center [48, 69] width 13 height 22
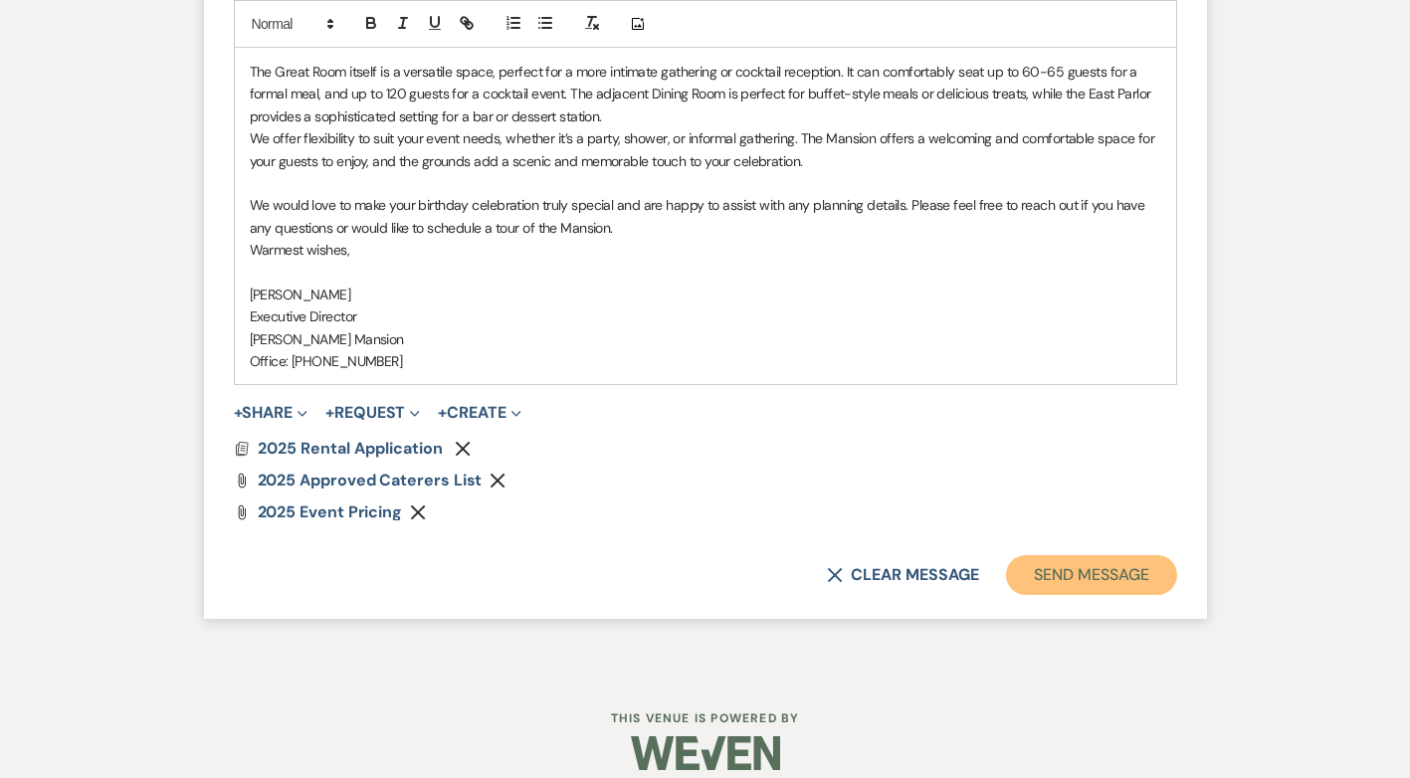
click at [1107, 555] on button "Send Message" at bounding box center [1091, 575] width 170 height 40
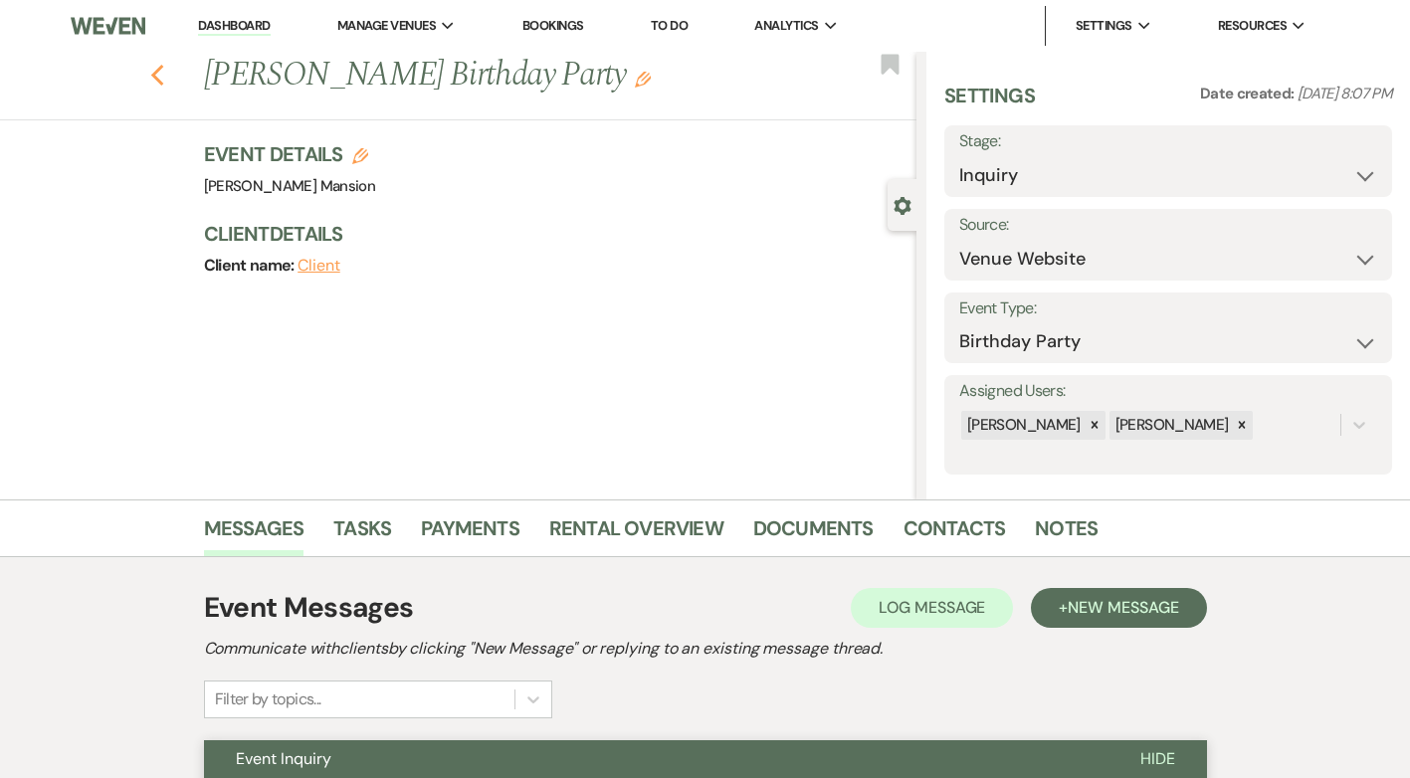
click at [165, 78] on icon "Previous" at bounding box center [157, 76] width 15 height 24
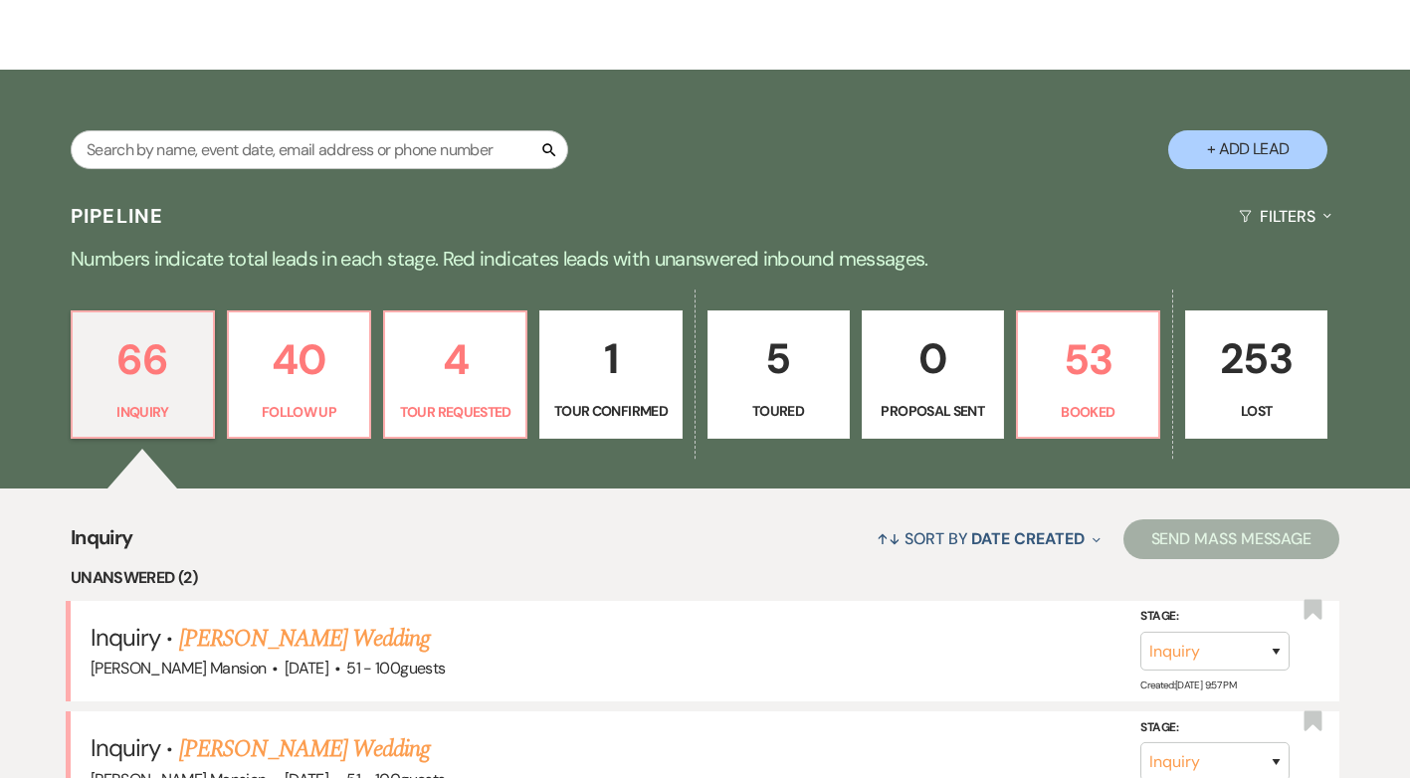
scroll to position [299, 0]
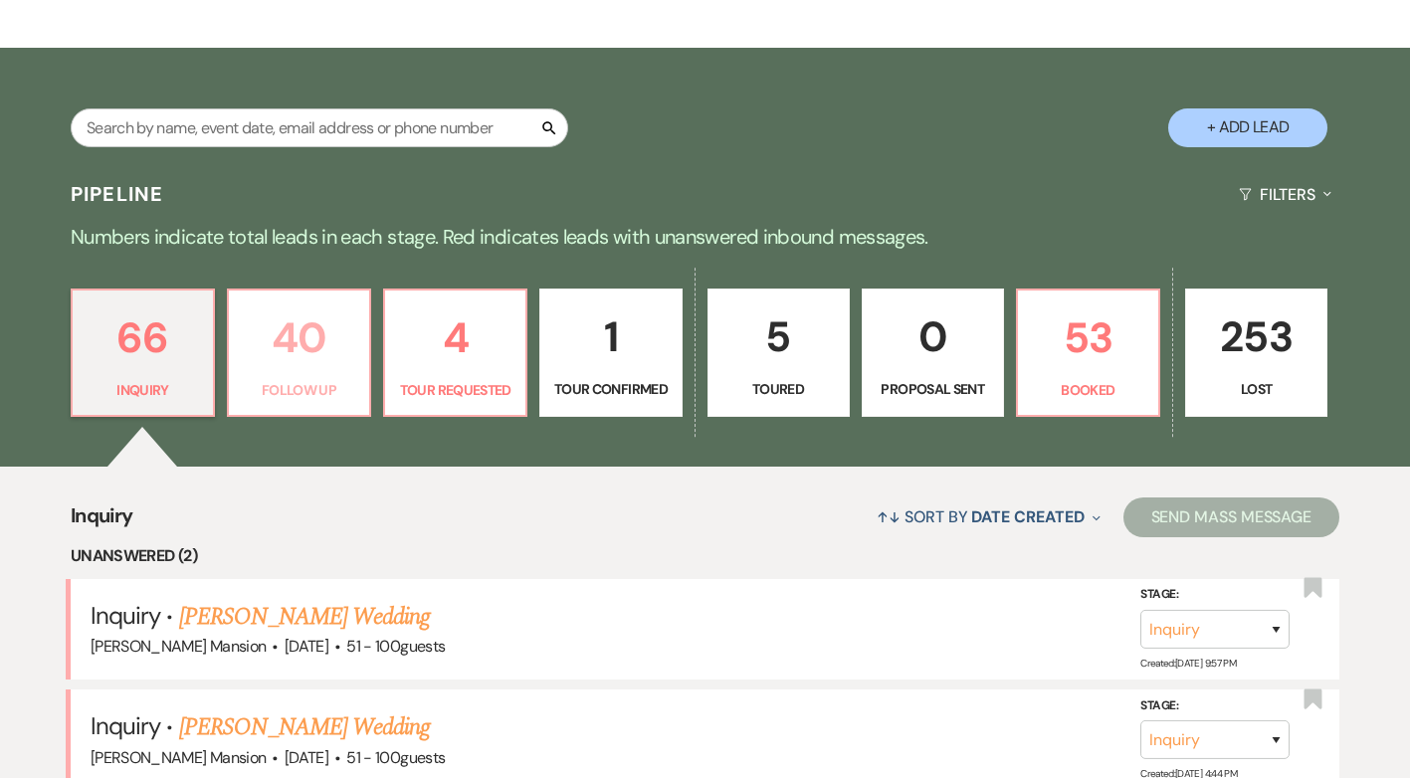
click at [323, 371] on link "40 Follow Up" at bounding box center [299, 353] width 144 height 129
select select "9"
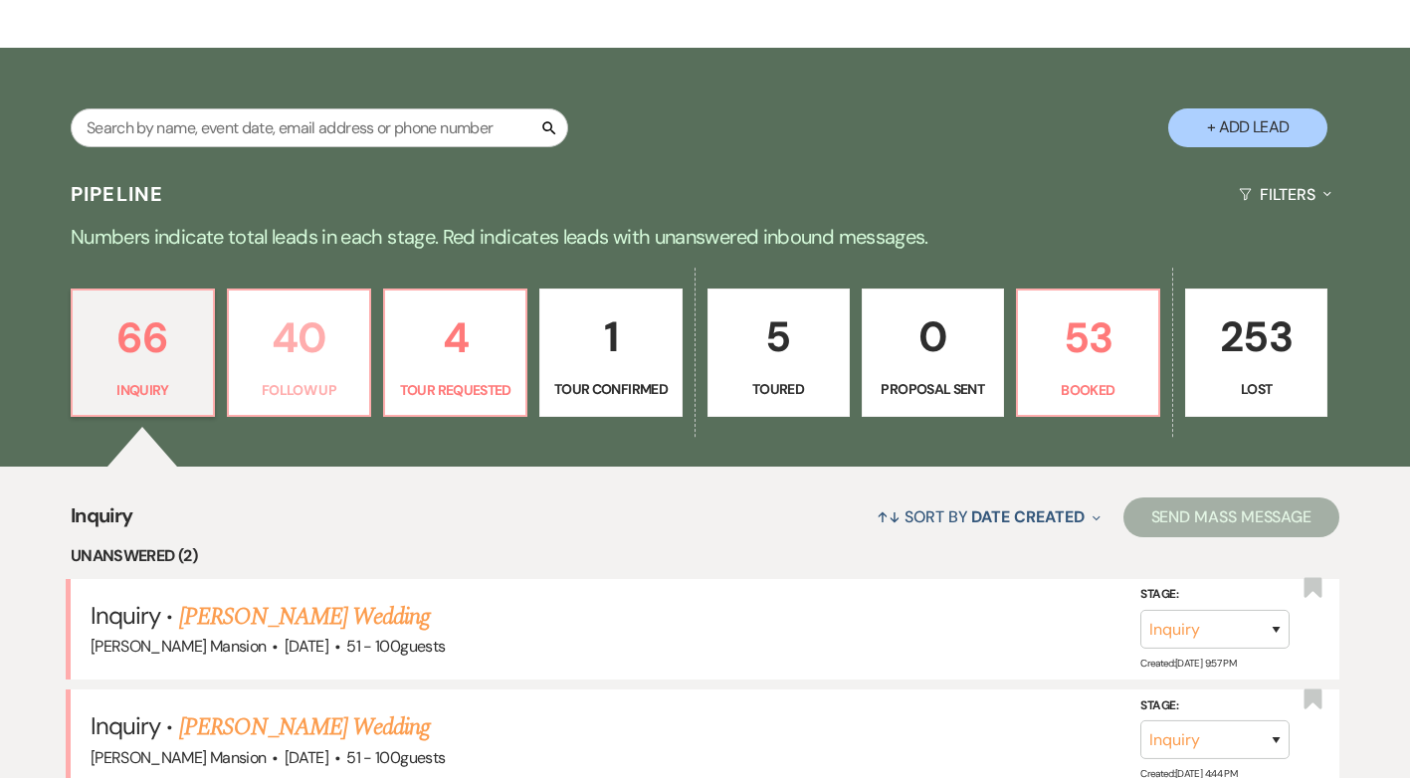
select select "9"
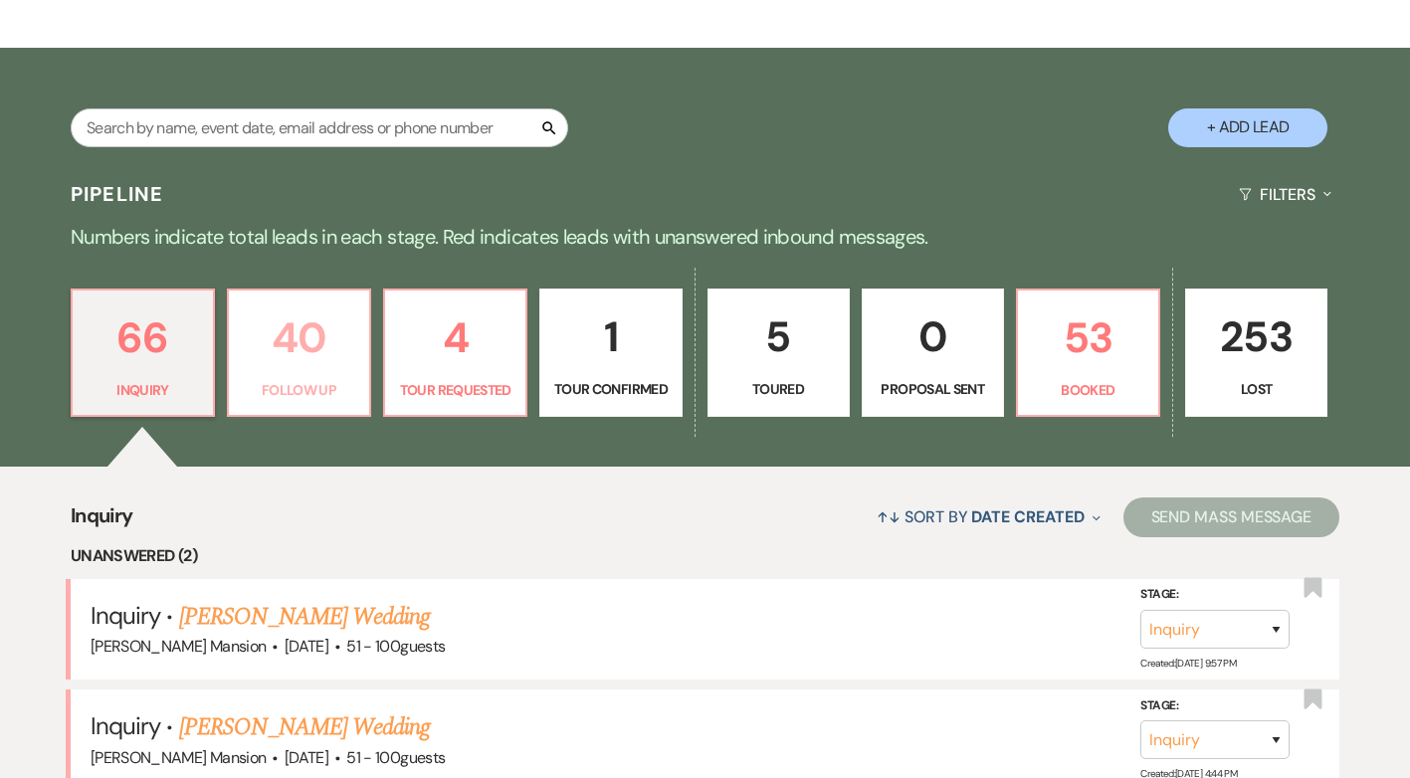
select select "9"
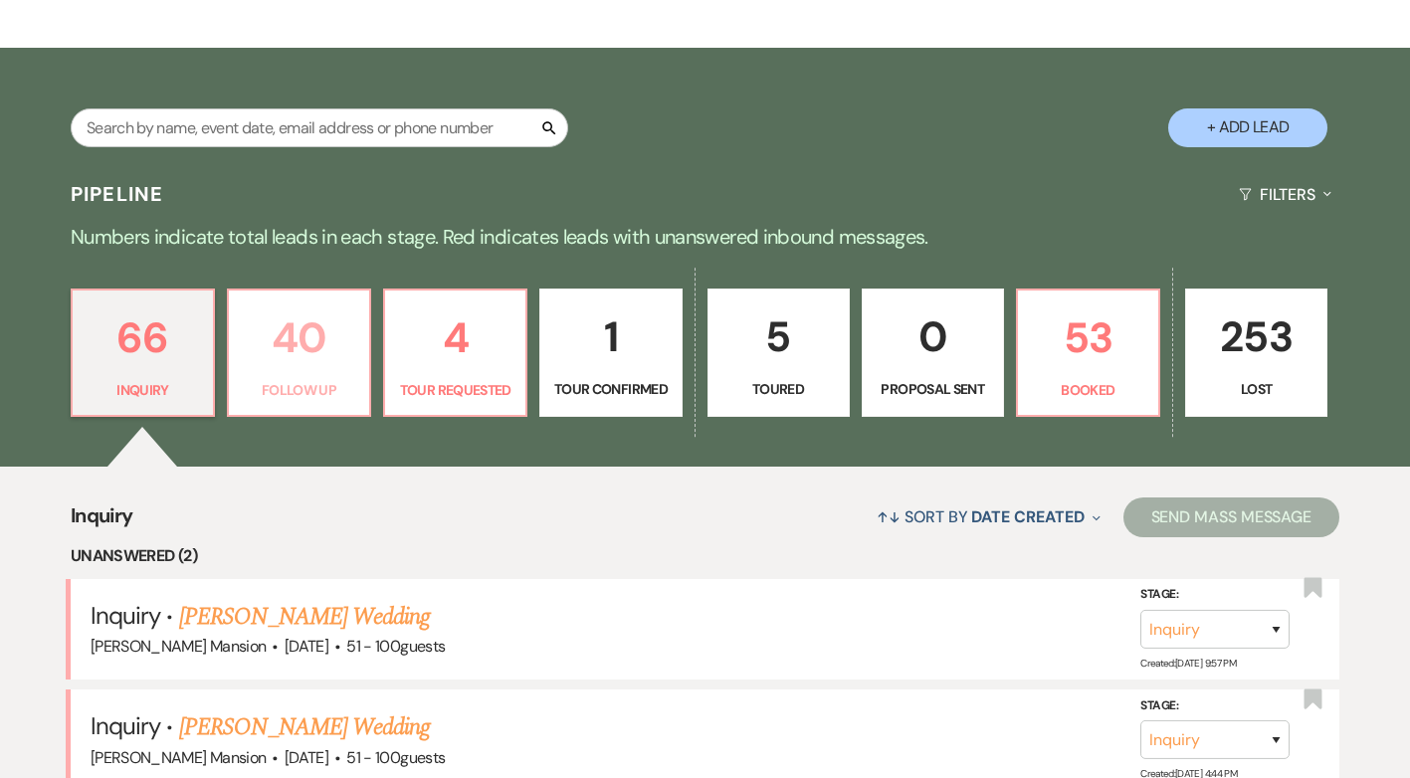
select select "9"
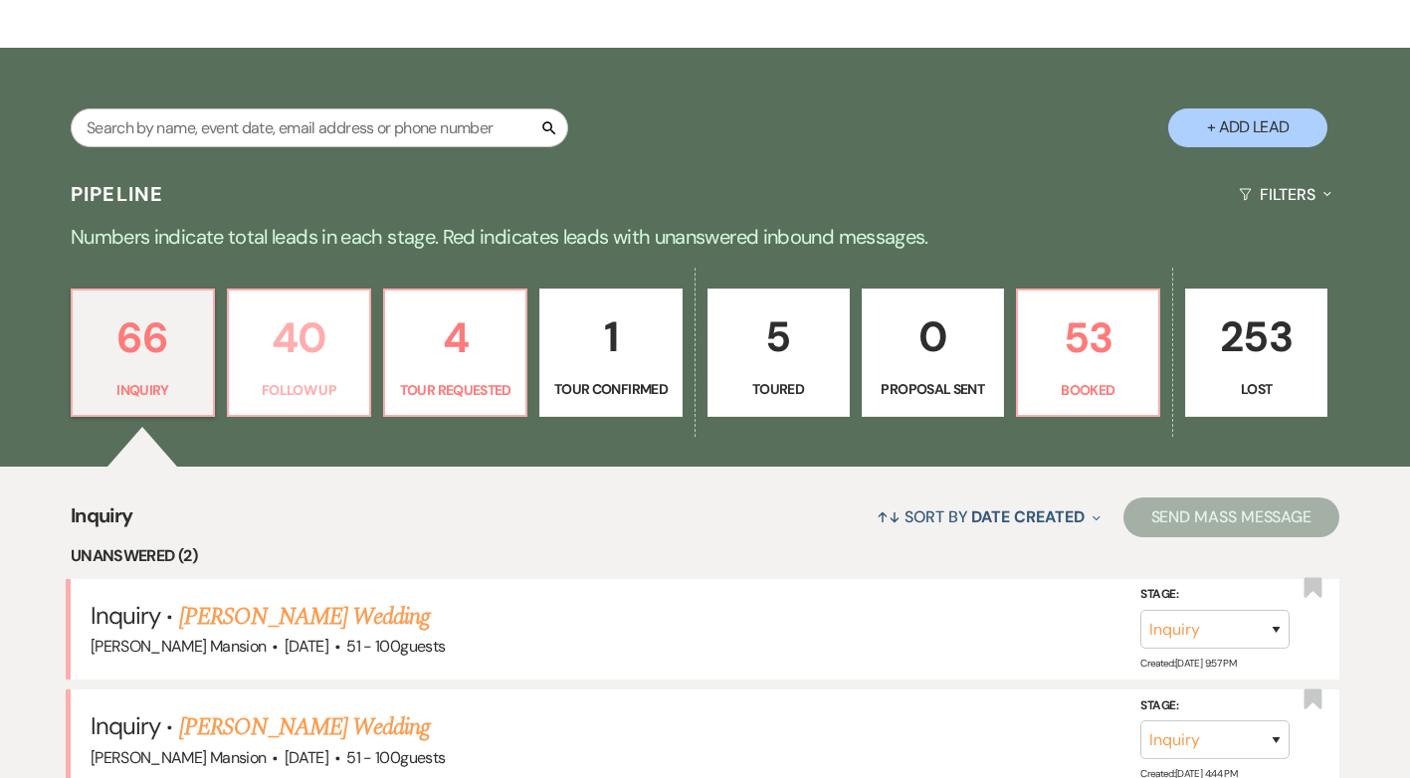
select select "9"
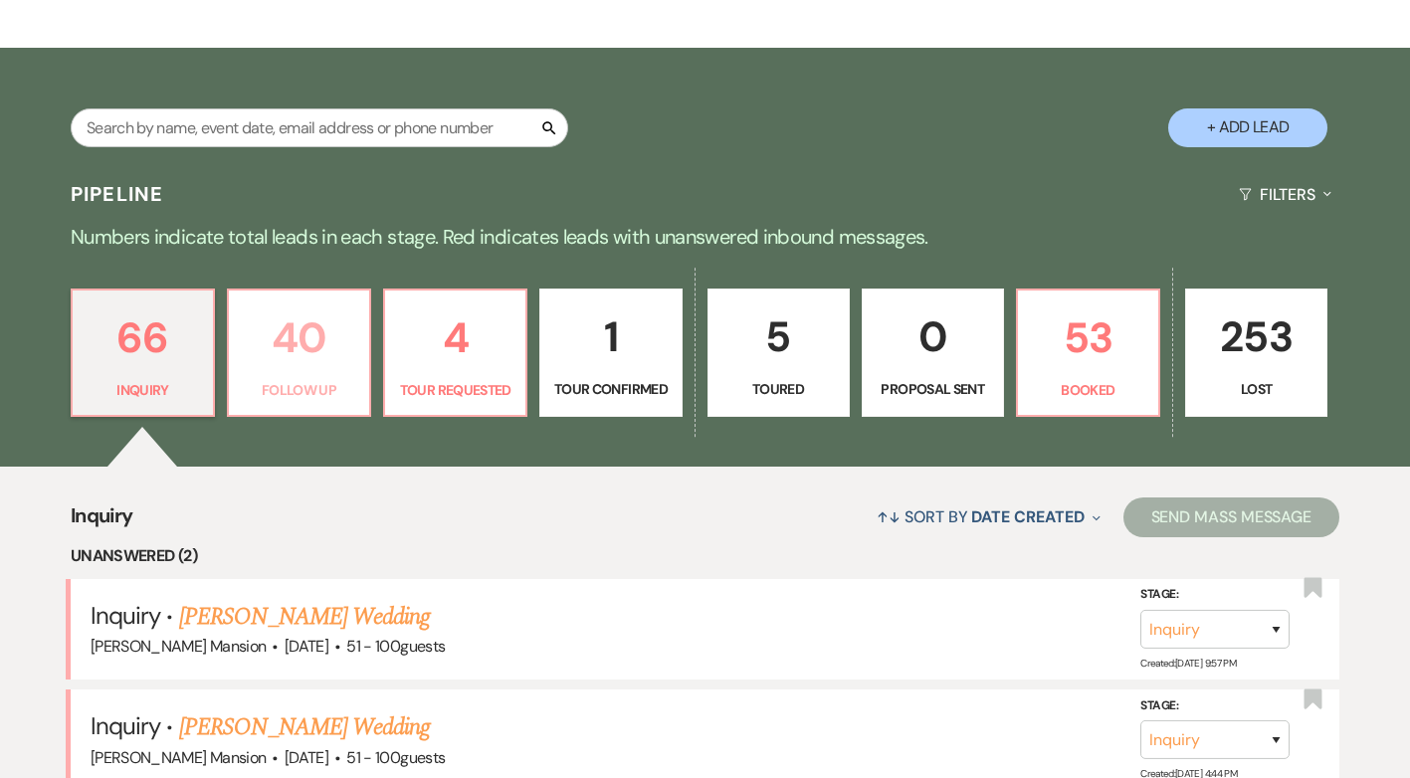
select select "9"
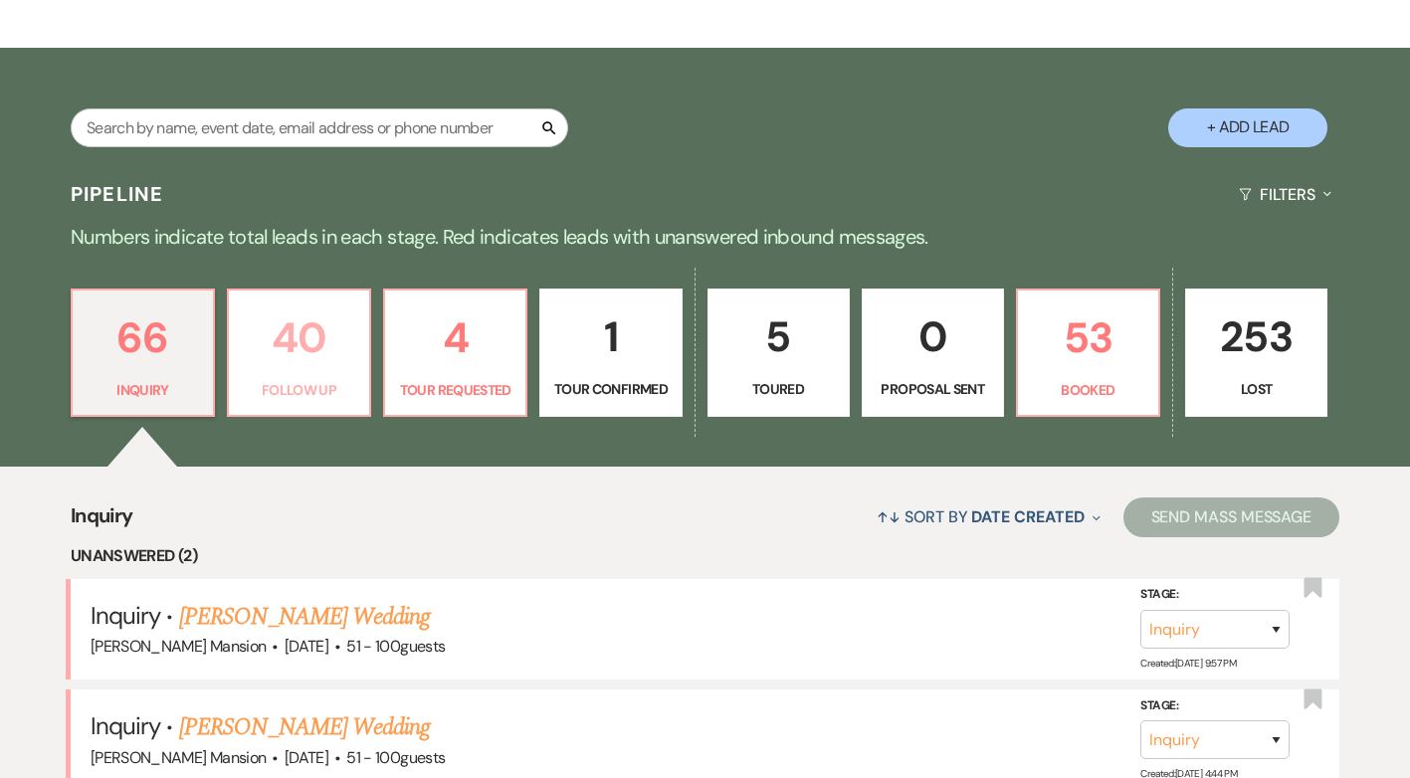
select select "9"
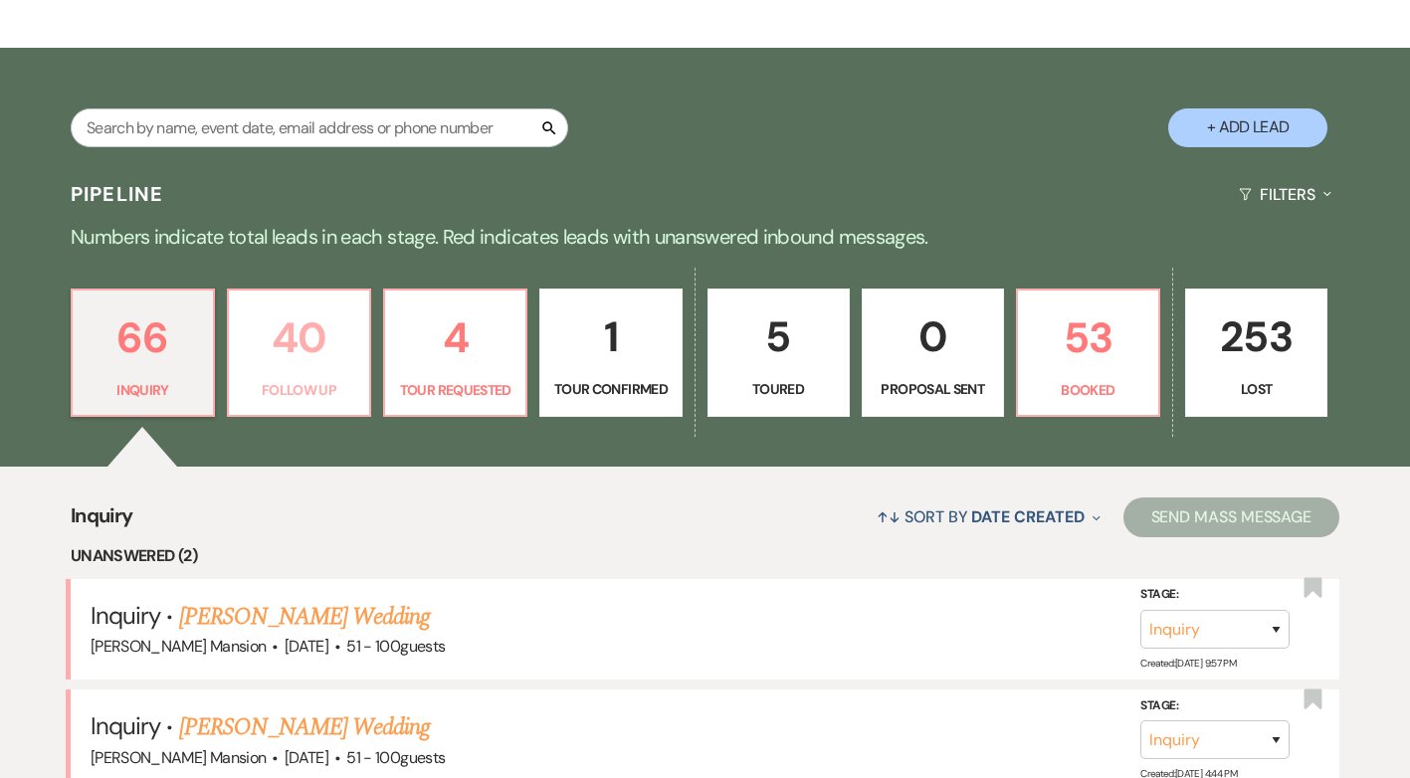
select select "9"
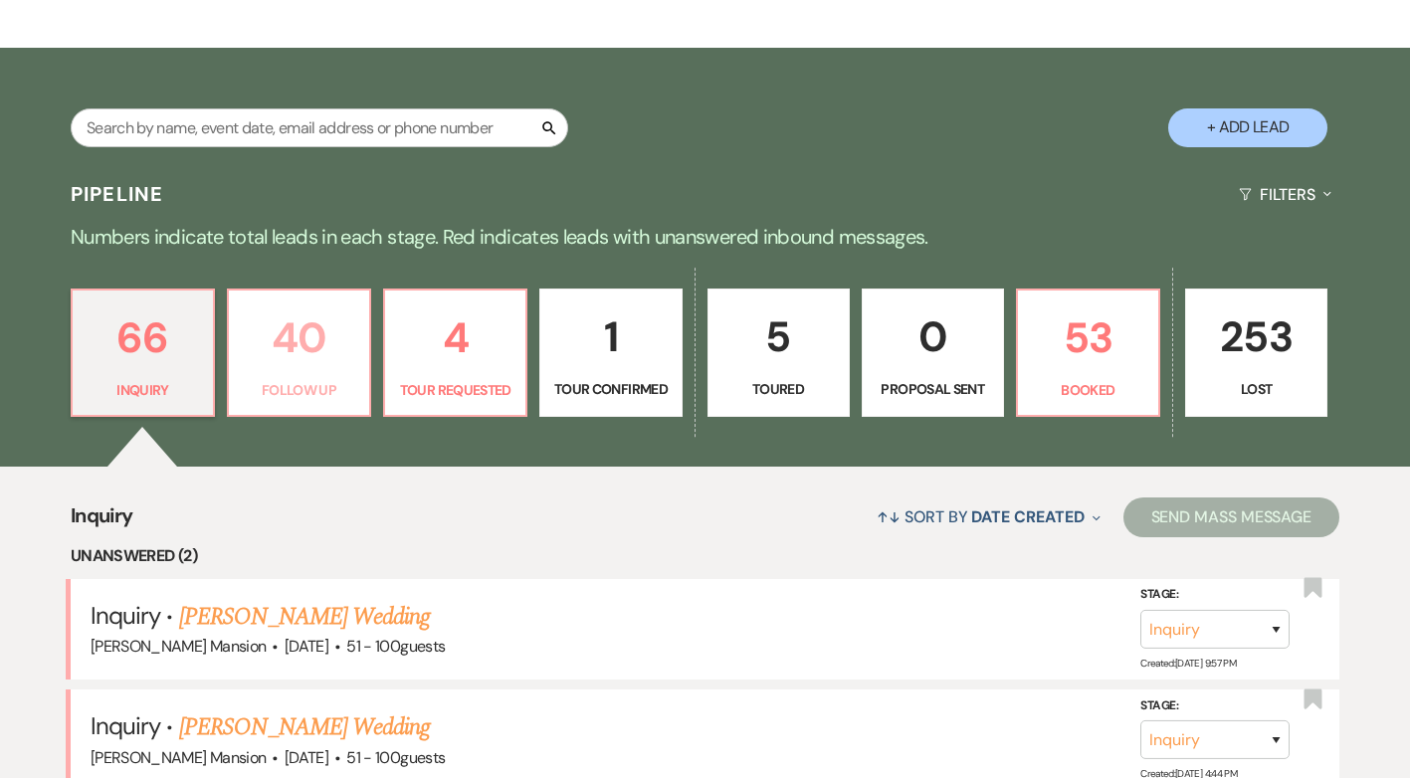
select select "9"
